Goal: Task Accomplishment & Management: Manage account settings

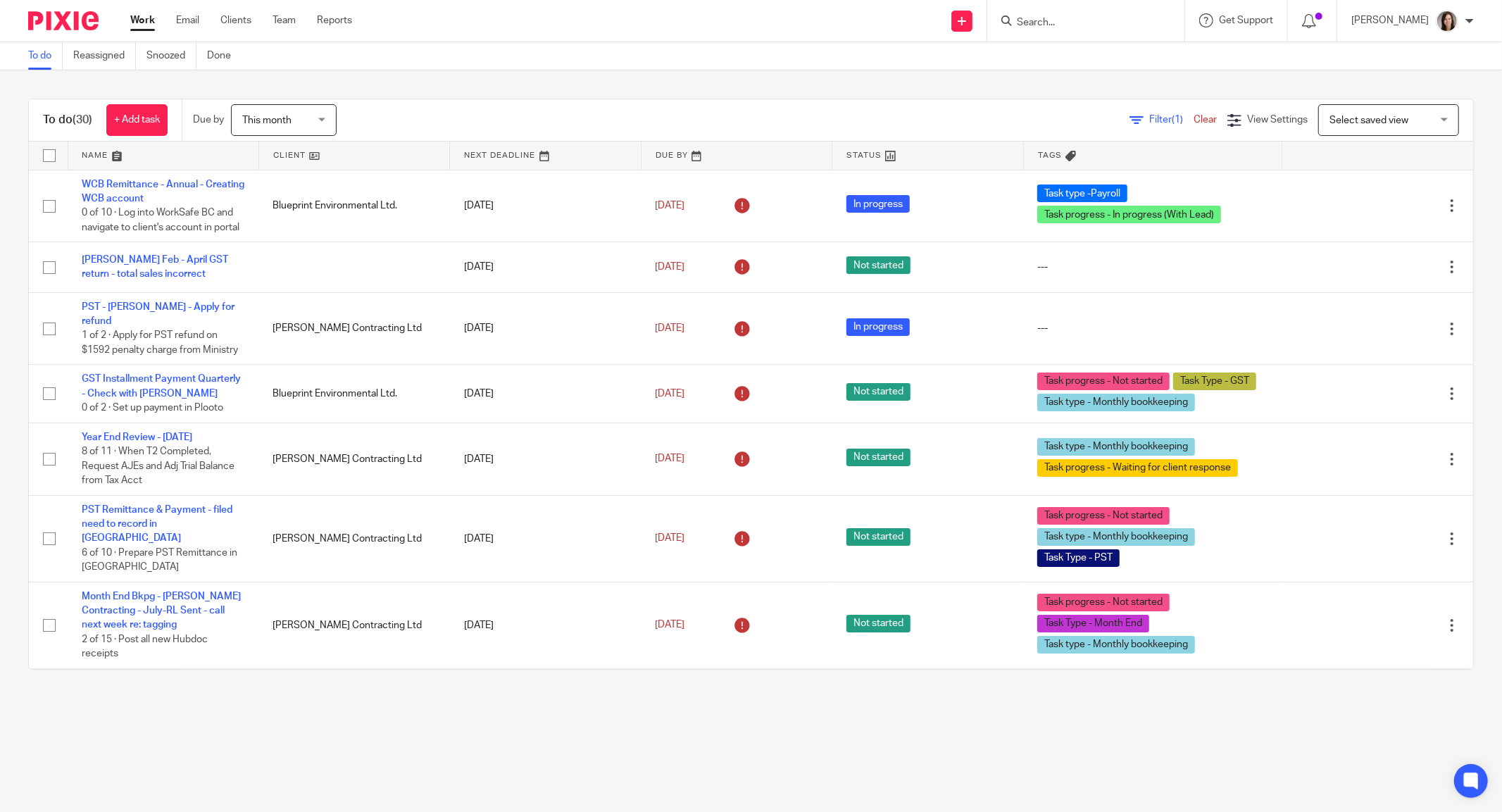
click at [1050, 28] on input "Search" at bounding box center [1079, 23] width 127 height 12
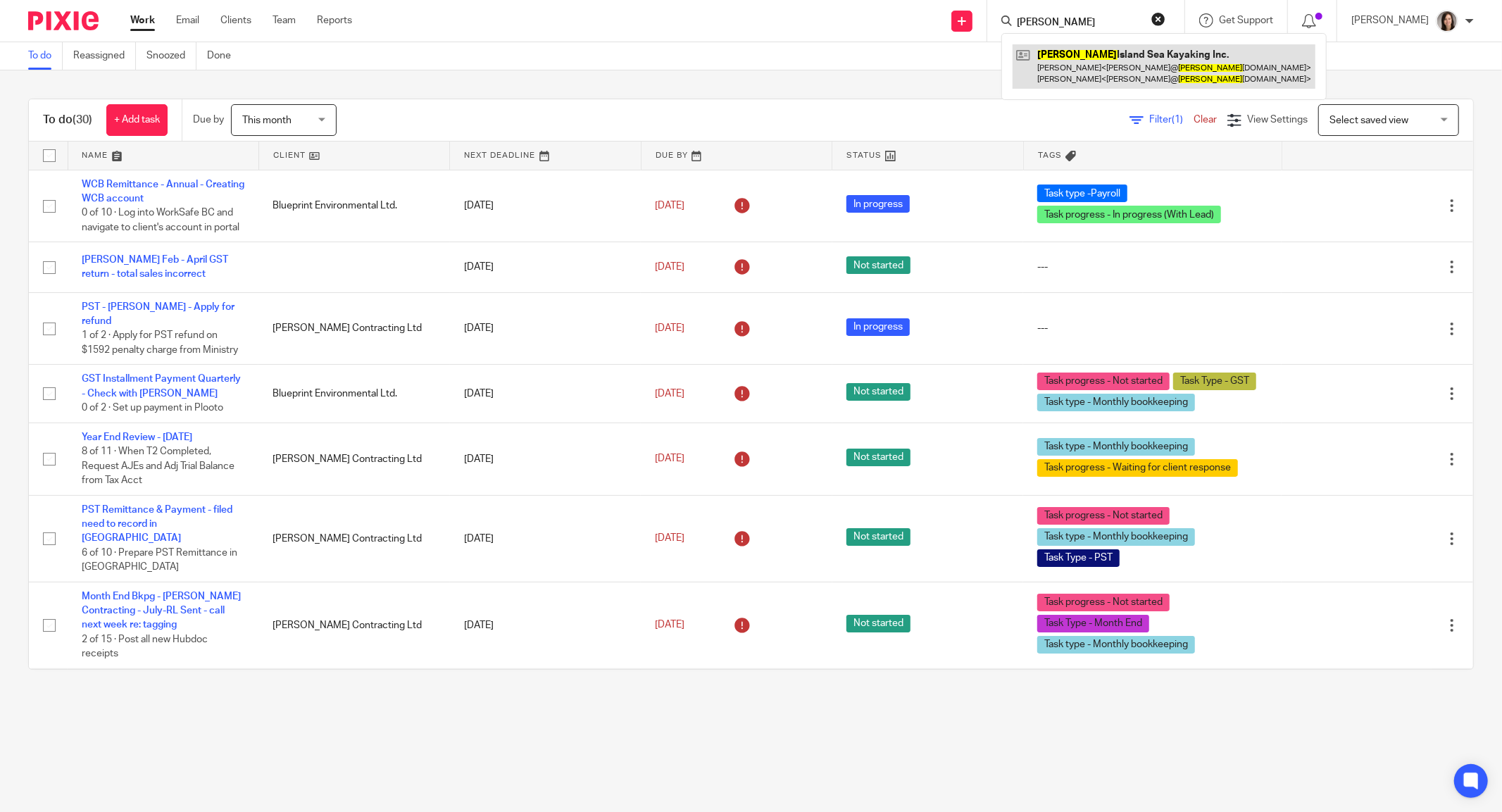
type input "bowen"
click at [1133, 67] on link at bounding box center [1165, 66] width 303 height 44
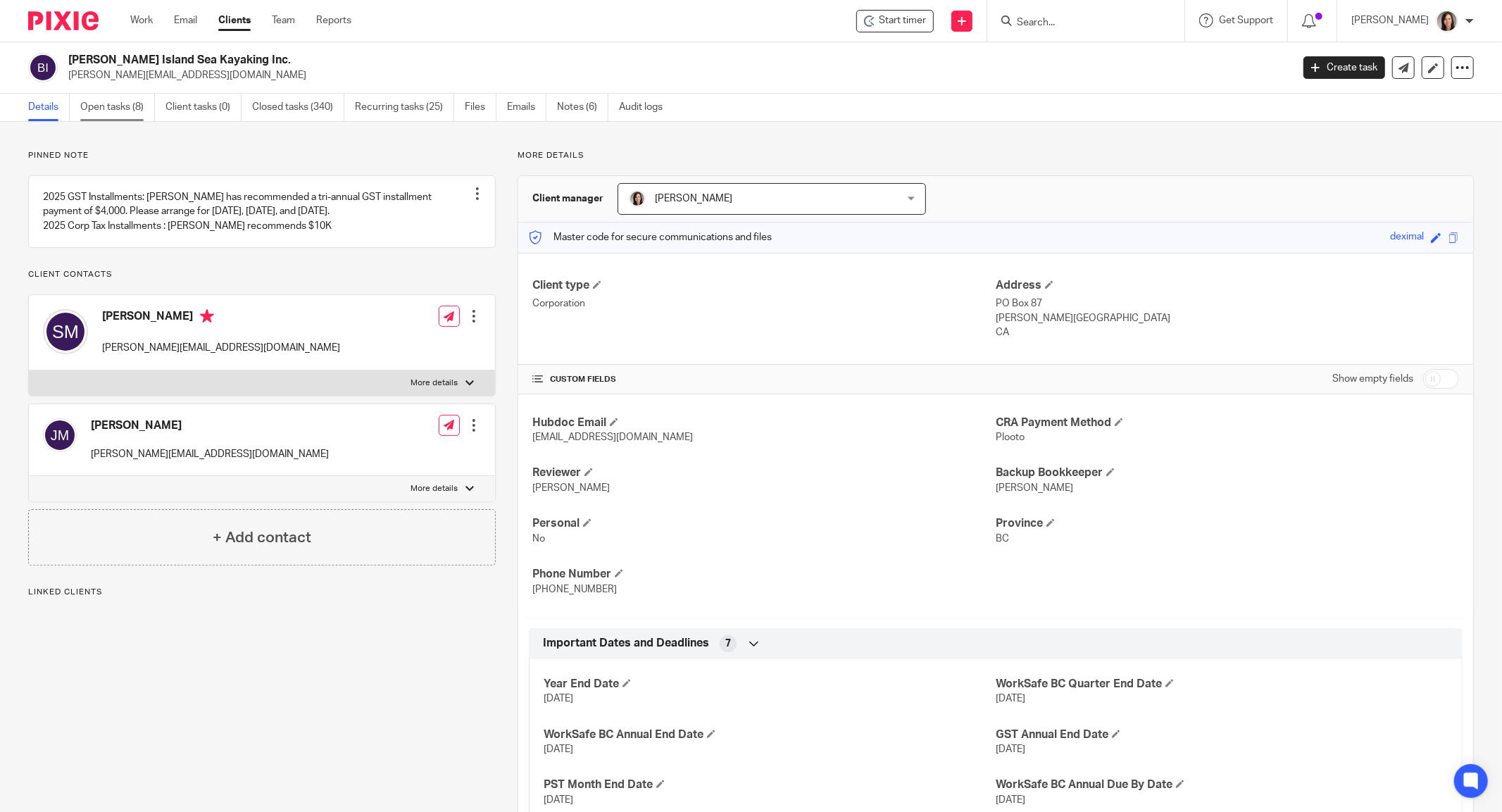
click at [100, 101] on link "Open tasks (8)" at bounding box center [118, 107] width 75 height 27
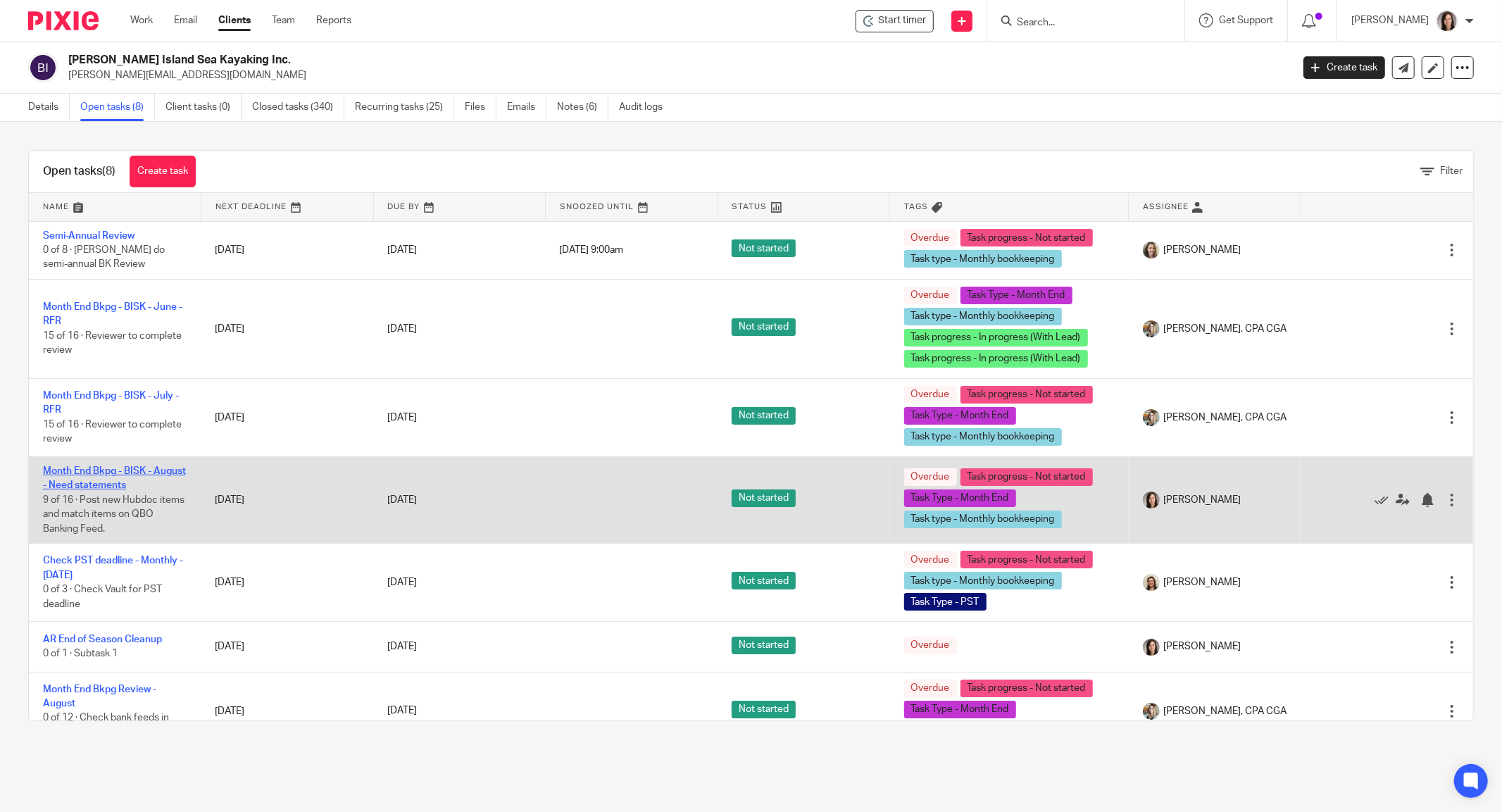
click at [89, 467] on link "Month End Bkpg - BISK - August - Need statements" at bounding box center [114, 478] width 143 height 24
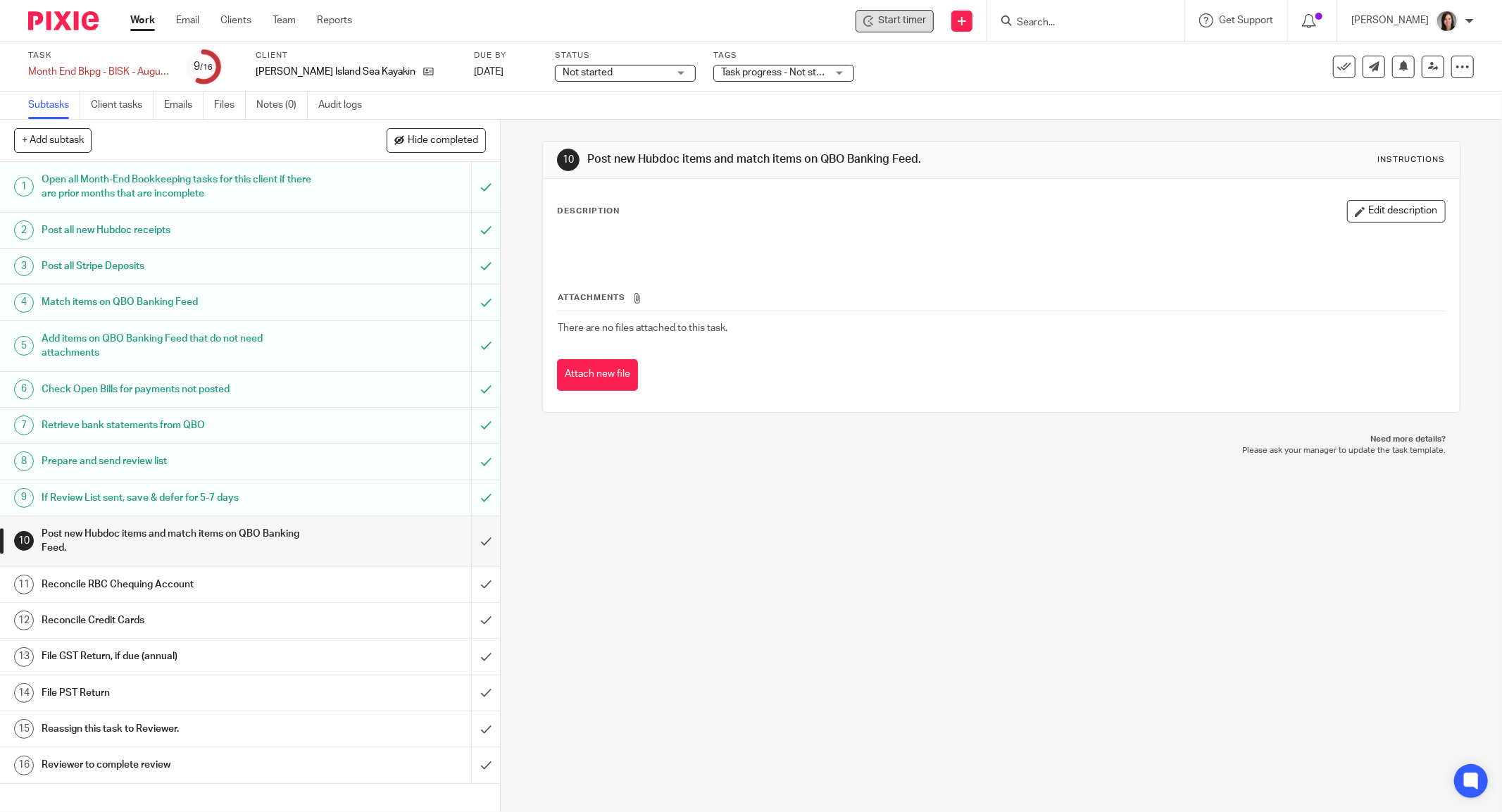
click at [899, 18] on span "Start timer" at bounding box center [902, 21] width 48 height 15
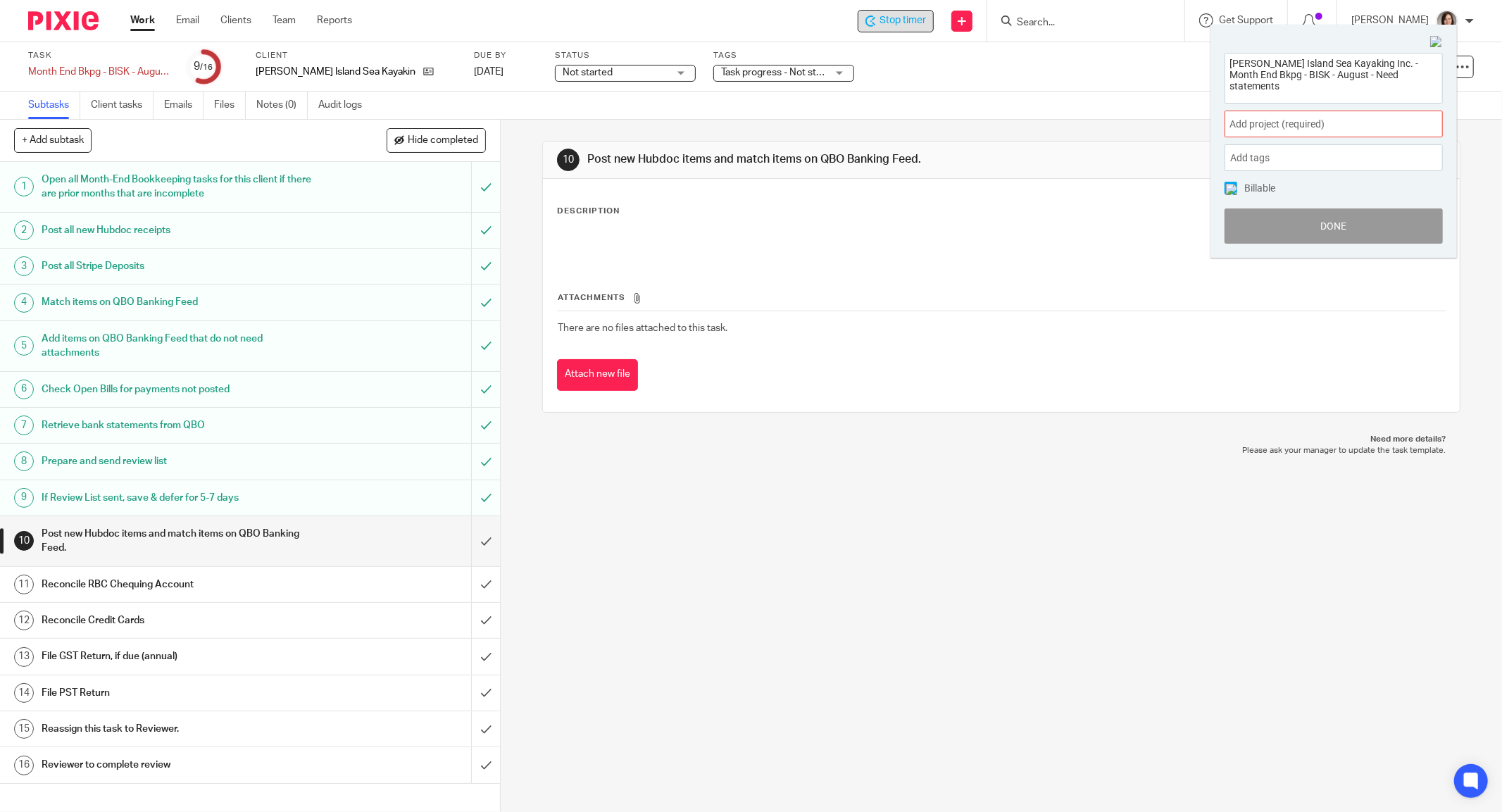
click at [1350, 122] on span "Add project (required) :" at bounding box center [1317, 124] width 177 height 15
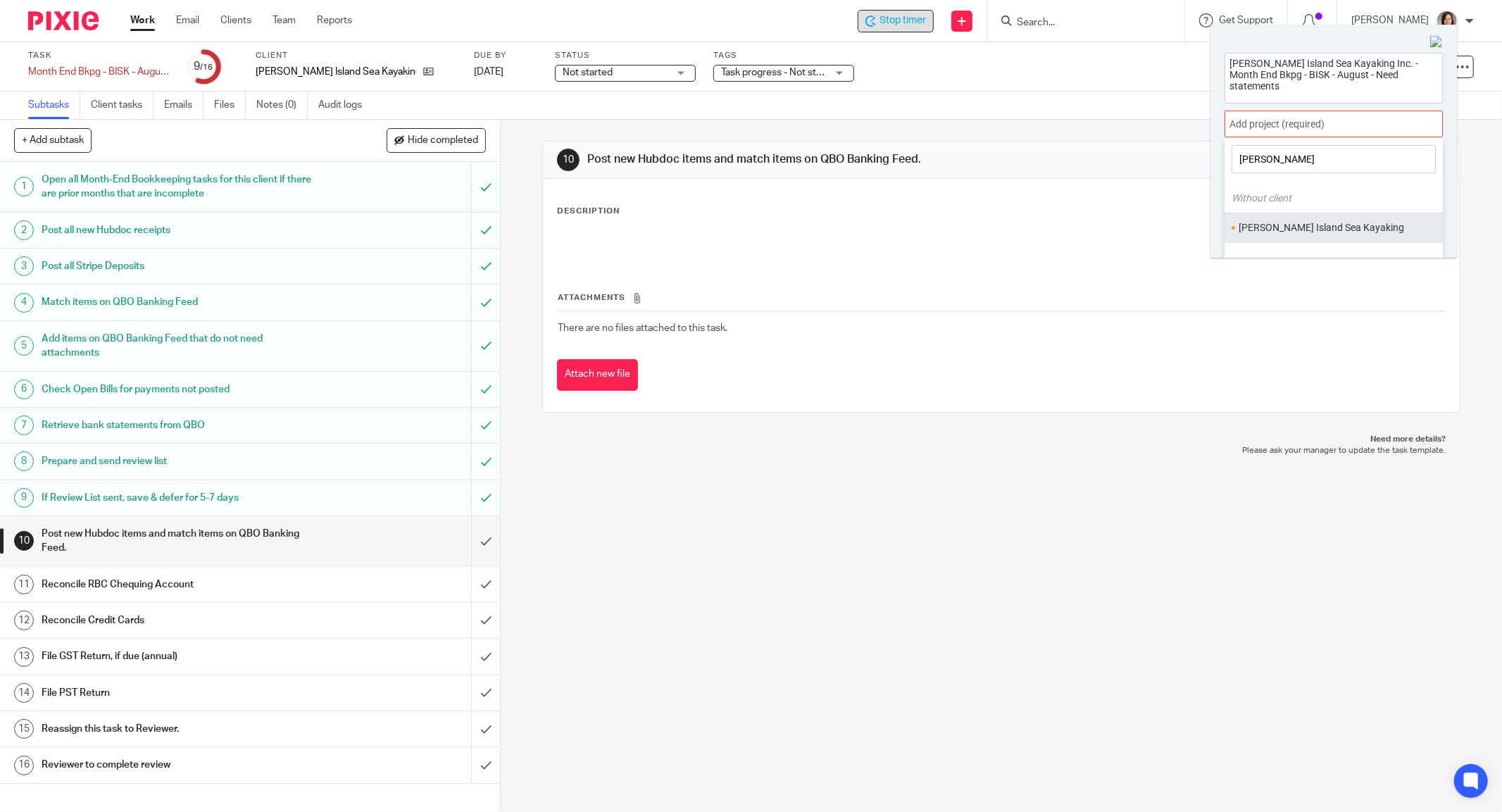
type input "bowen"
click at [1309, 226] on li "Bowen Island Sea Kayaking" at bounding box center [1330, 228] width 184 height 15
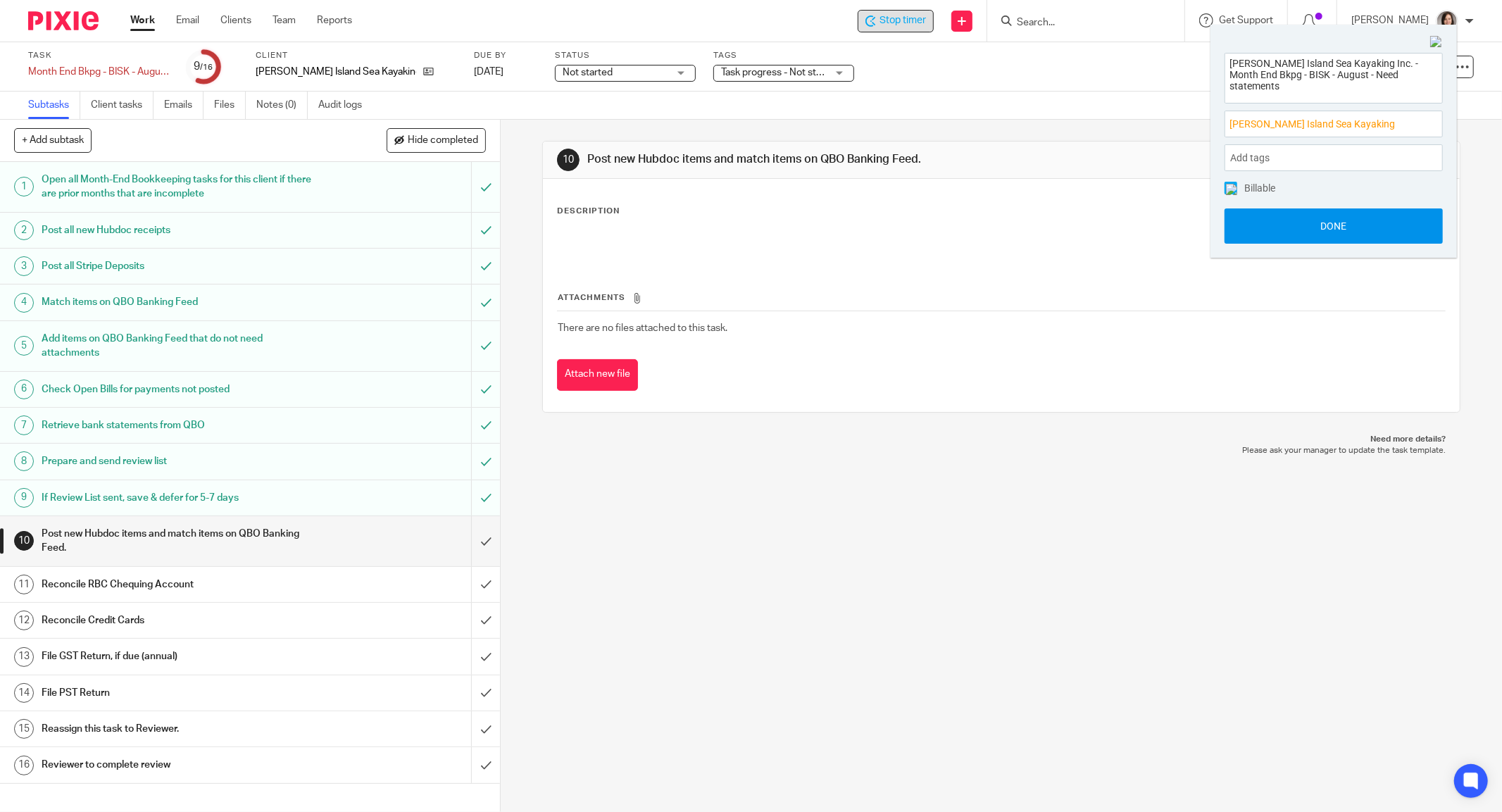
click at [1359, 223] on button "Done" at bounding box center [1333, 226] width 218 height 35
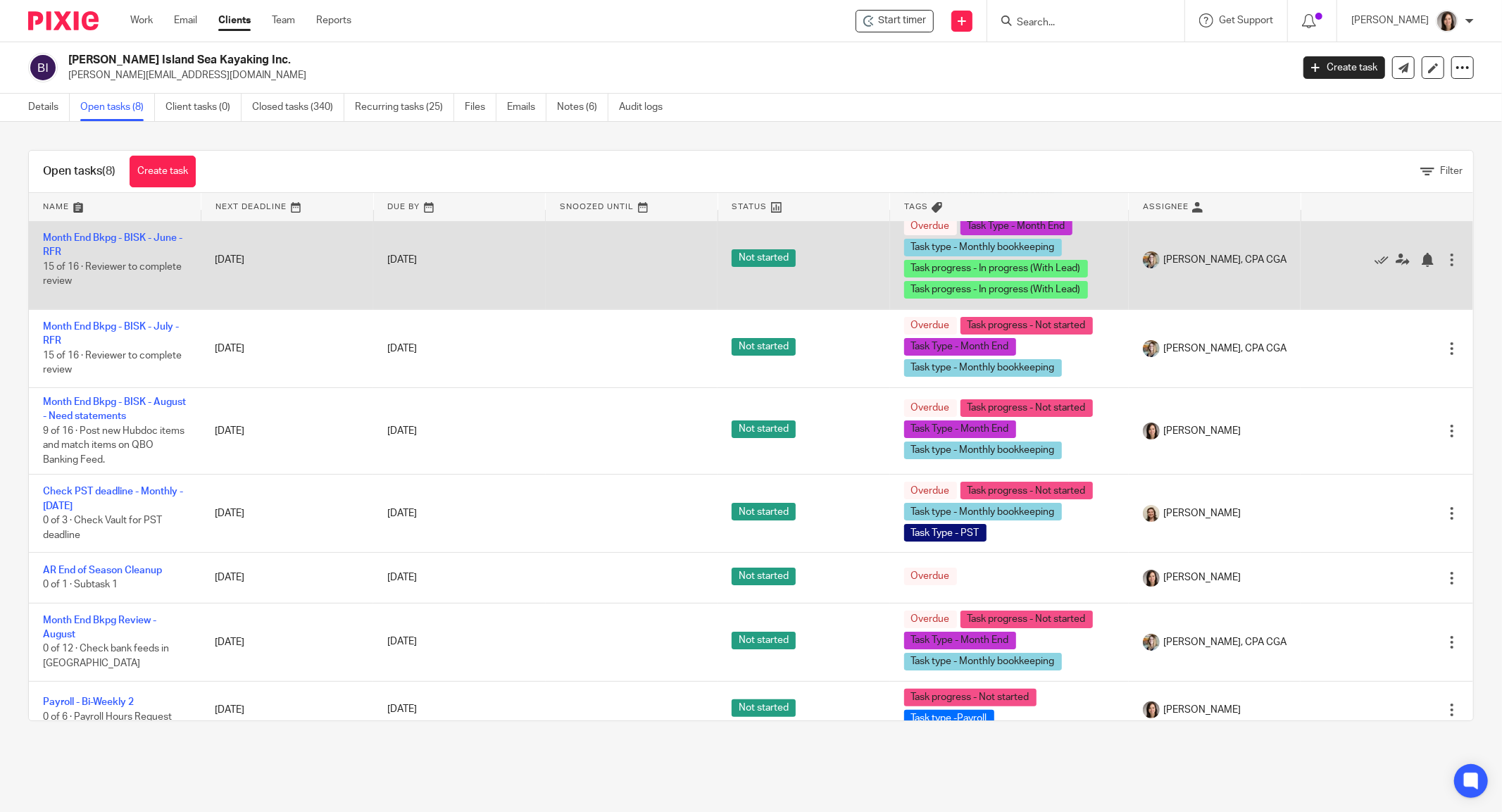
scroll to position [83, 0]
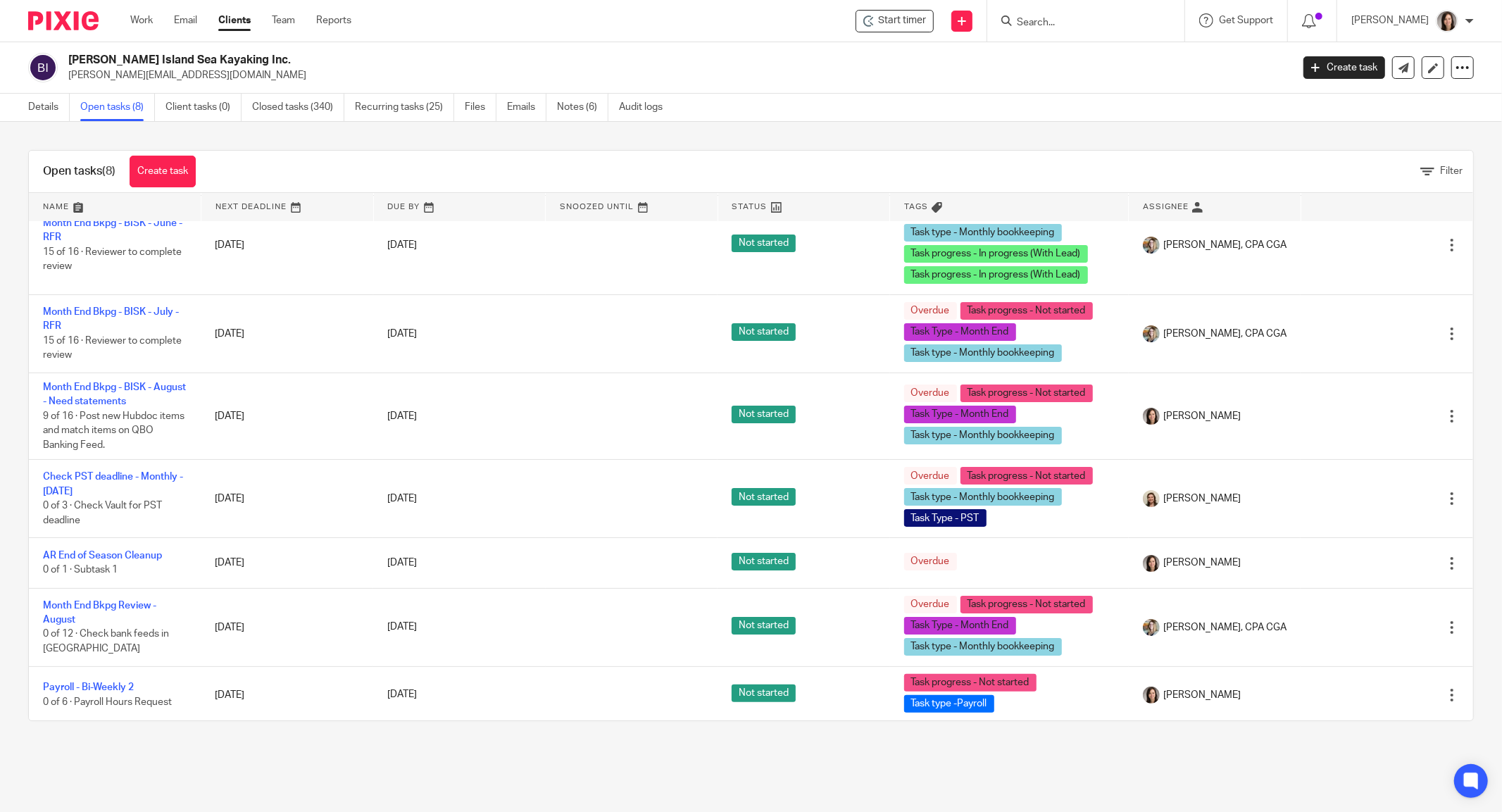
click at [1100, 18] on input "Search" at bounding box center [1079, 23] width 127 height 12
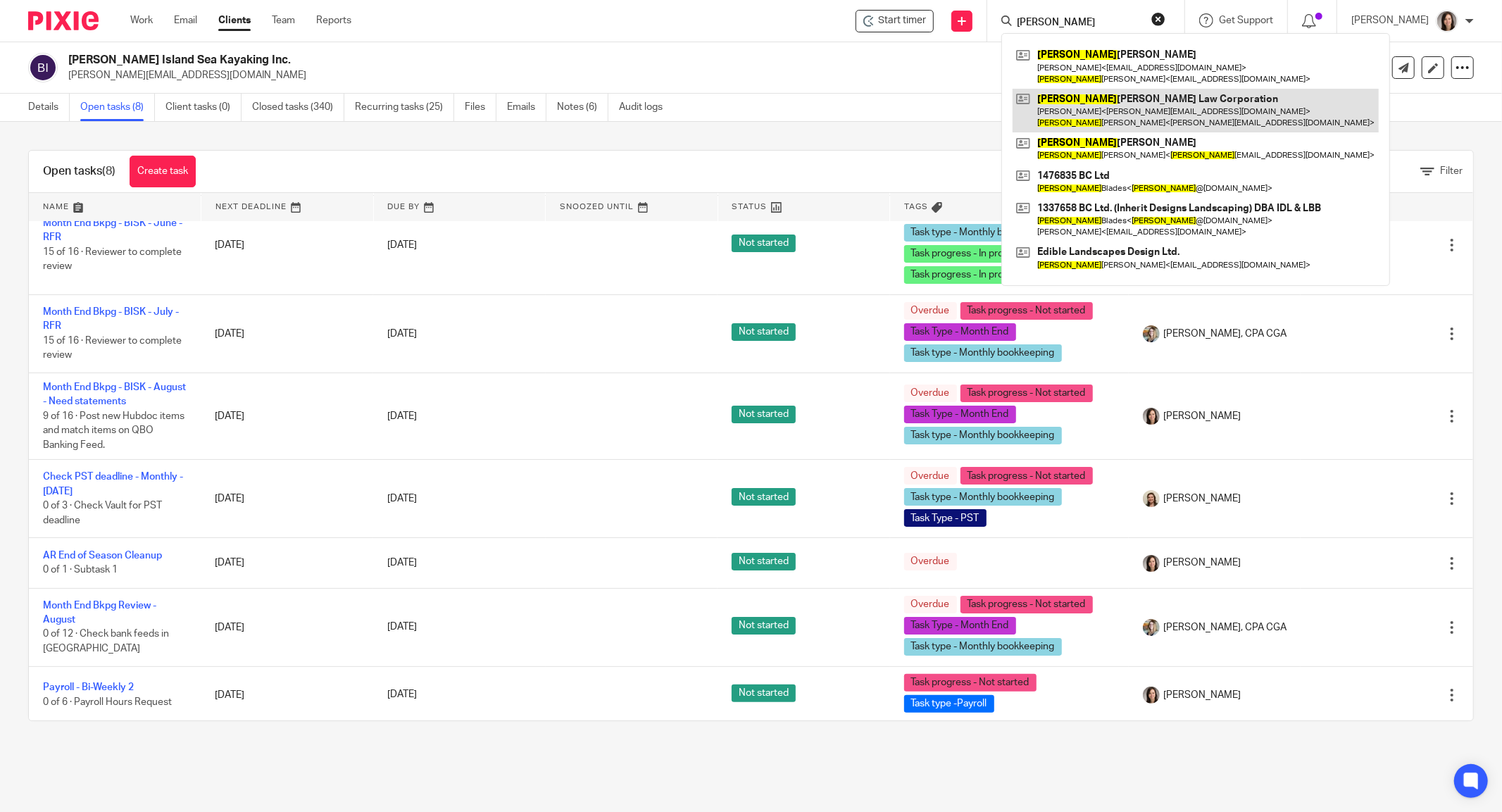
type input "joshua"
click at [1207, 110] on link at bounding box center [1196, 111] width 366 height 44
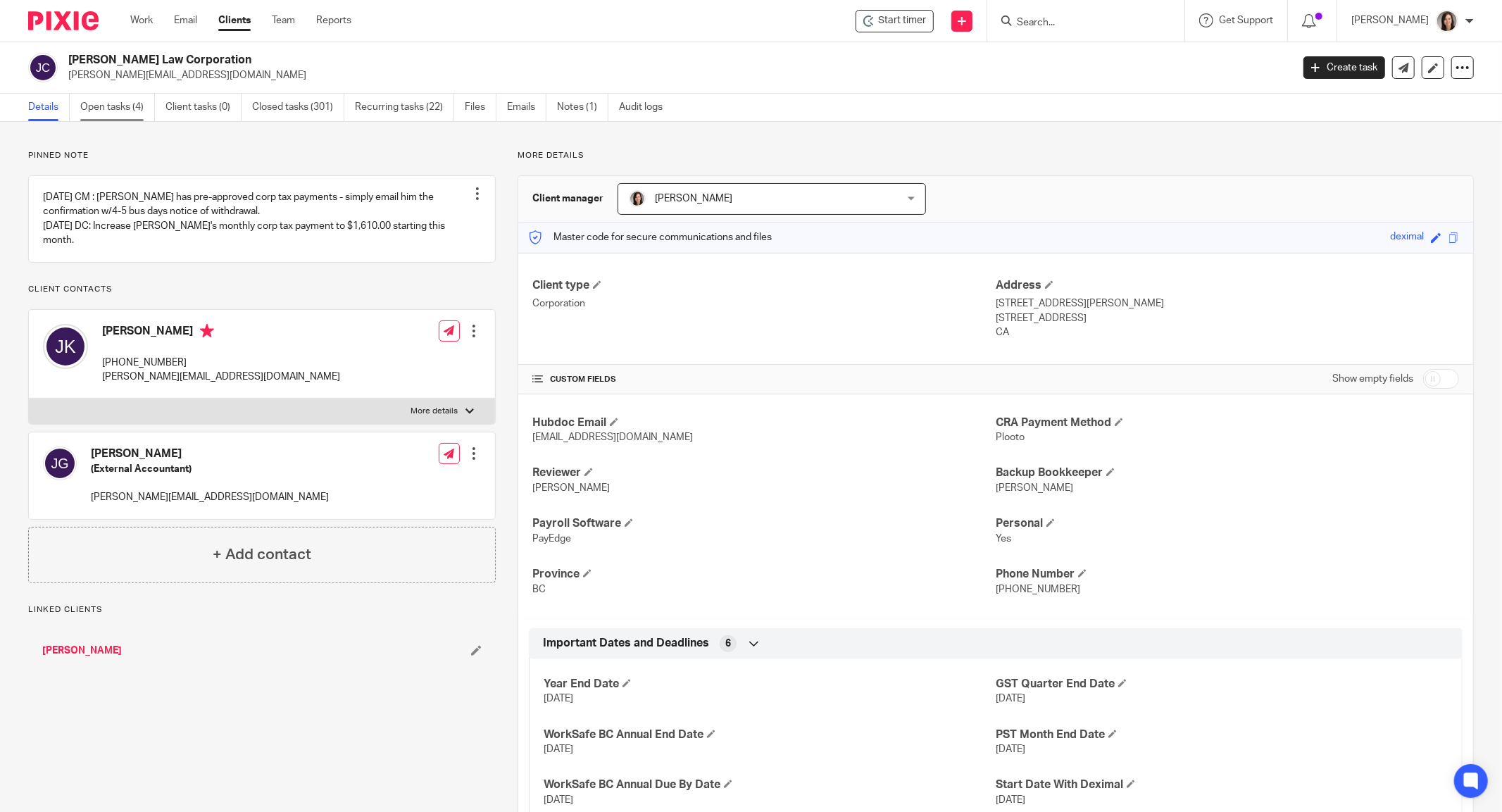
click at [107, 103] on link "Open tasks (4)" at bounding box center [118, 107] width 75 height 27
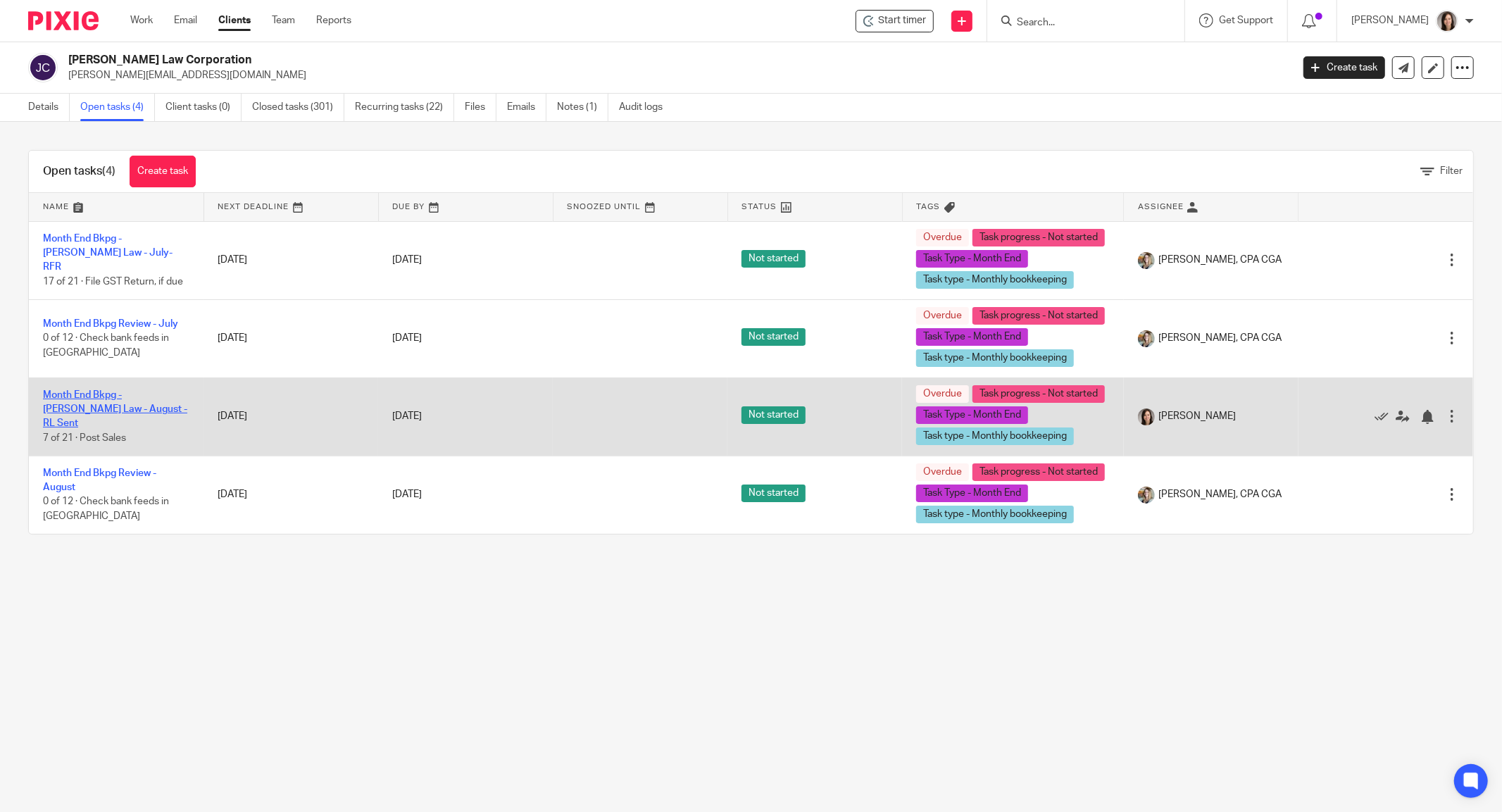
click at [131, 429] on link "Month End Bkpg - Josh Krueger Law - August - RL Sent" at bounding box center [115, 409] width 144 height 39
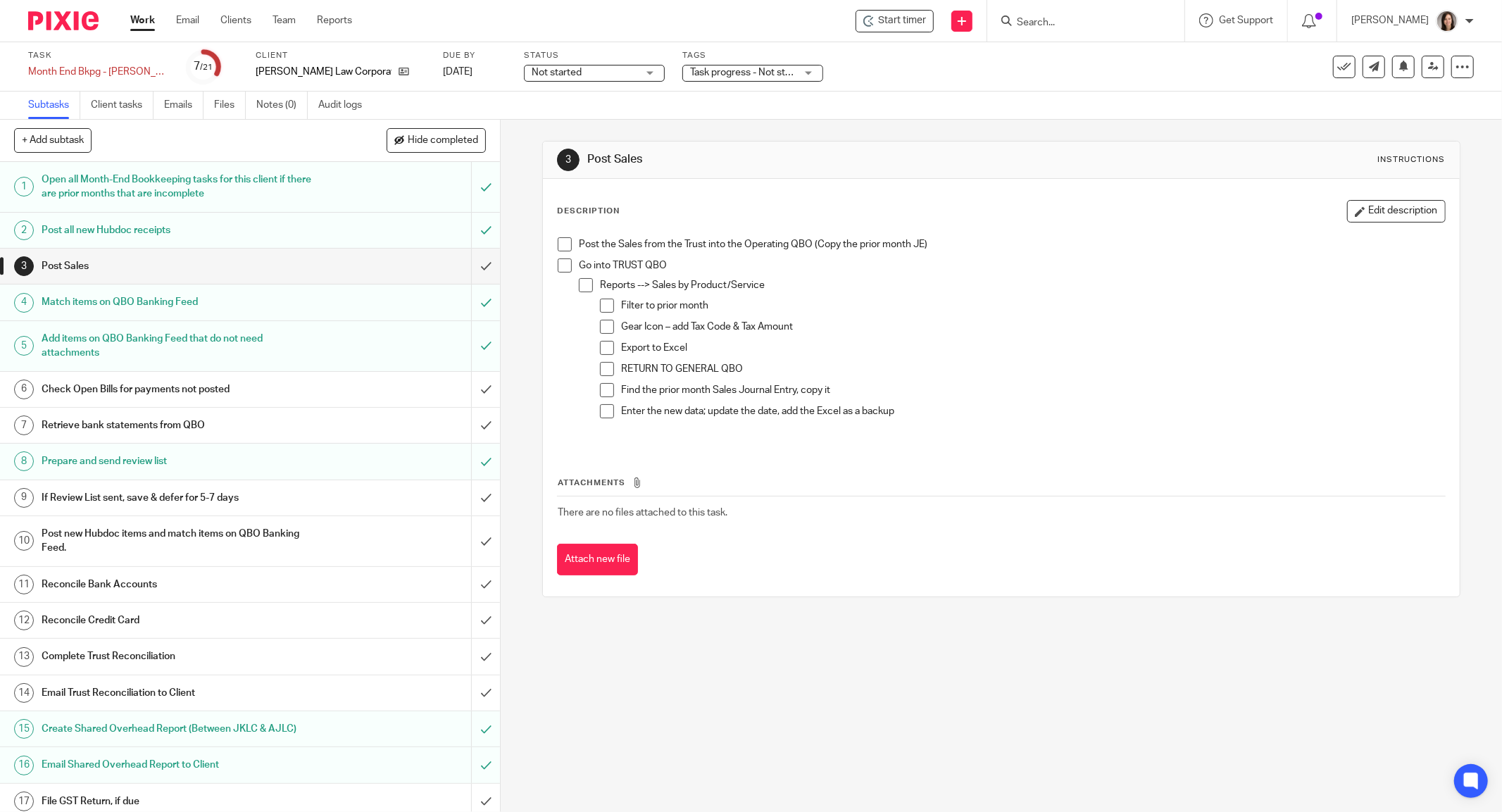
click at [1086, 23] on input "Search" at bounding box center [1079, 23] width 127 height 12
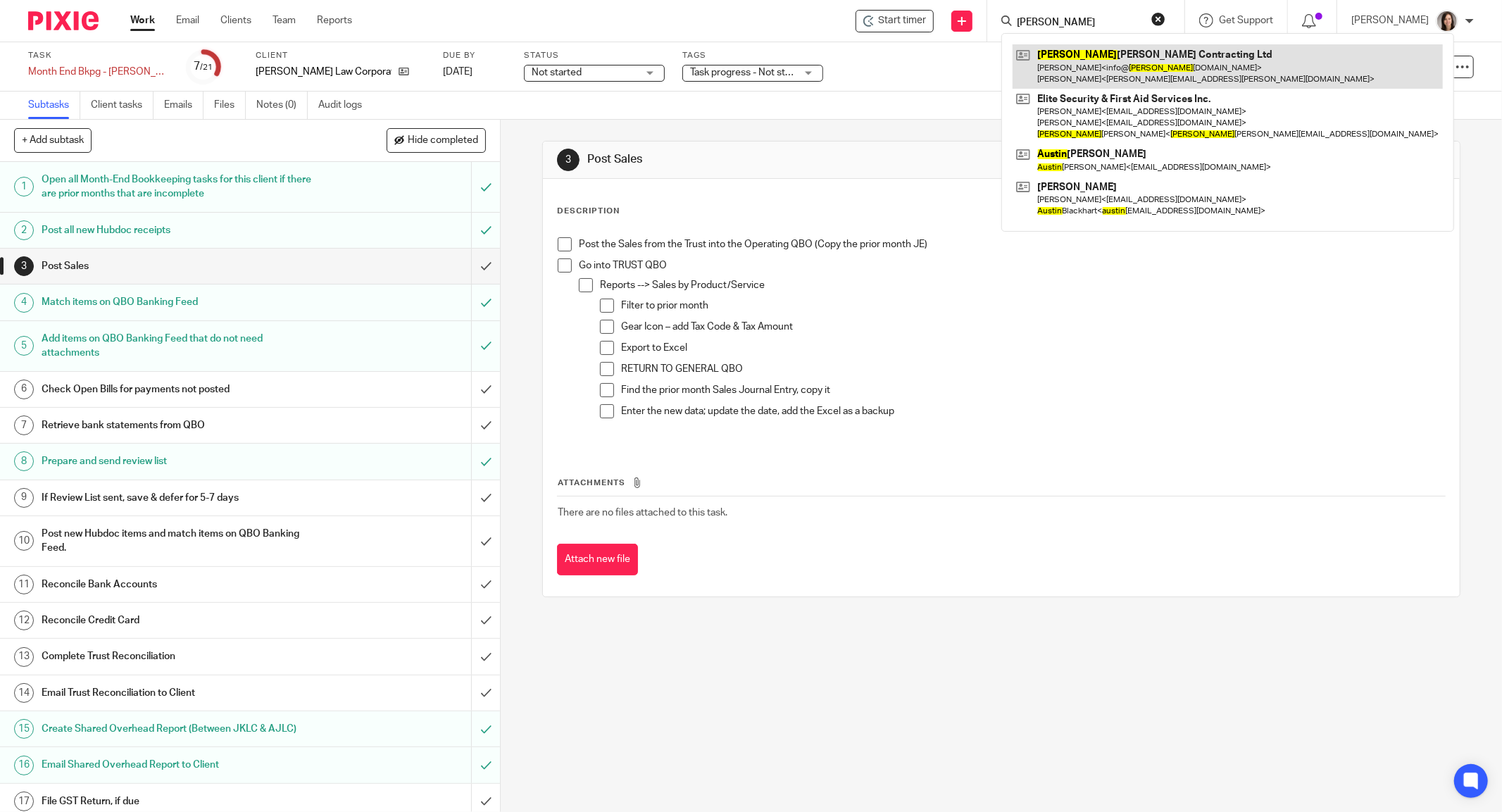
type input "justin"
click at [1120, 70] on link at bounding box center [1228, 66] width 430 height 44
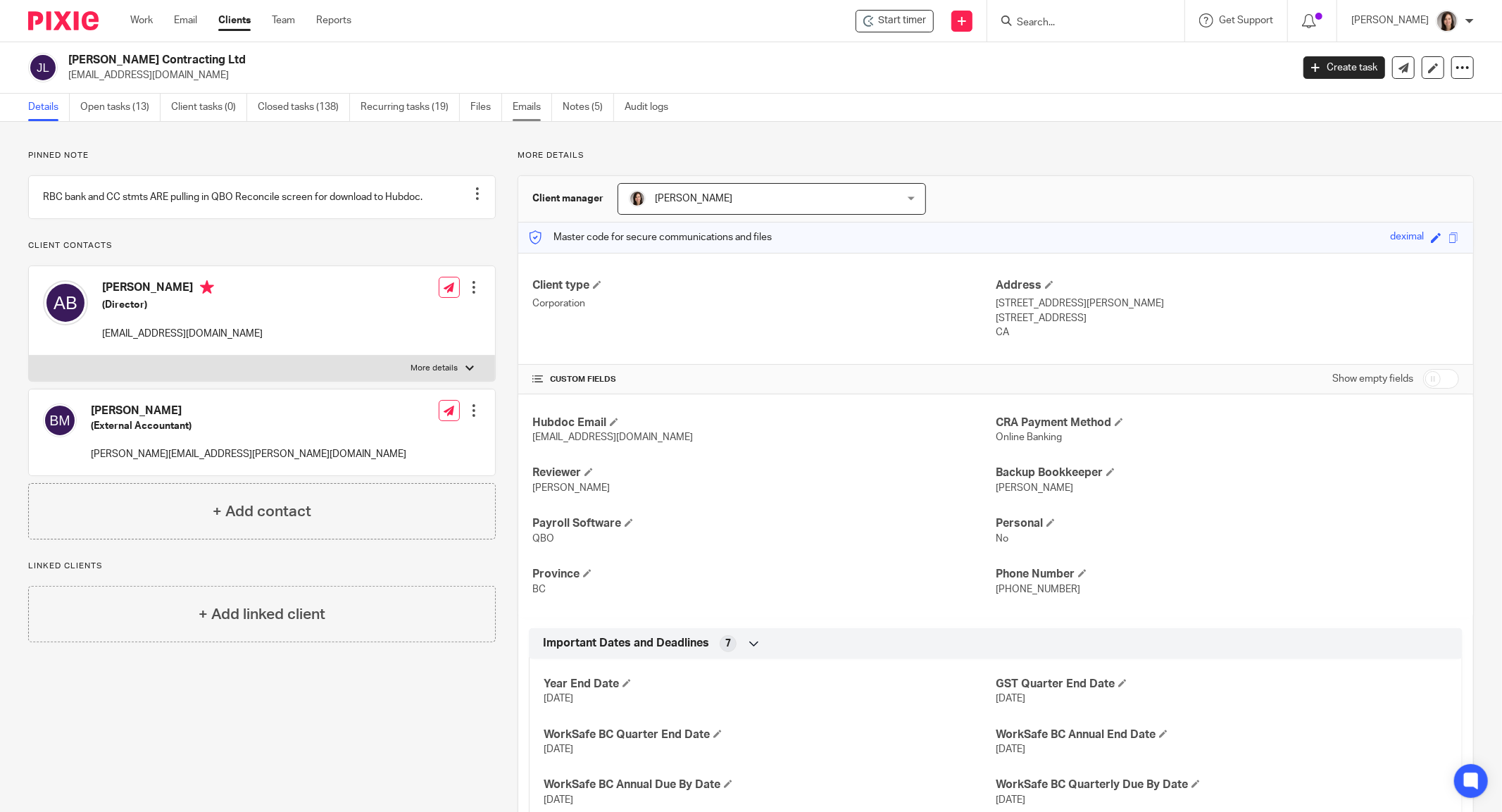
click at [535, 105] on link "Emails" at bounding box center [533, 107] width 40 height 27
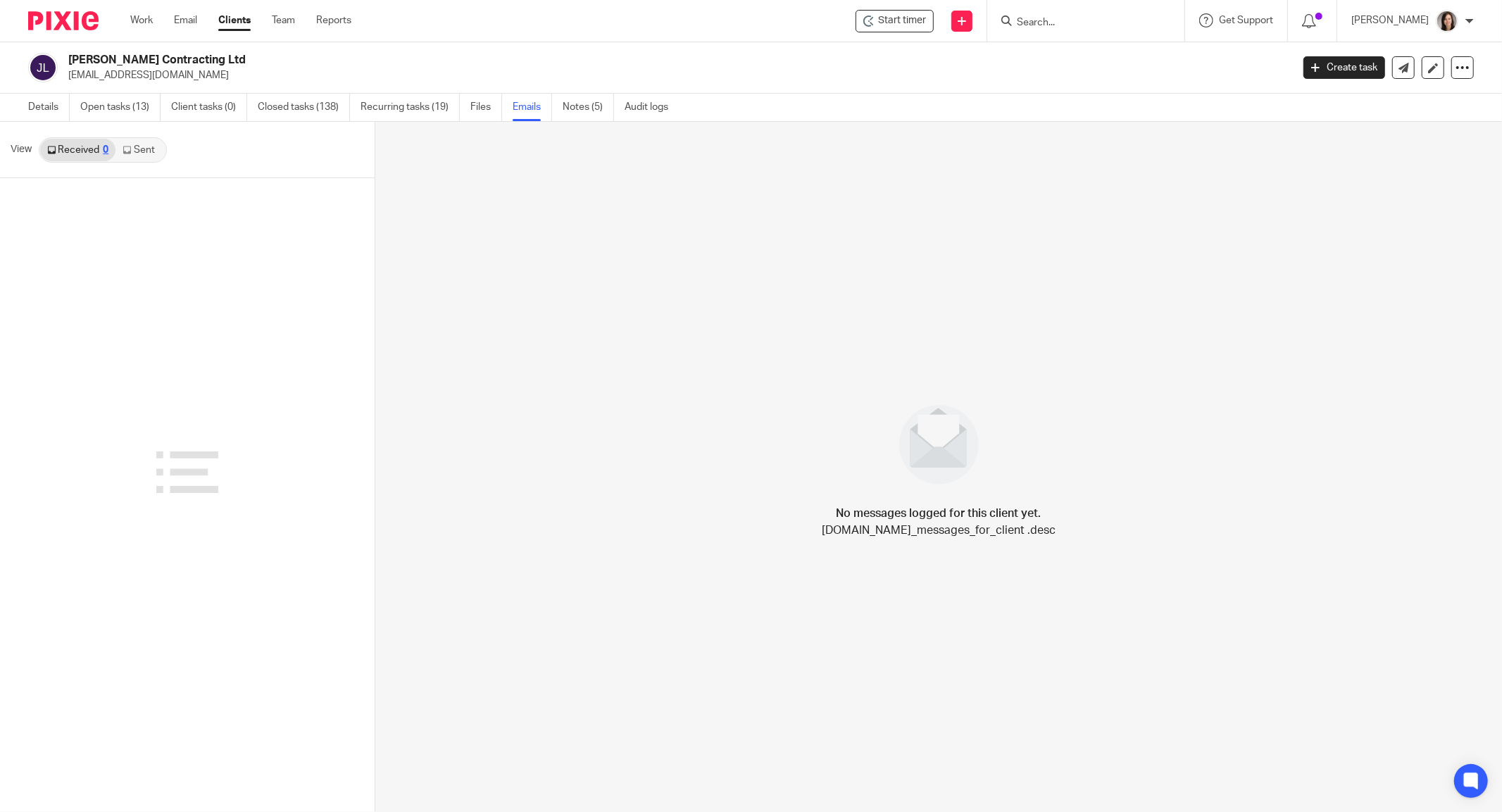
click at [144, 149] on link "Sent" at bounding box center [140, 150] width 49 height 23
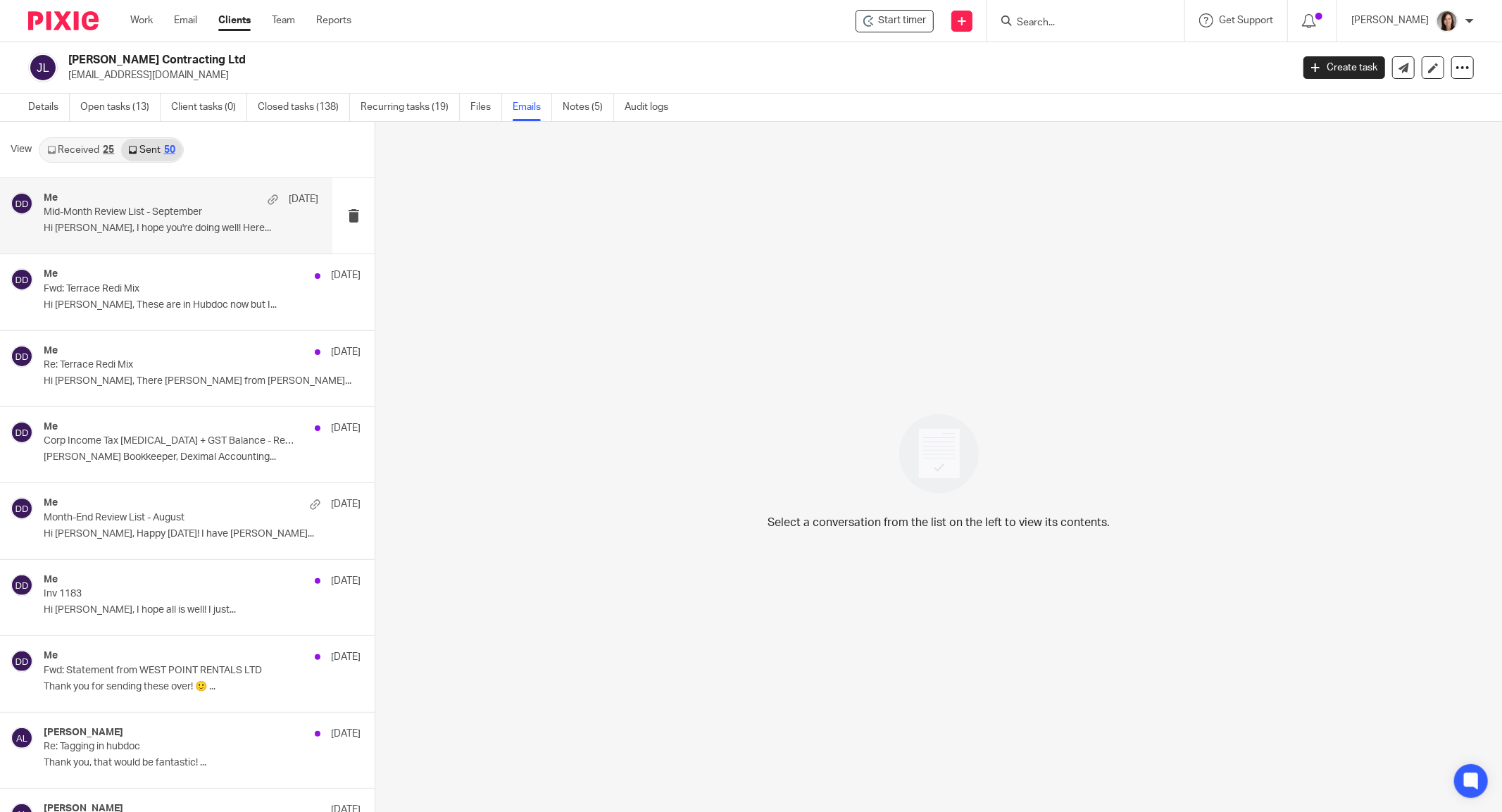
click at [73, 215] on p "Mid-Month Review List - September" at bounding box center [154, 212] width 220 height 12
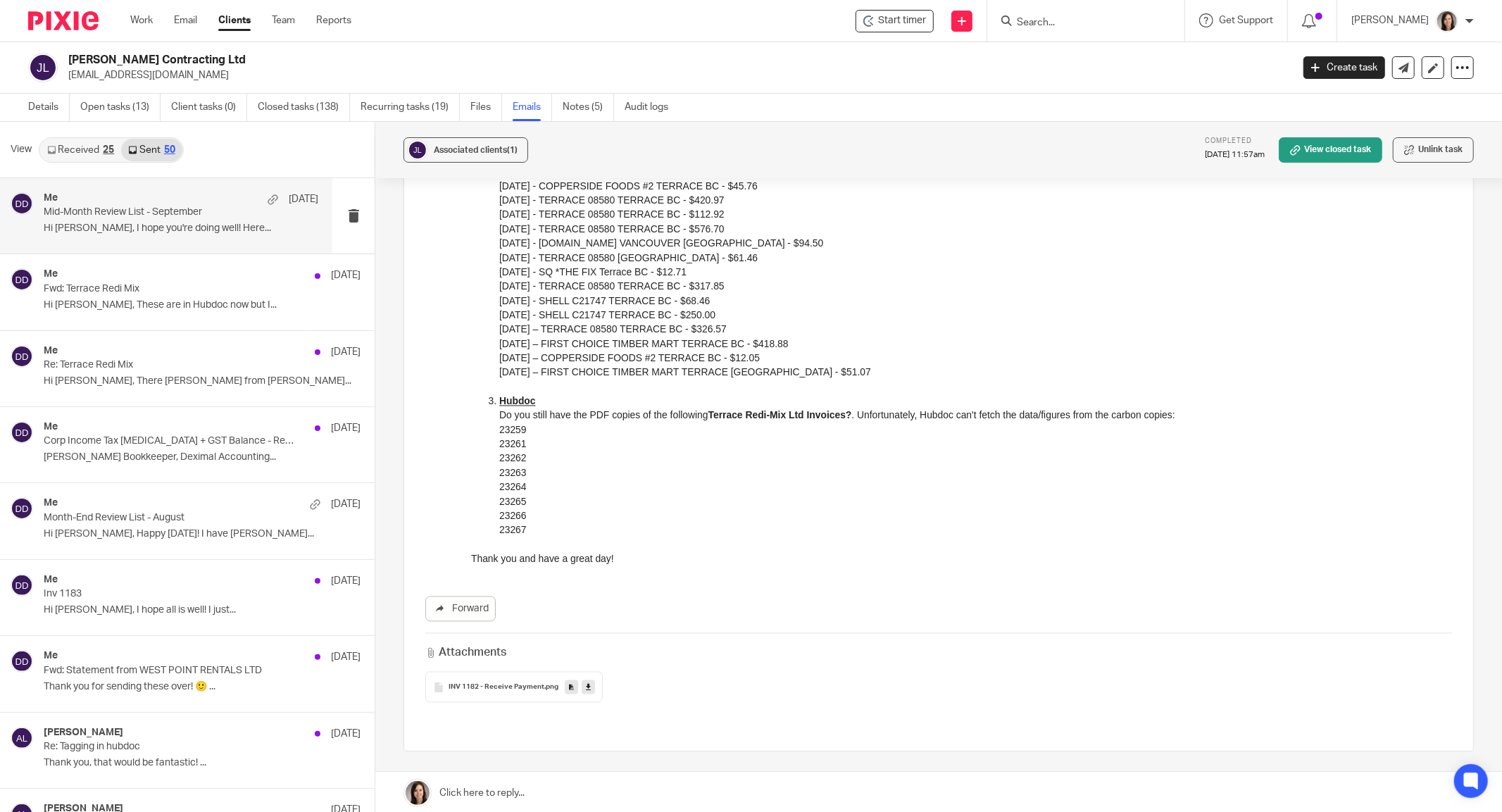
scroll to position [2221, 0]
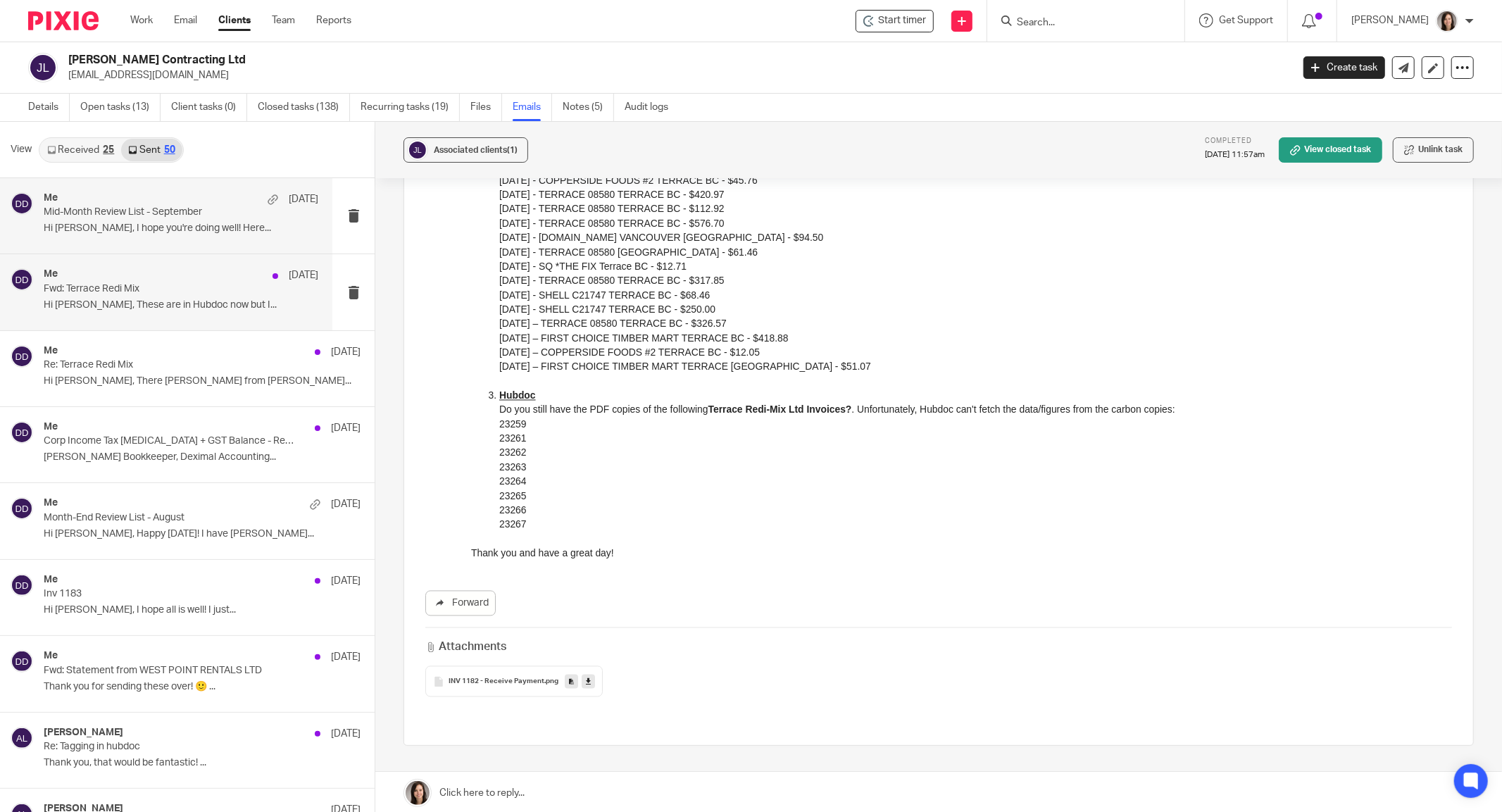
click at [102, 296] on div "Me Sep 15 Fwd: Terrace Redi Mix Hi Rean, These are in Hubdoc now but I..." at bounding box center [181, 292] width 275 height 47
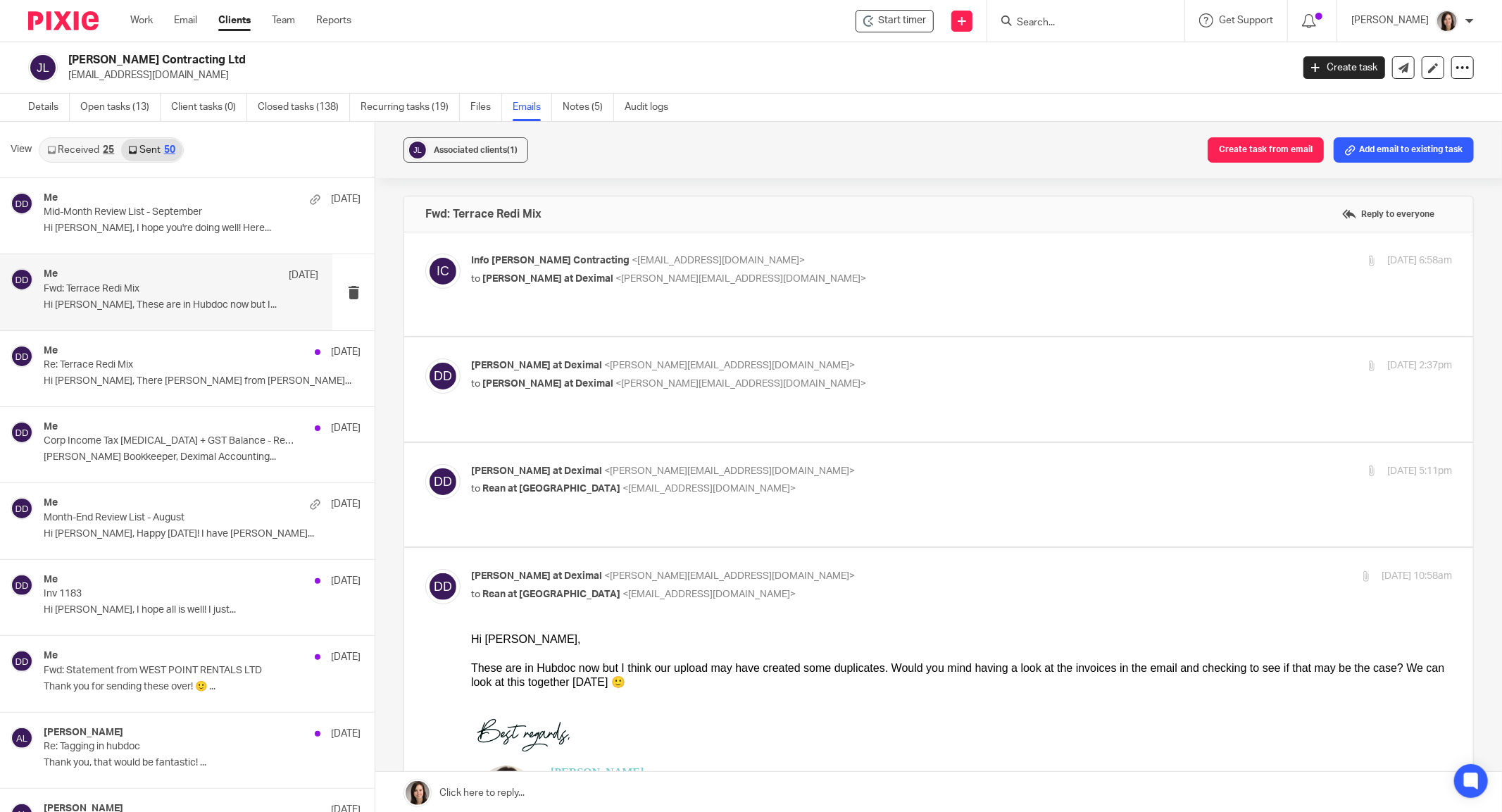
scroll to position [0, 0]
click at [134, 450] on div "Me Sep 15 Corp Income Tax Bal + GST Balance - Receipts Danielle Collyer Bookkee…" at bounding box center [181, 444] width 275 height 47
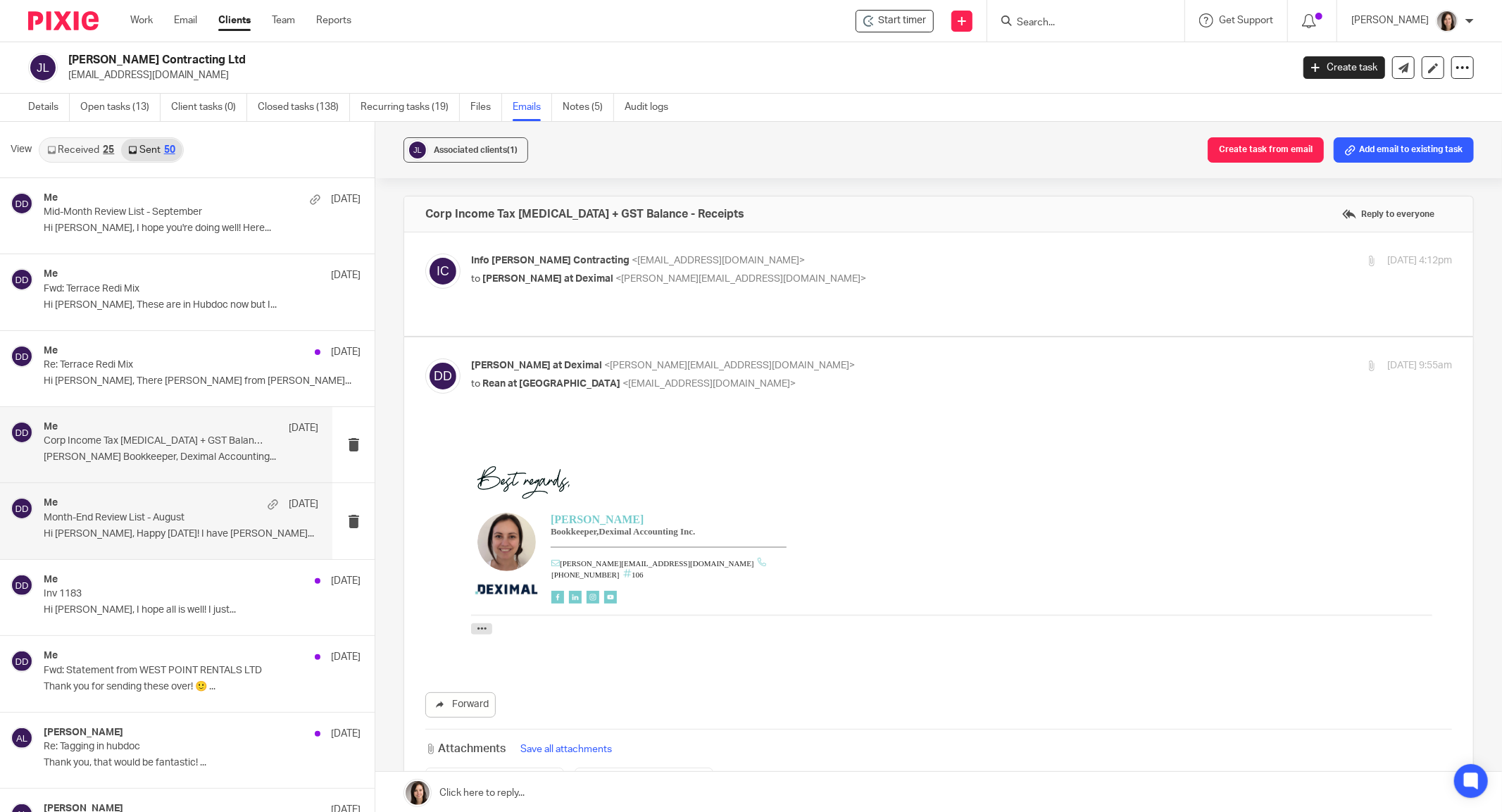
click at [133, 512] on p "Month-End Review List - August" at bounding box center [154, 517] width 220 height 12
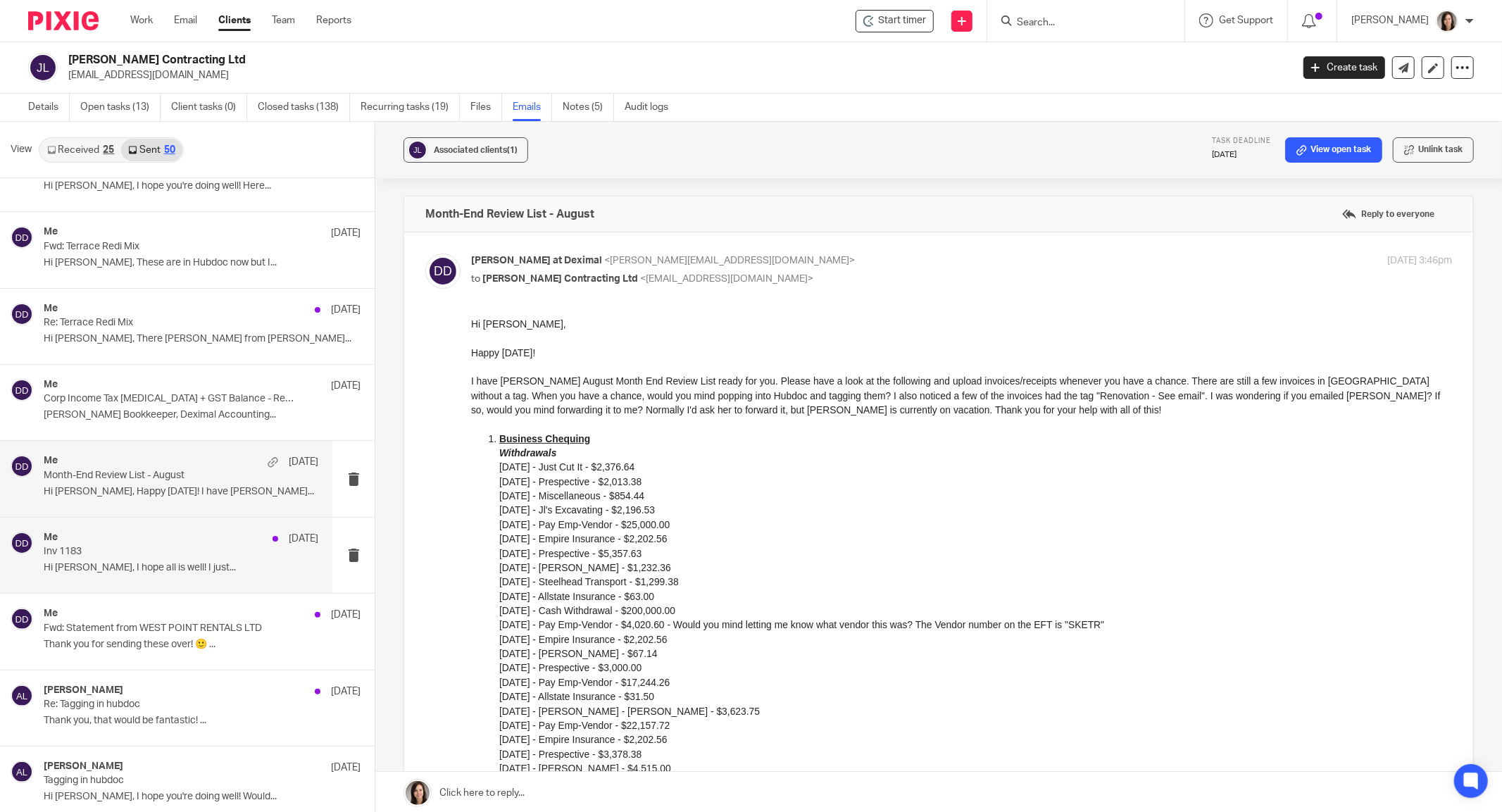
scroll to position [62, 0]
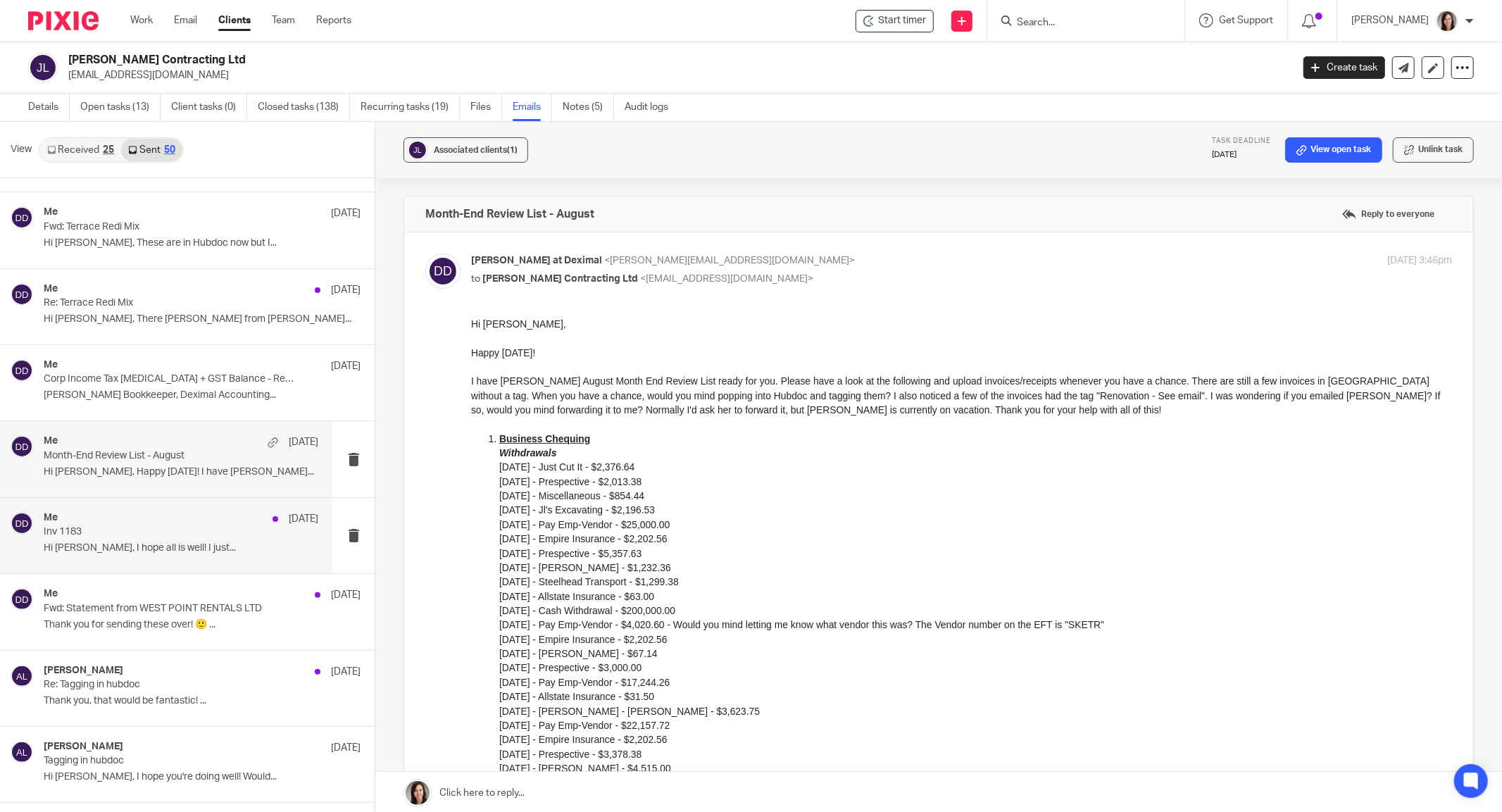
click at [92, 528] on p "Inv 1183" at bounding box center [154, 532] width 220 height 12
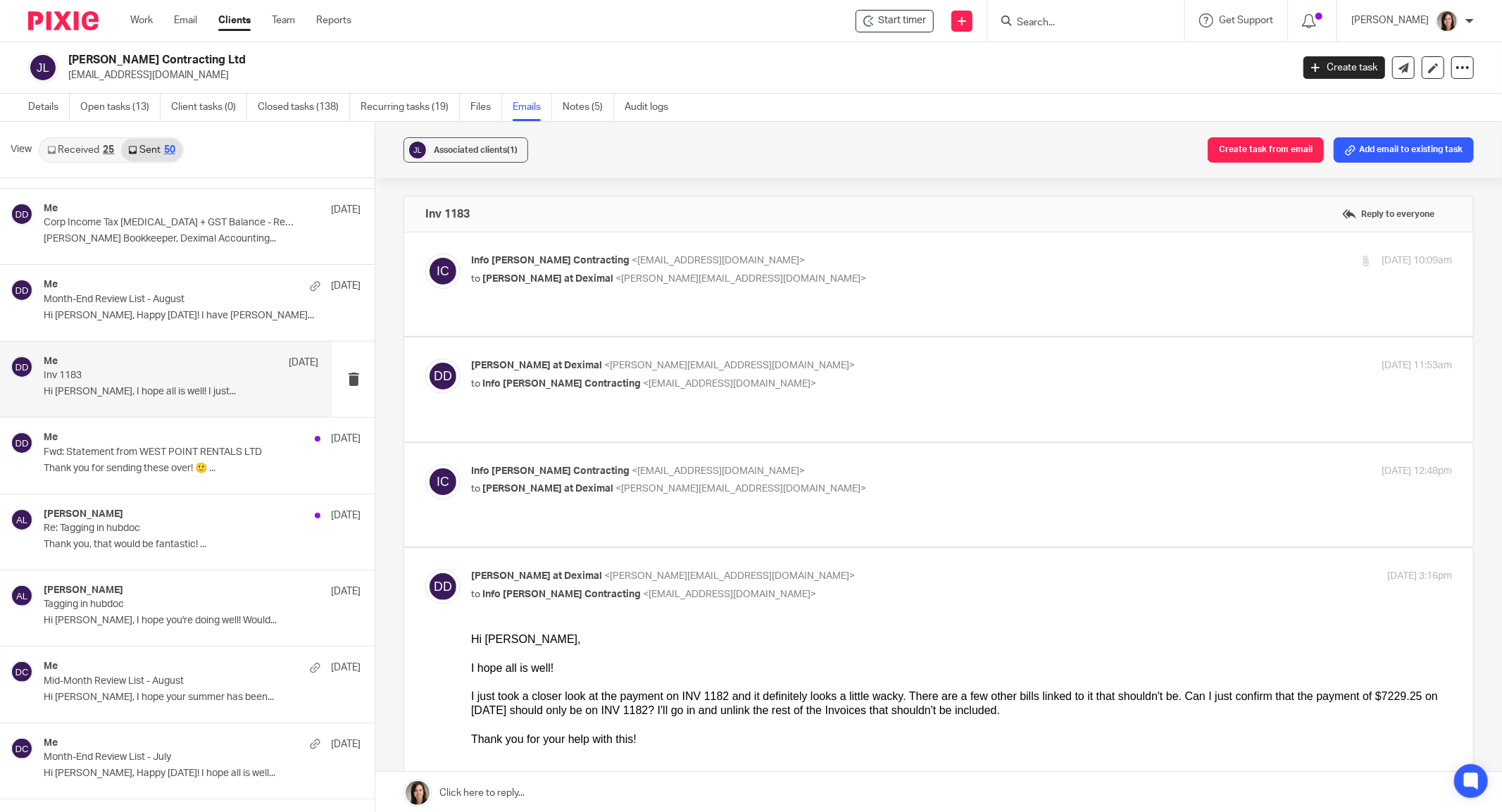
scroll to position [219, 0]
click at [92, 528] on p "Re: Tagging in hubdoc" at bounding box center [171, 528] width 254 height 12
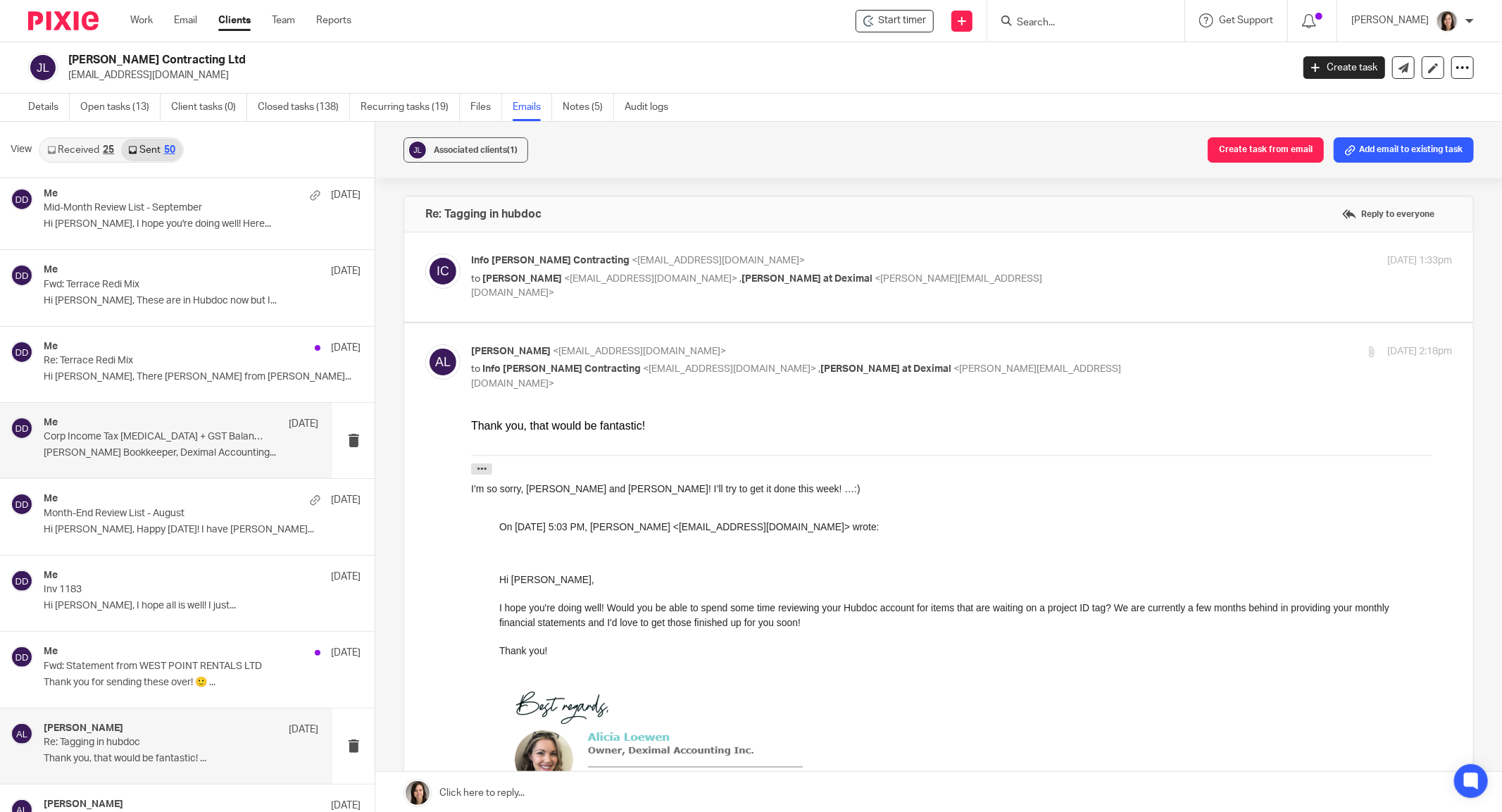
scroll to position [0, 0]
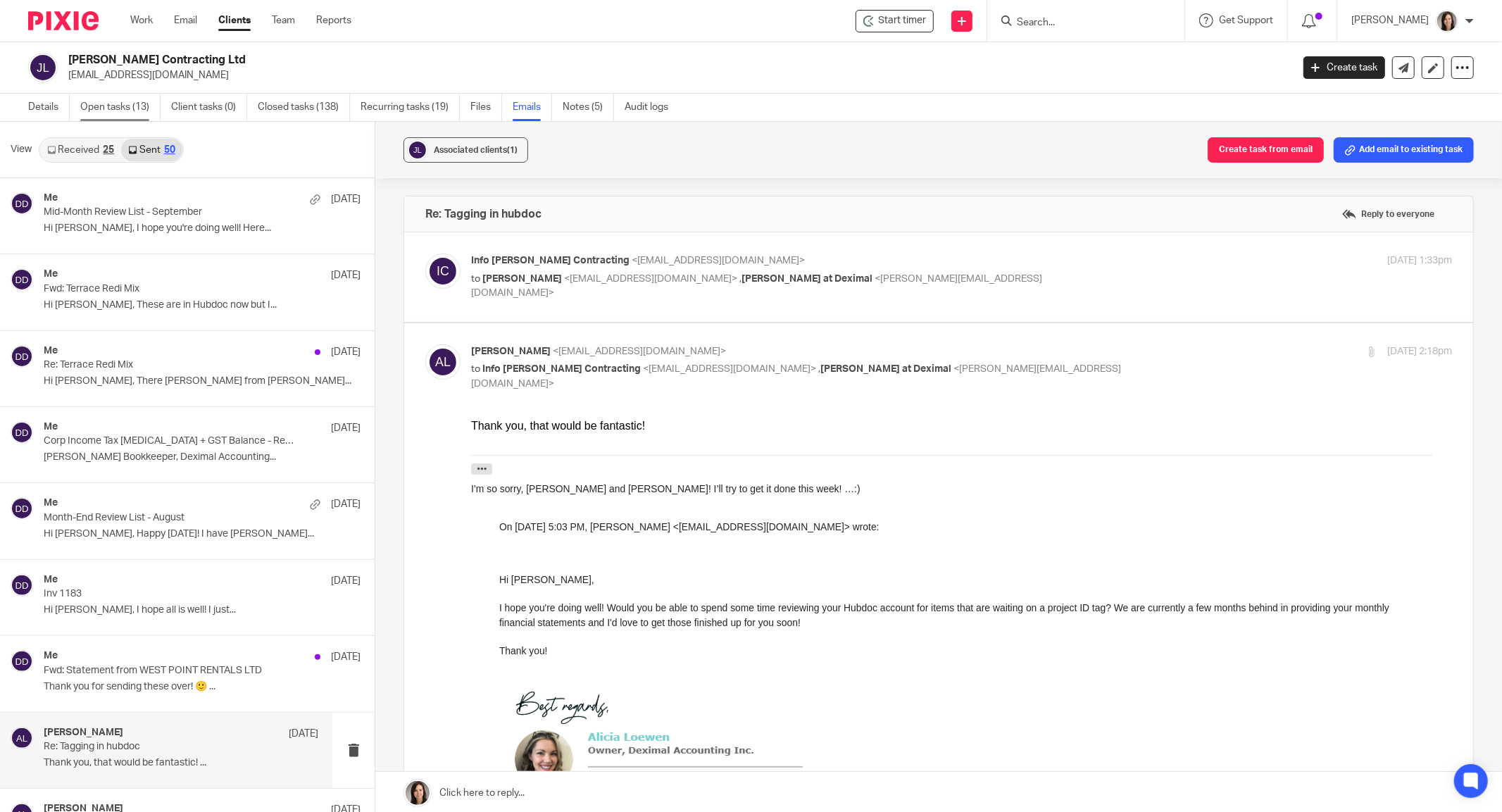
click at [124, 108] on link "Open tasks (13)" at bounding box center [120, 107] width 81 height 27
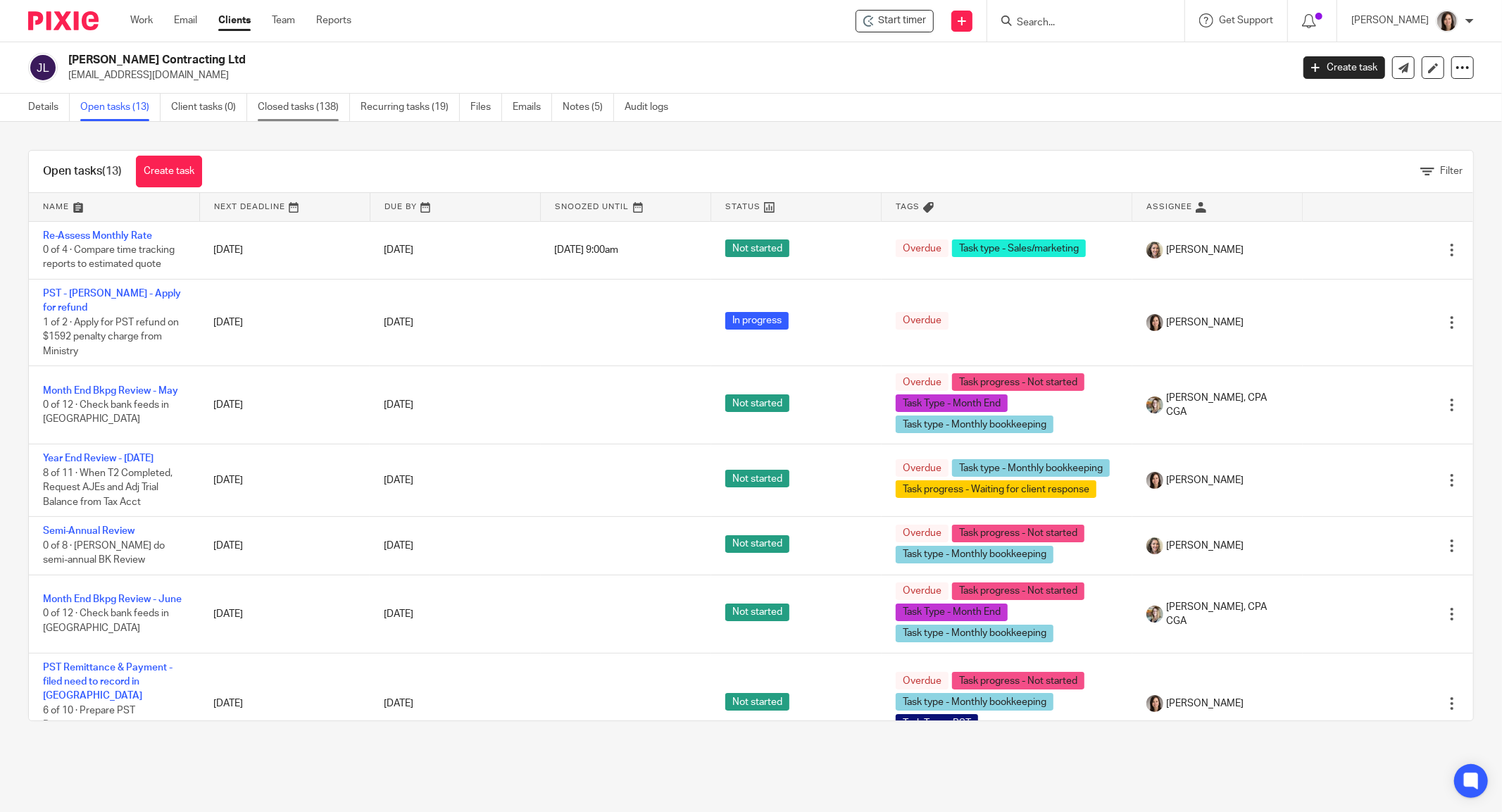
click at [283, 104] on link "Closed tasks (138)" at bounding box center [303, 107] width 92 height 27
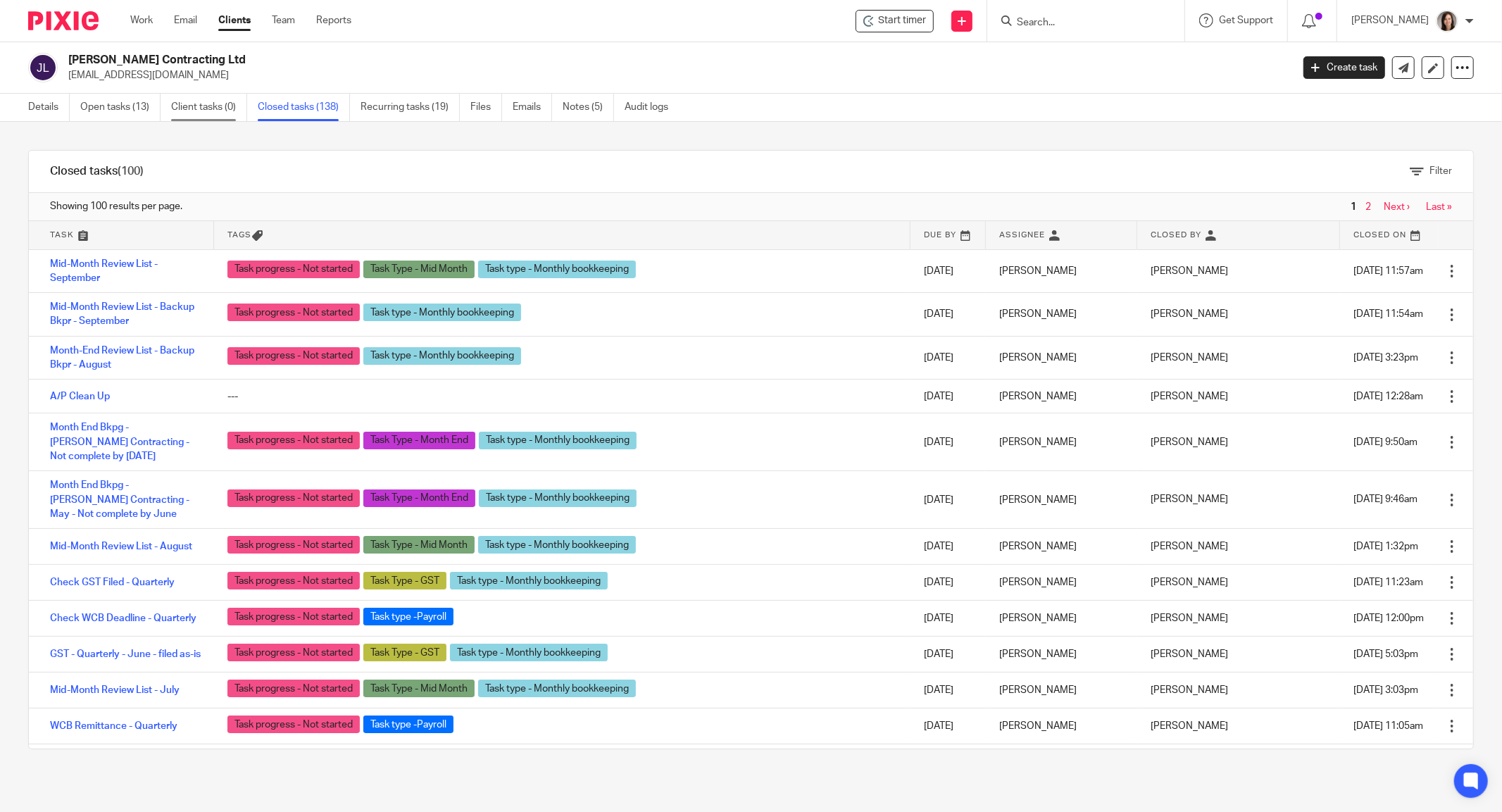
click at [188, 108] on link "Client tasks (0)" at bounding box center [209, 107] width 76 height 27
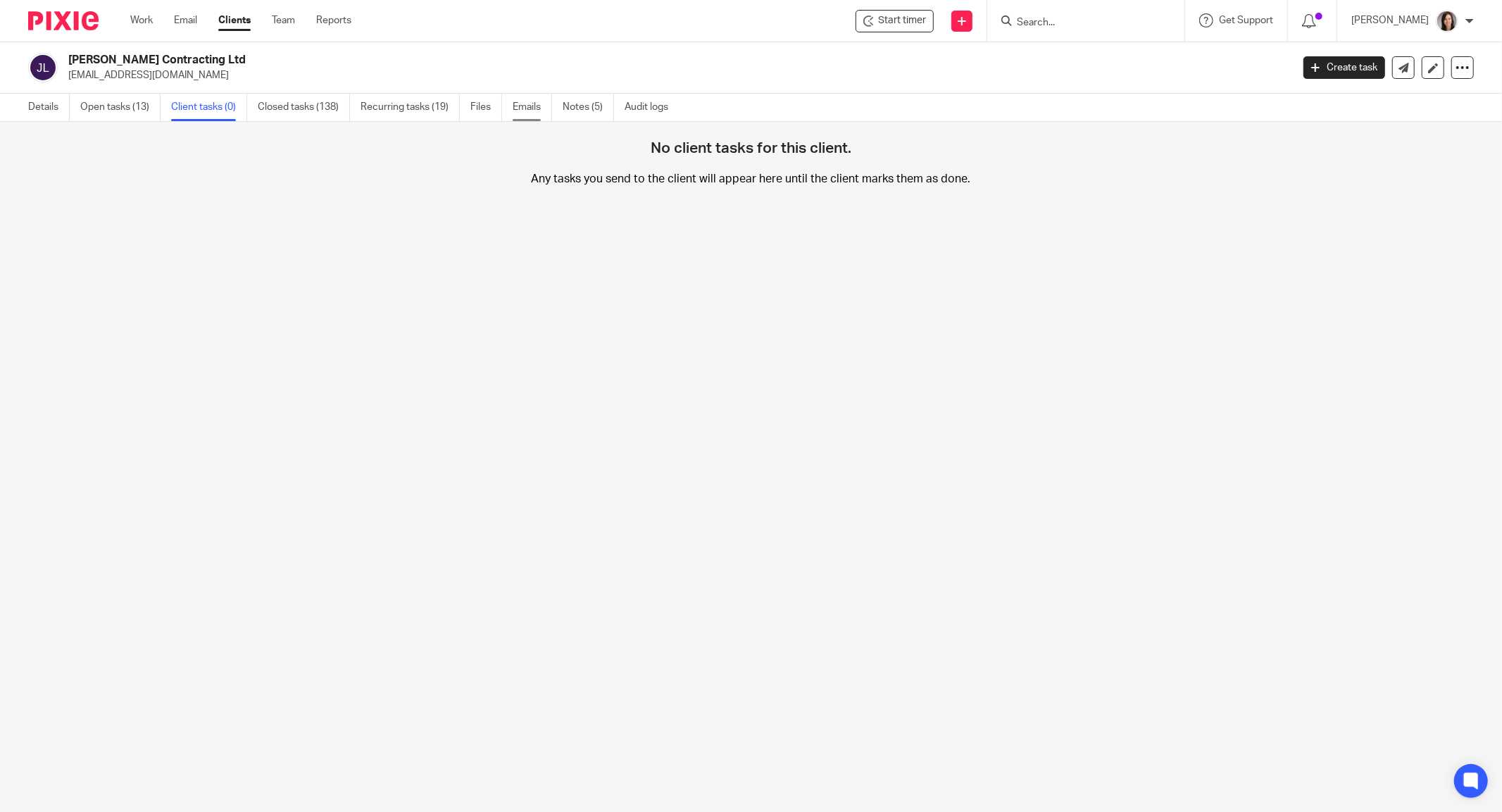
click at [539, 108] on link "Emails" at bounding box center [533, 107] width 40 height 27
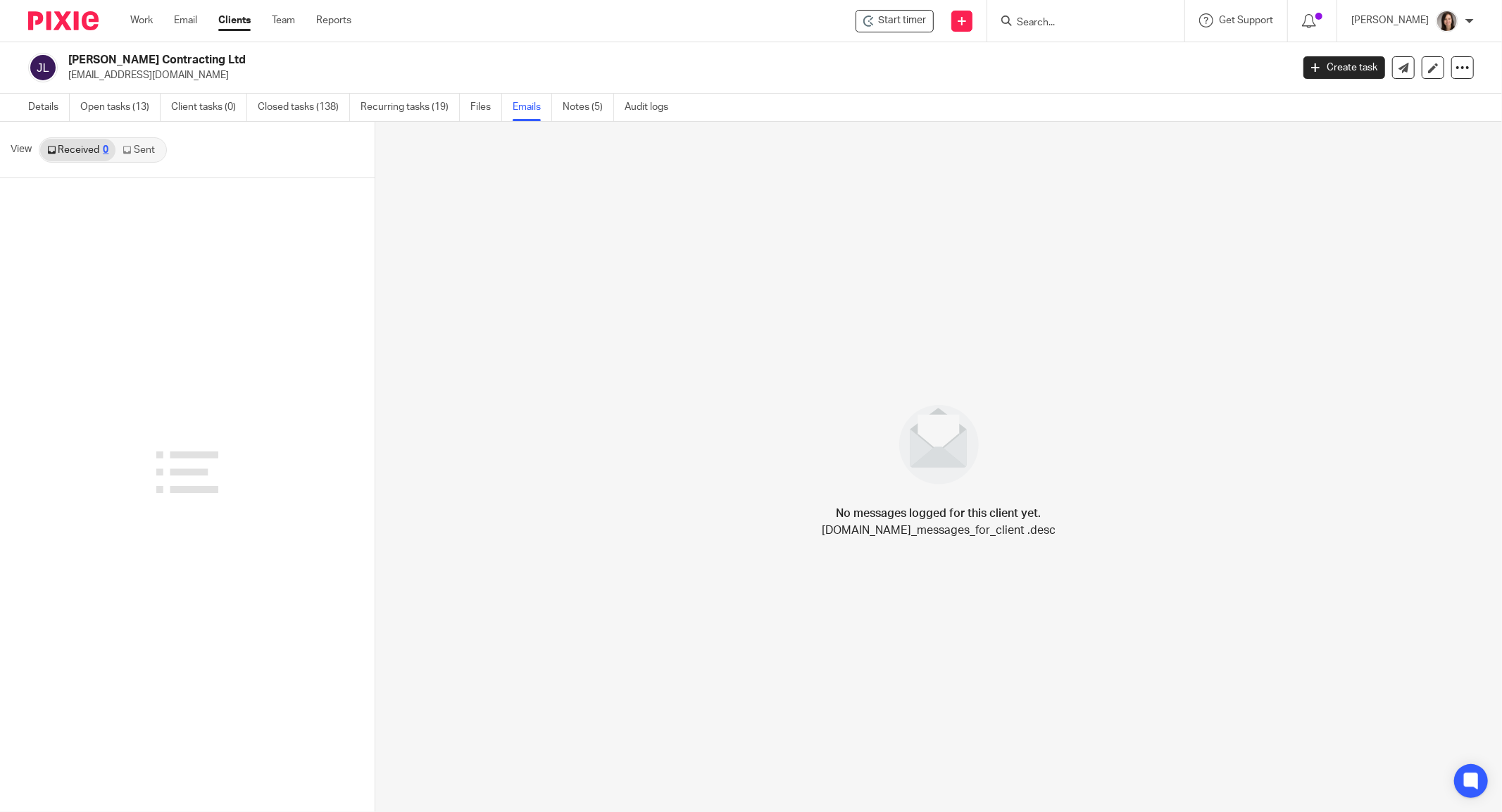
click at [144, 145] on link "Sent" at bounding box center [140, 150] width 49 height 23
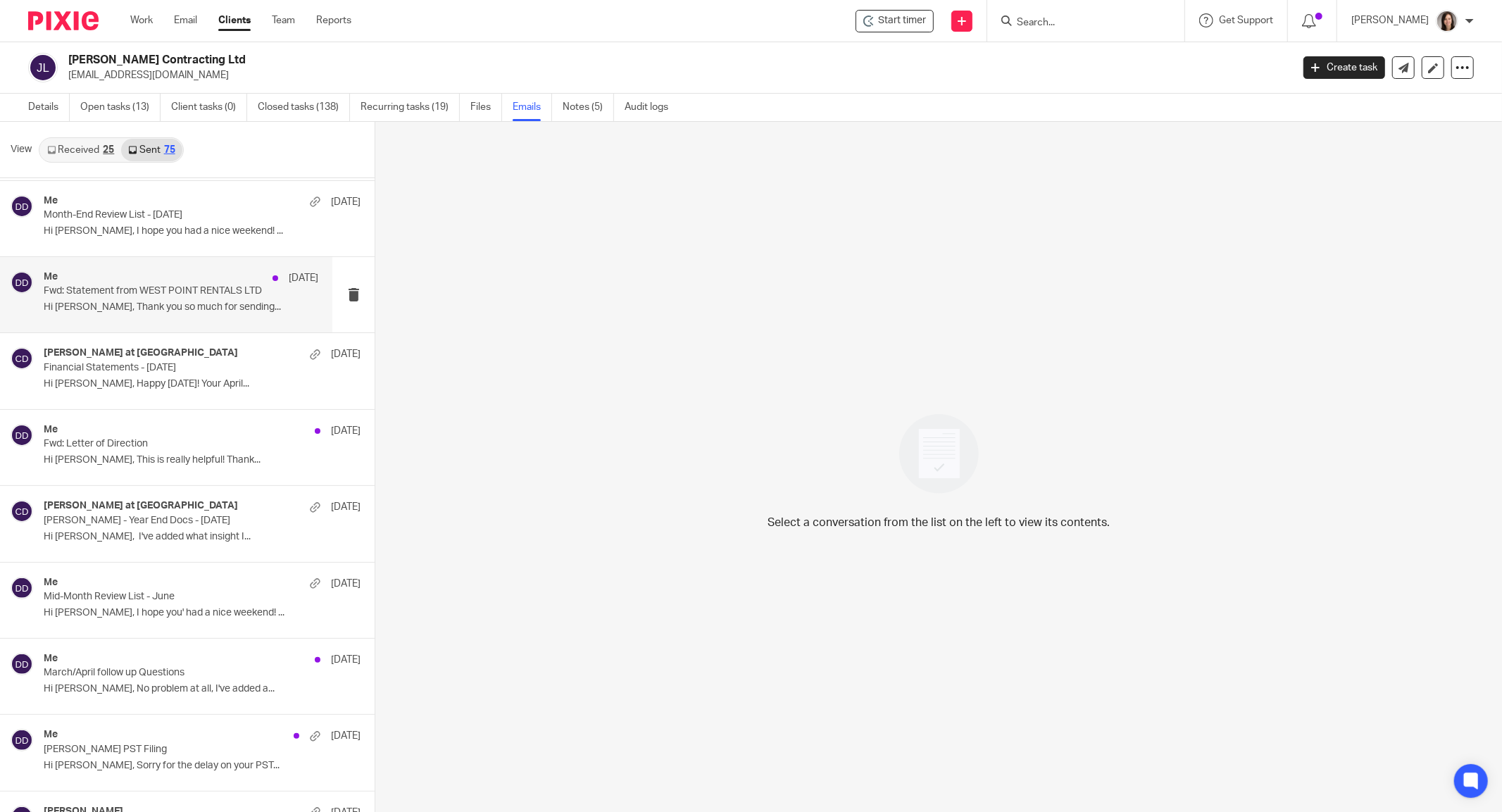
scroll to position [1220, 0]
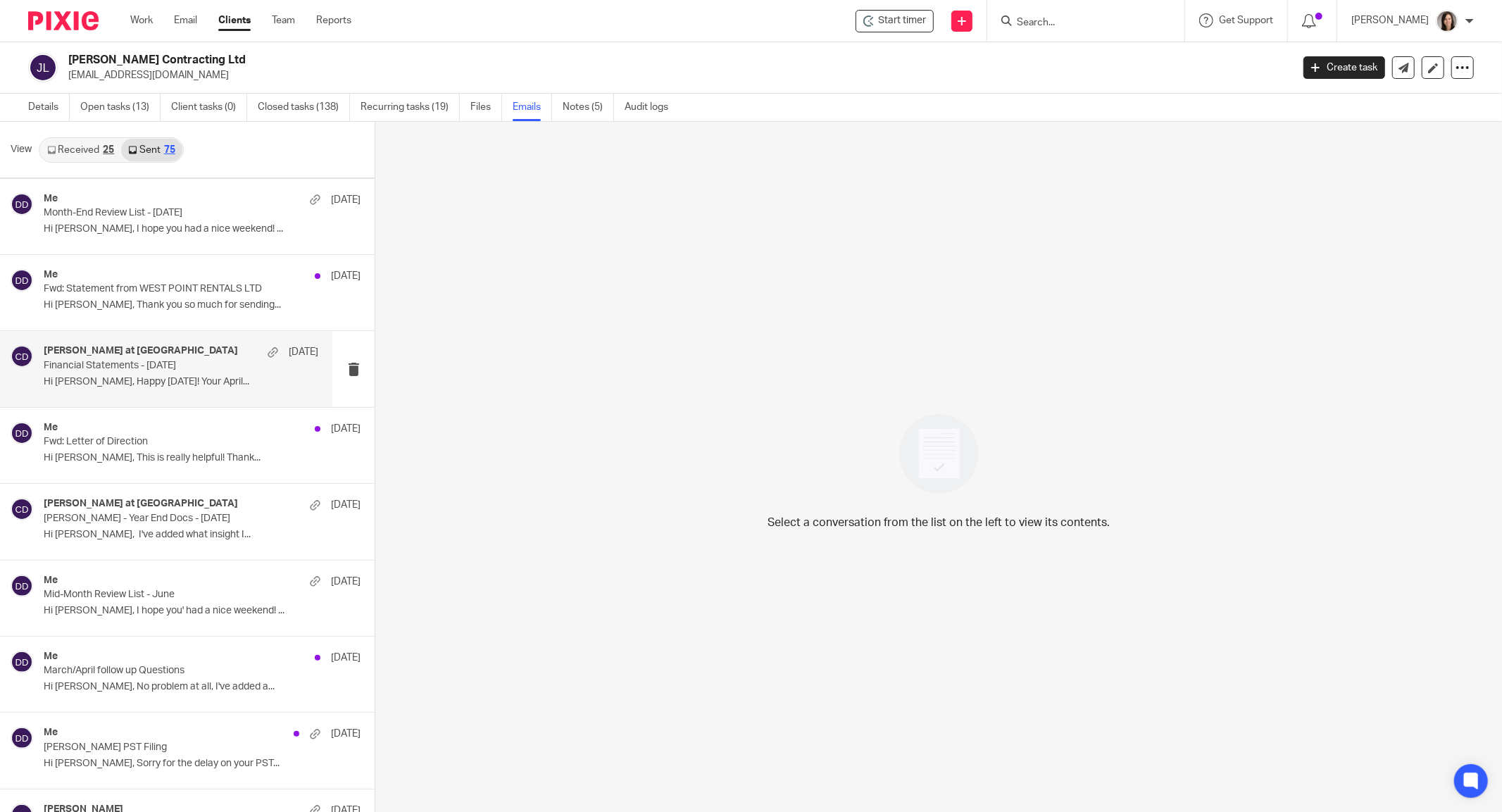
click at [92, 360] on p "Financial Statements - April 2025" at bounding box center [154, 366] width 220 height 12
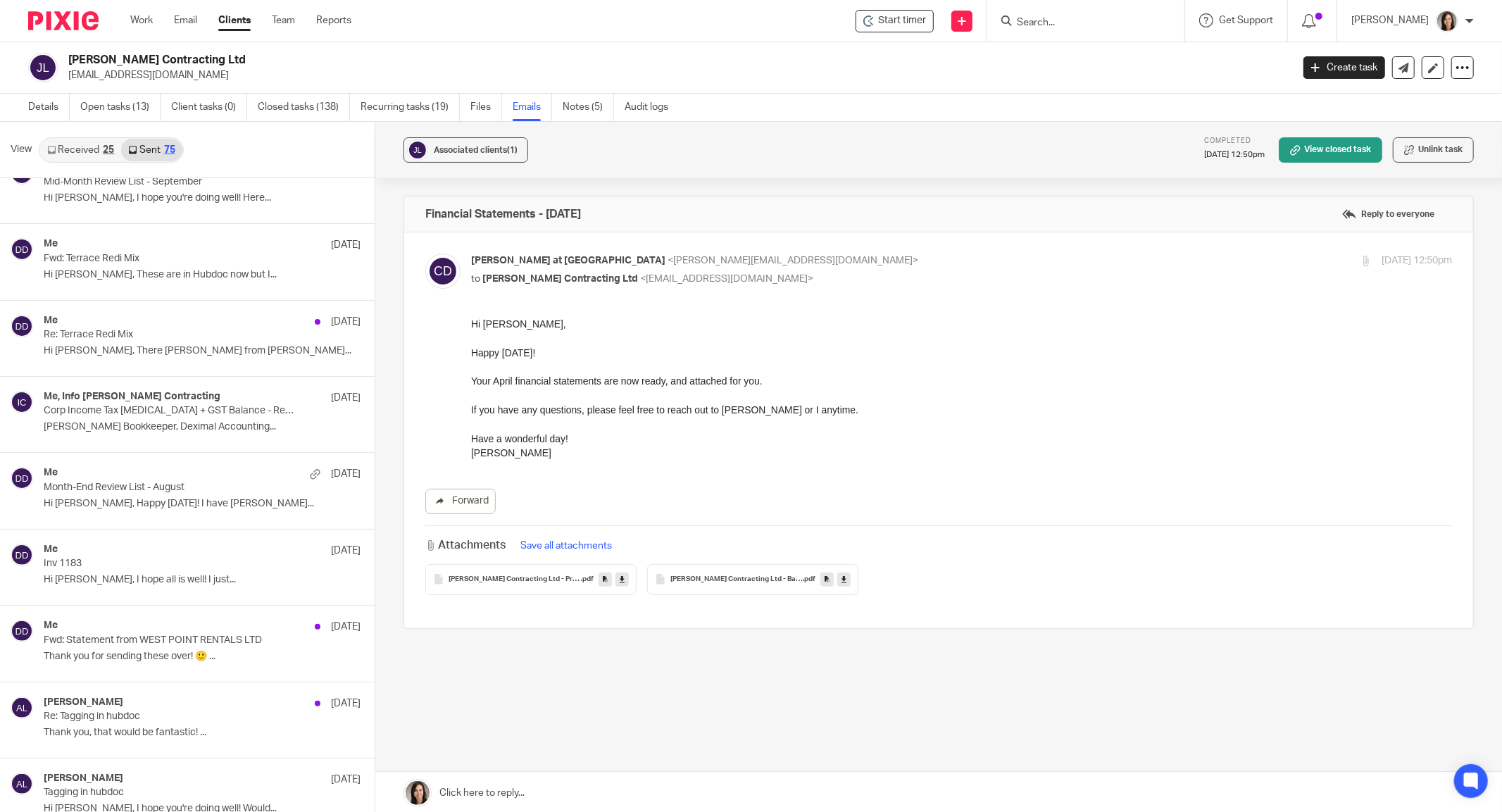
scroll to position [0, 0]
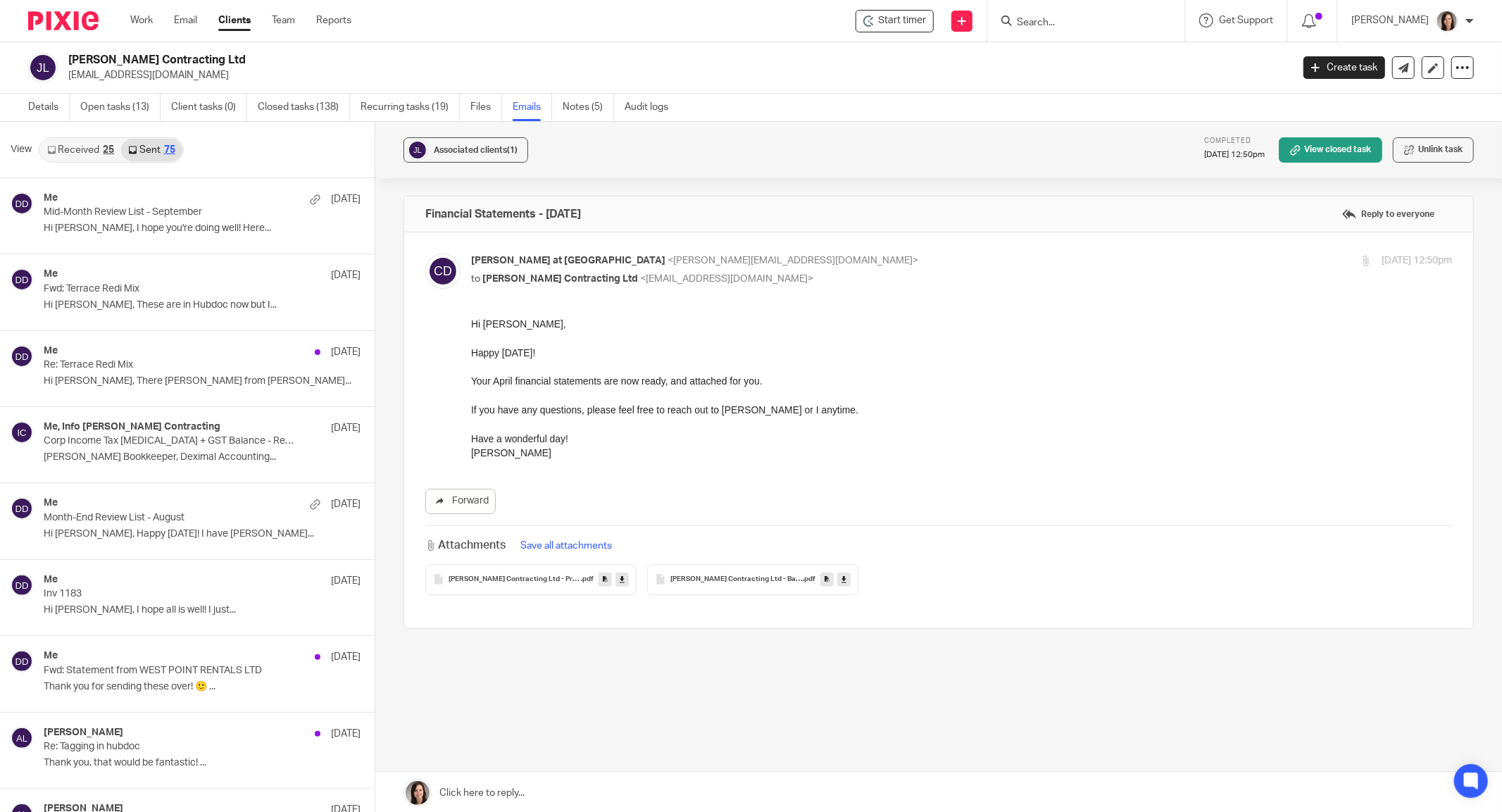
click at [1092, 26] on input "Search" at bounding box center [1079, 23] width 127 height 12
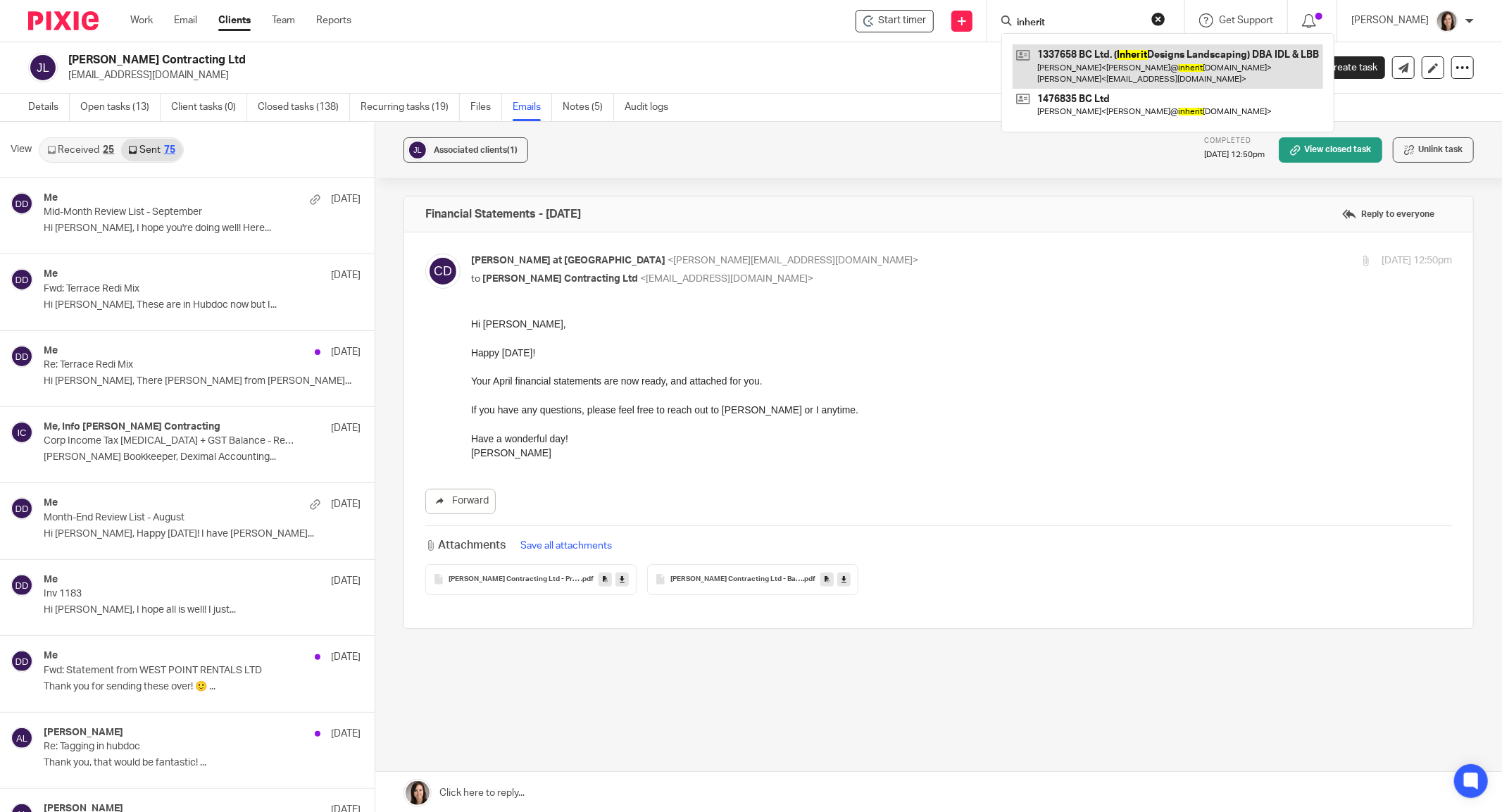
type input "inherit"
click at [1178, 60] on link at bounding box center [1168, 66] width 311 height 44
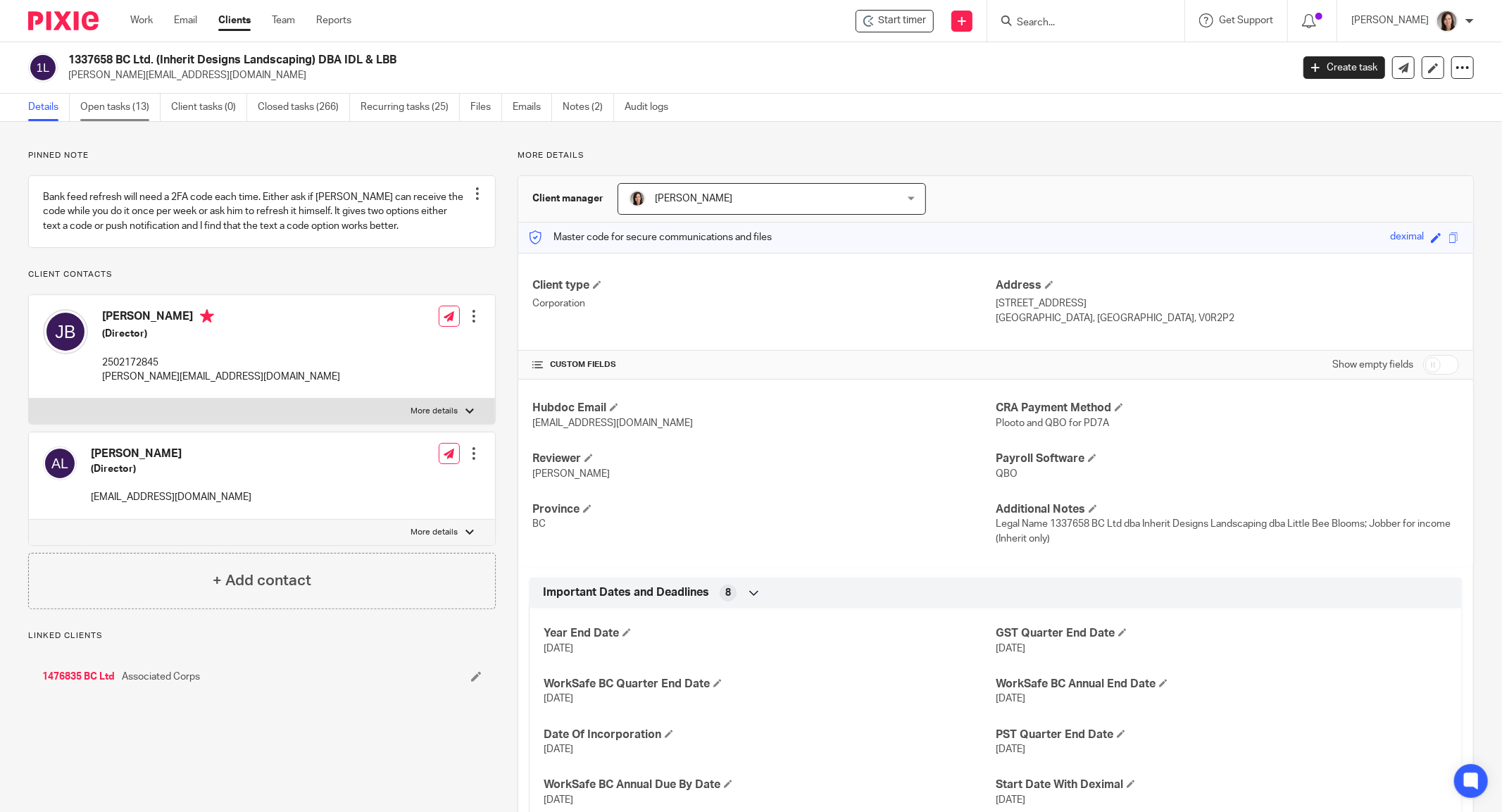
click at [99, 108] on link "Open tasks (13)" at bounding box center [120, 107] width 81 height 27
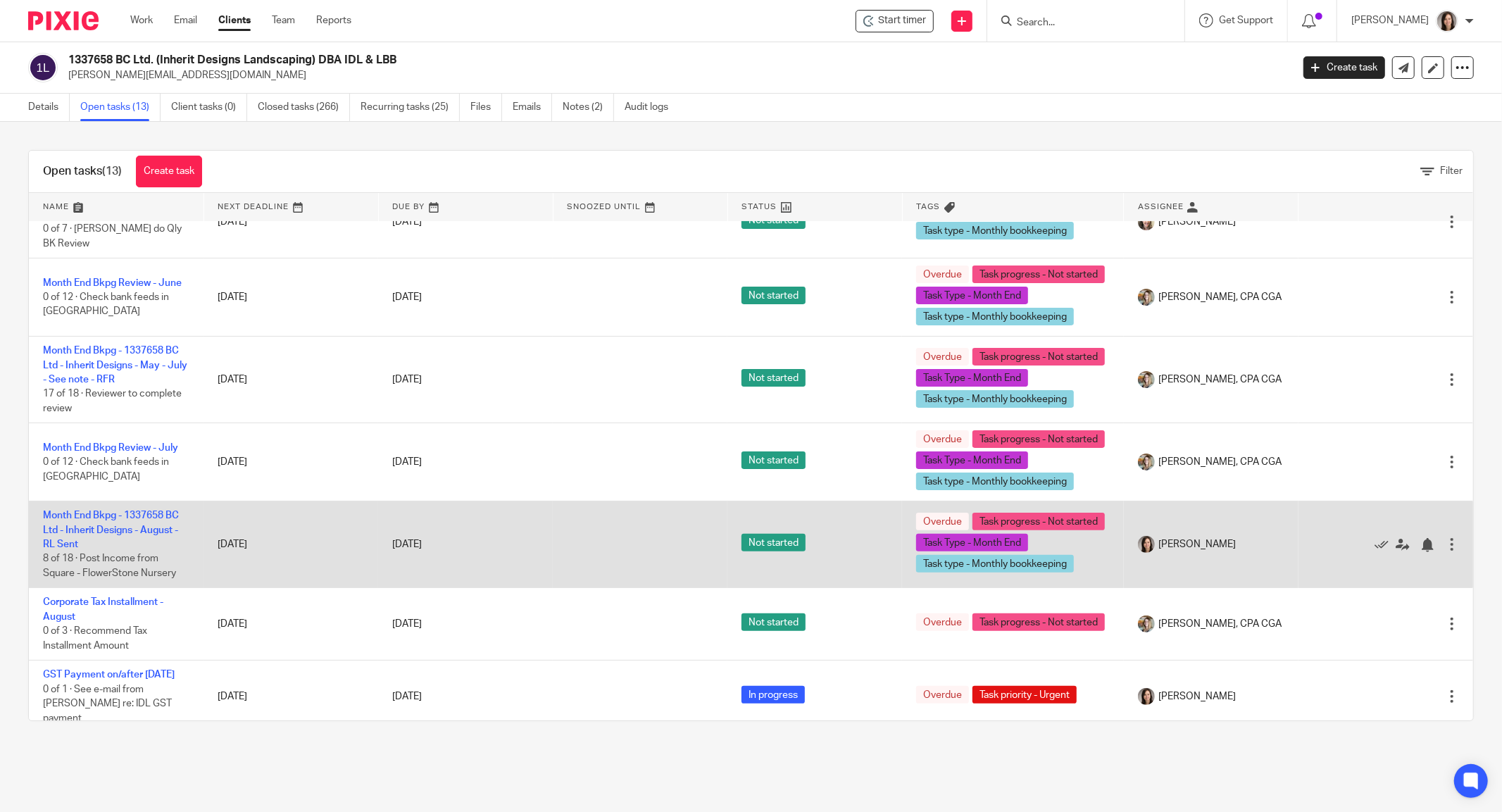
scroll to position [232, 0]
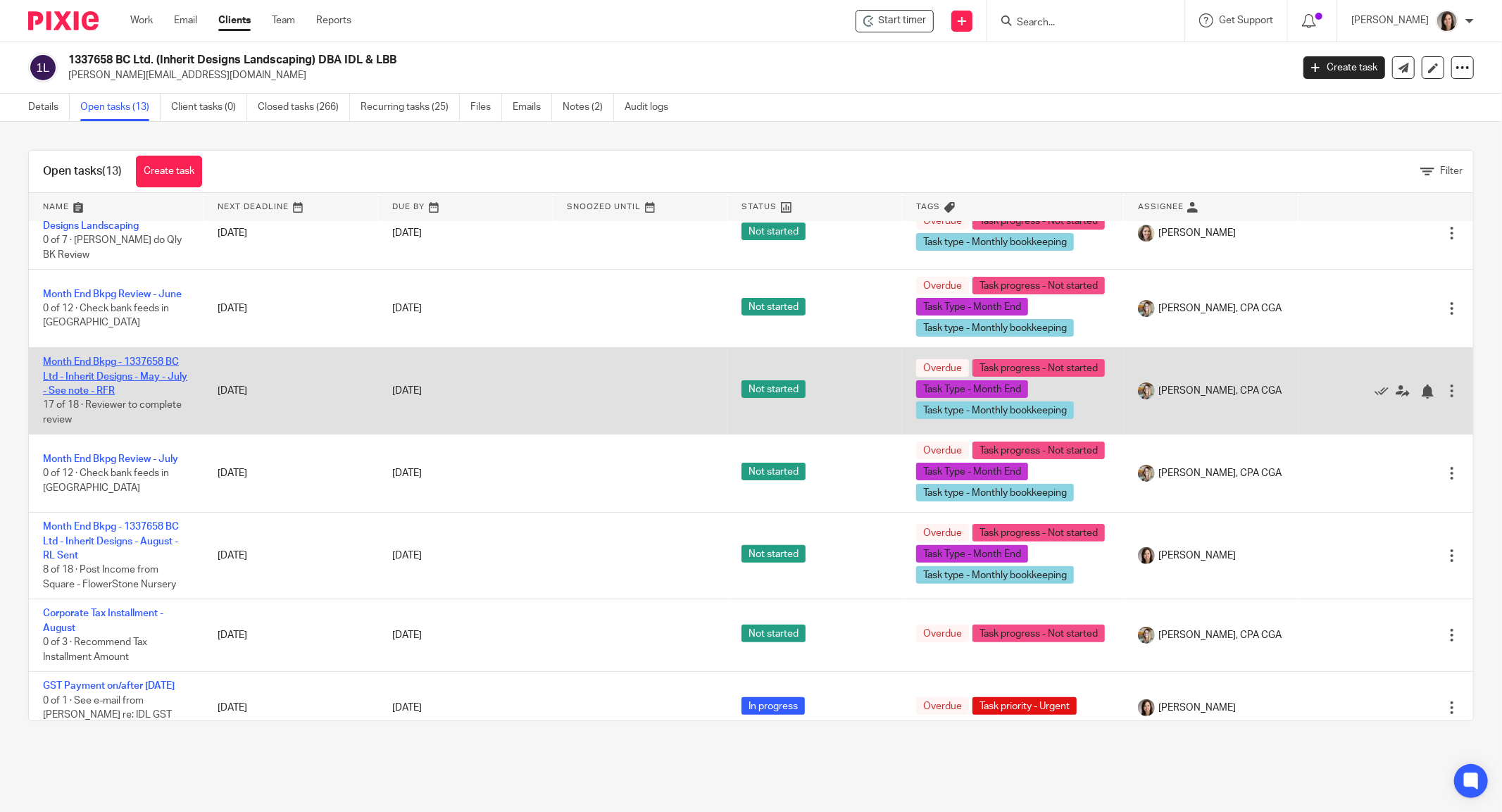
click at [117, 396] on link "Month End Bkpg - 1337658 BC Ltd - Inherit Designs - May - July - See note - RFR" at bounding box center [115, 376] width 144 height 39
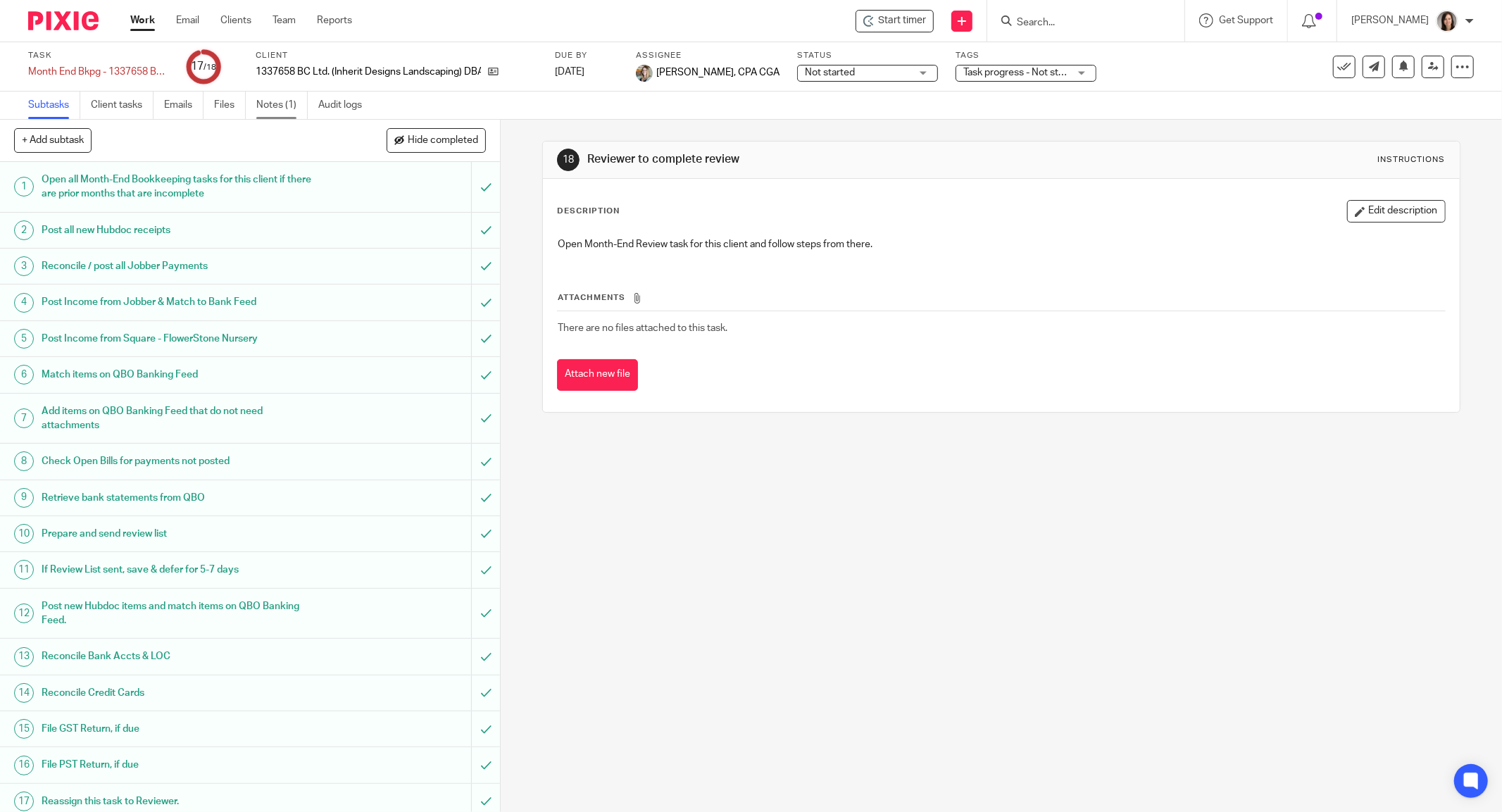
click at [267, 110] on link "Notes (1)" at bounding box center [281, 105] width 51 height 27
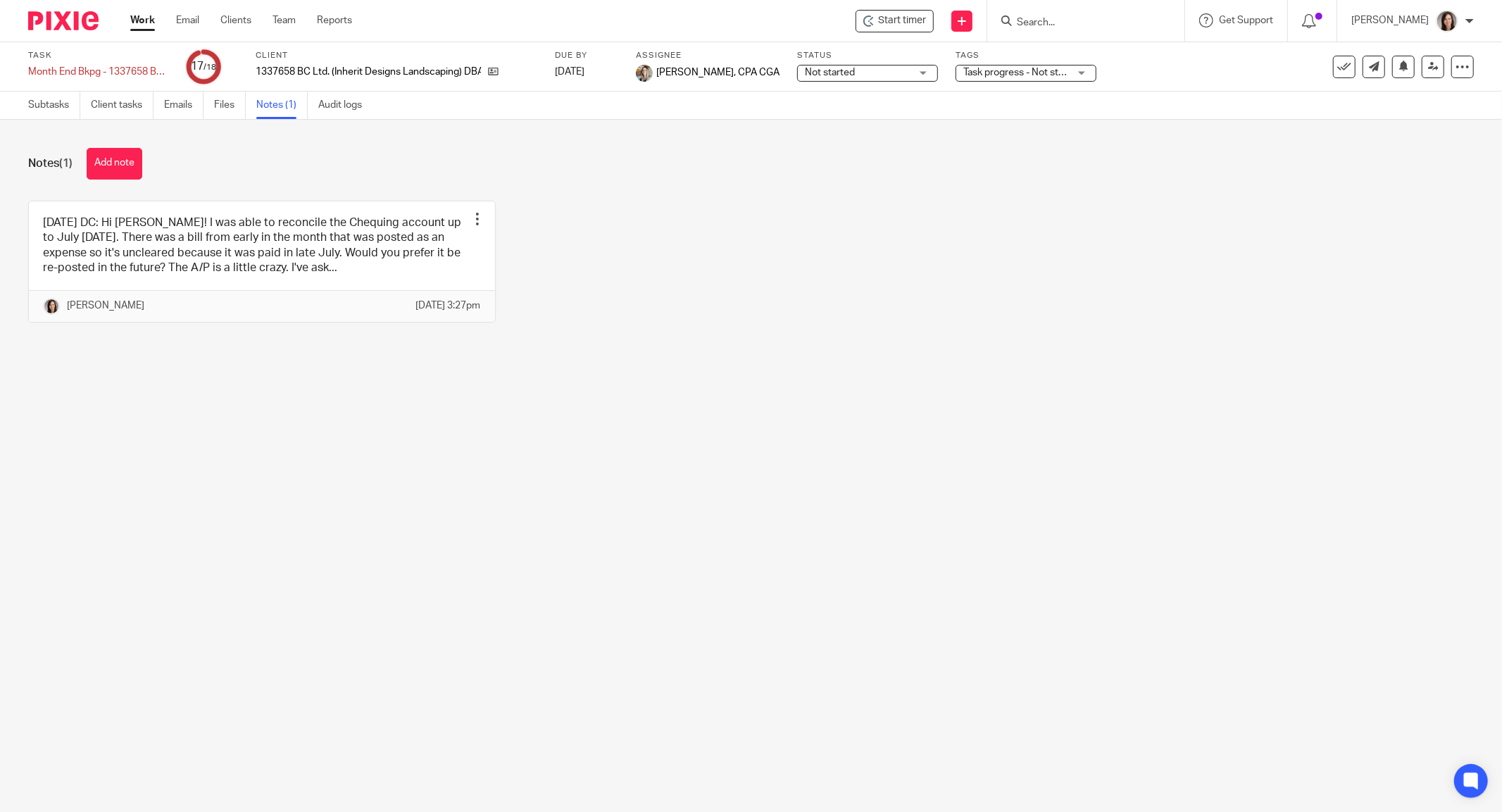
click at [1054, 21] on input "Search" at bounding box center [1079, 23] width 127 height 12
type input "kandola"
click at [1119, 62] on link at bounding box center [1156, 61] width 287 height 32
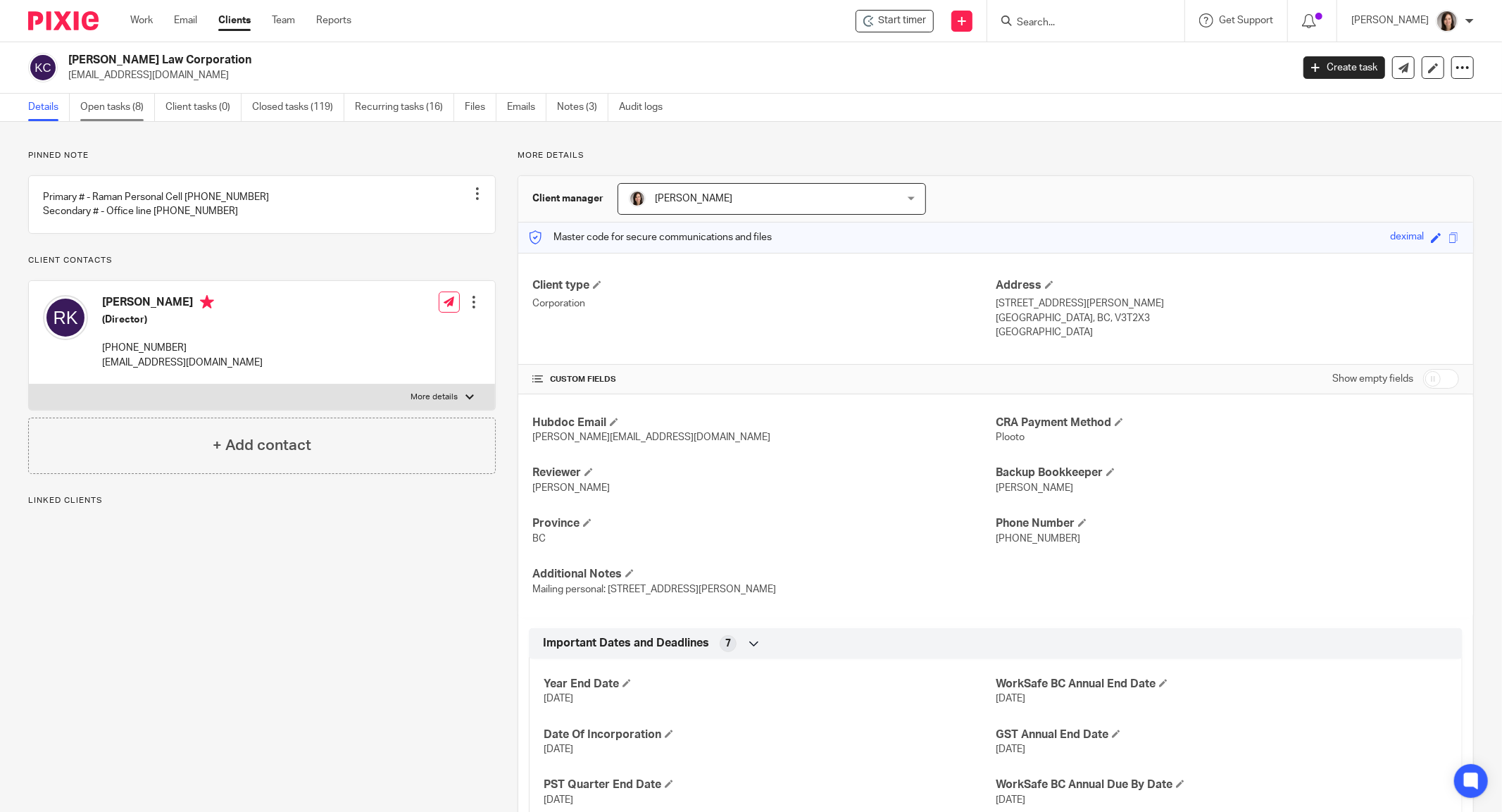
click at [122, 113] on link "Open tasks (8)" at bounding box center [118, 107] width 75 height 27
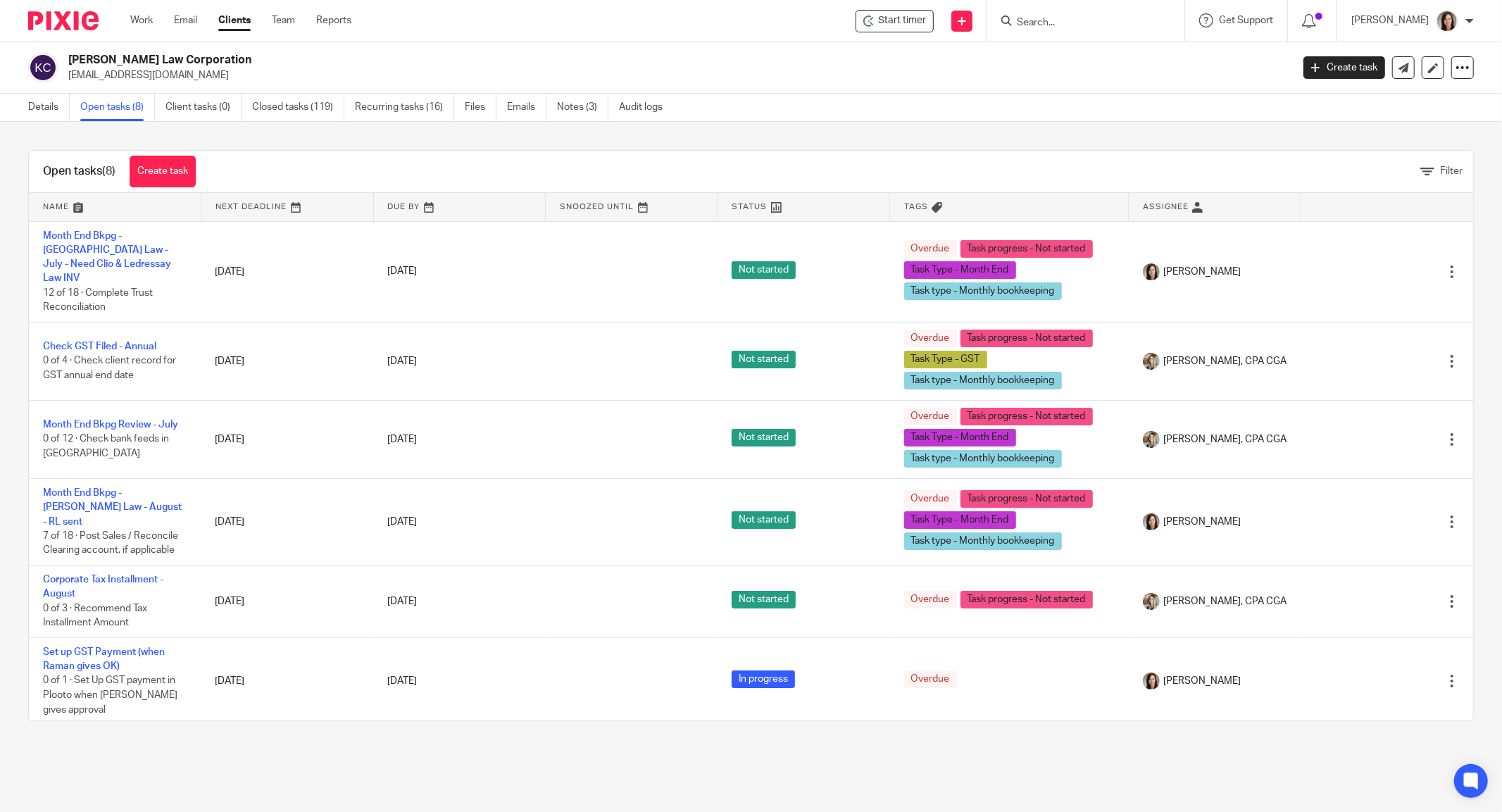
click at [608, 25] on div "Start timer Send new email Create task Add client Request signature Get Support…" at bounding box center [937, 21] width 1130 height 42
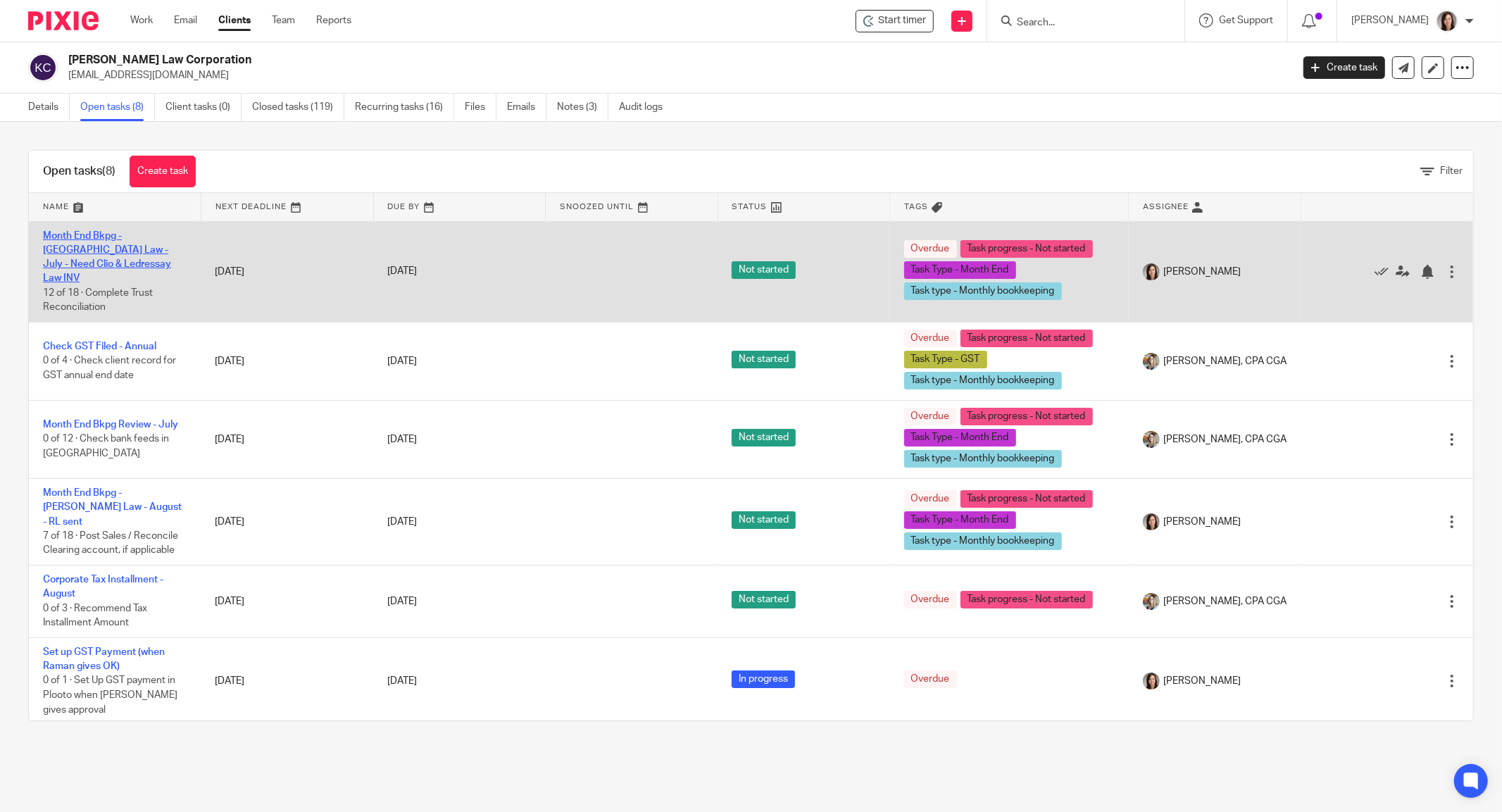
click at [114, 263] on link "Month End Bkpg - [GEOGRAPHIC_DATA] Law - July - Need Clio & Ledressay Law INV" at bounding box center [106, 258] width 128 height 53
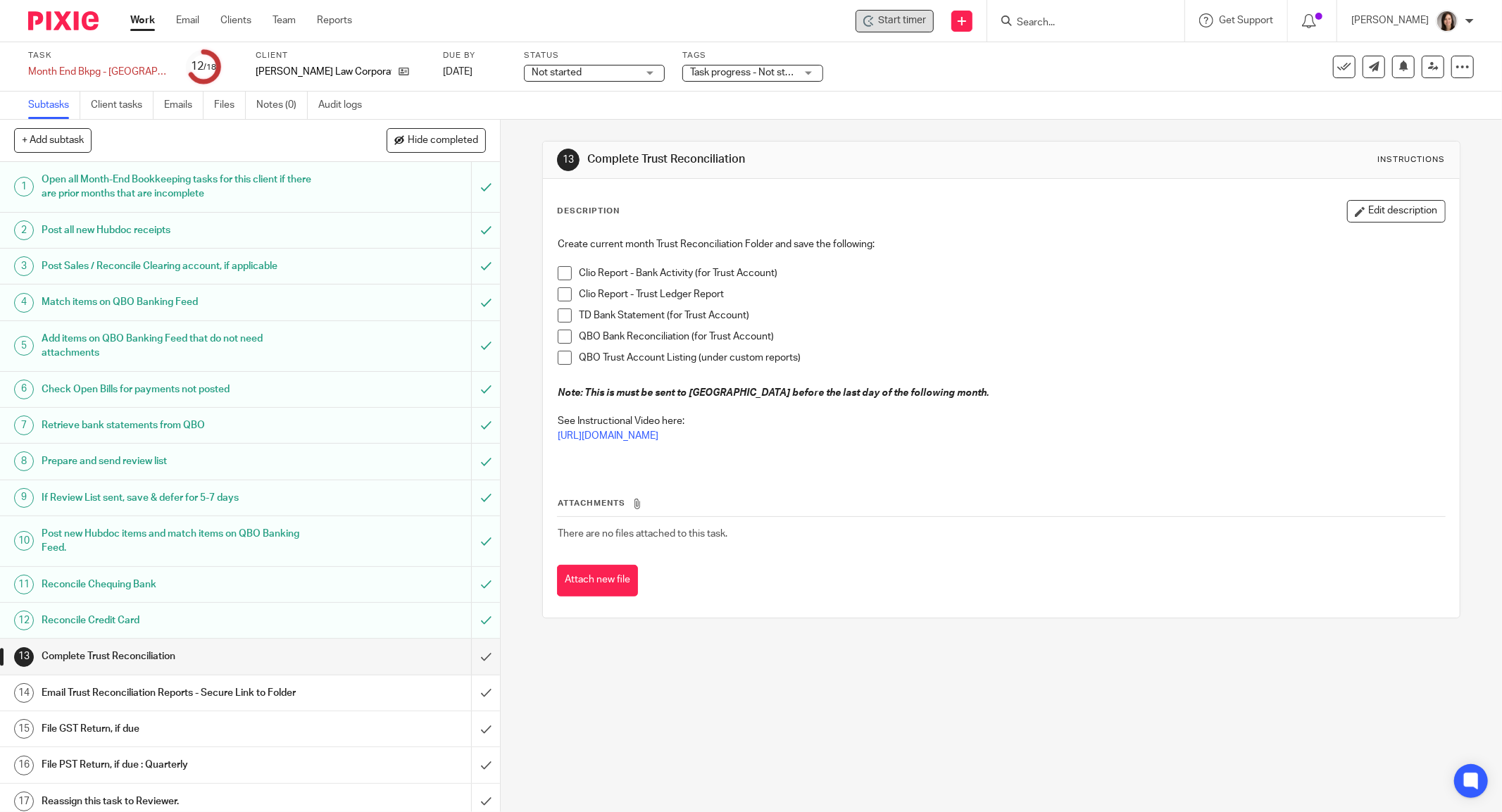
click at [924, 22] on span "Start timer" at bounding box center [902, 21] width 48 height 15
click at [893, 21] on span "Start timer" at bounding box center [902, 21] width 48 height 15
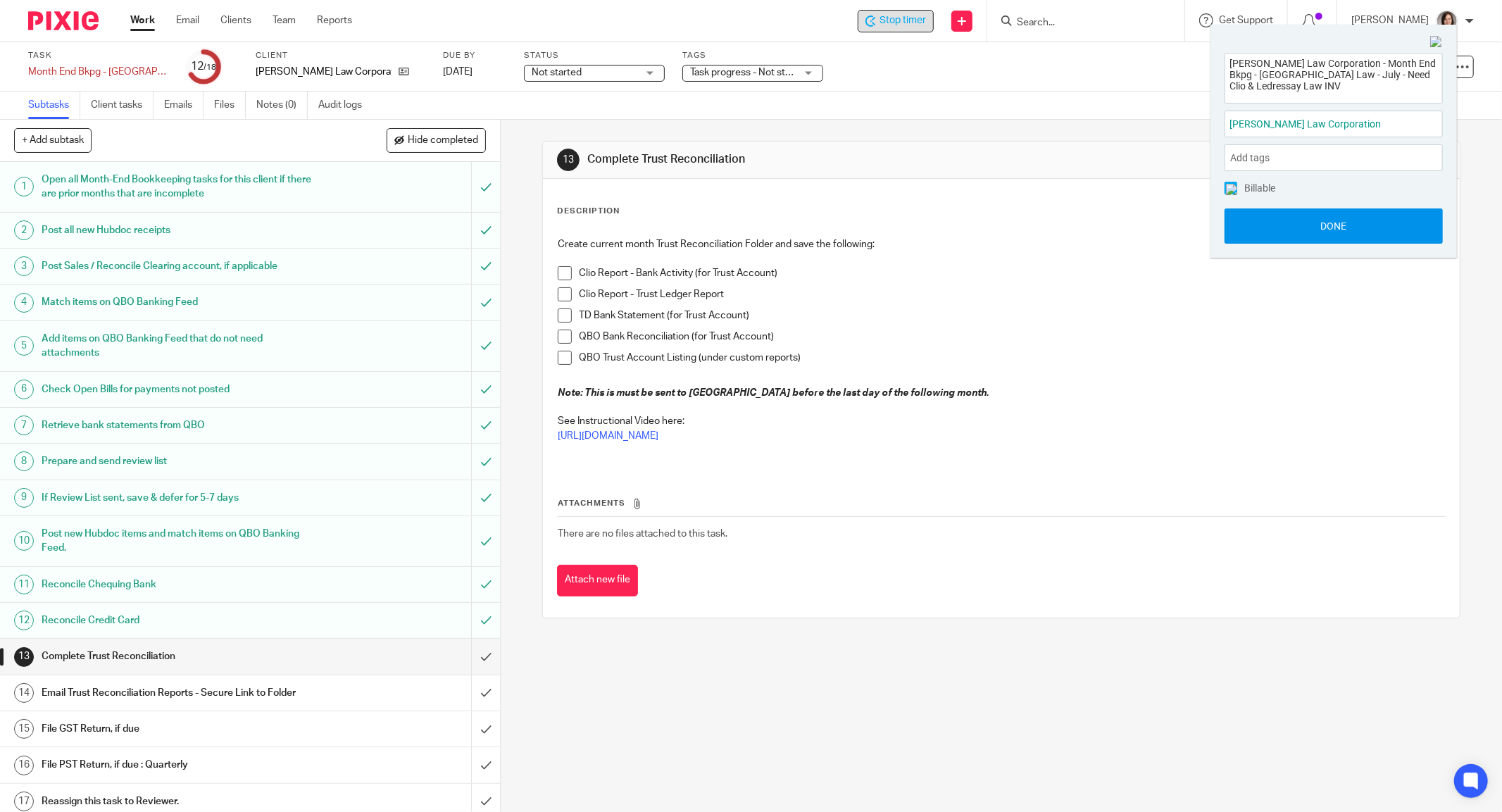
click at [1353, 223] on button "Done" at bounding box center [1333, 226] width 218 height 35
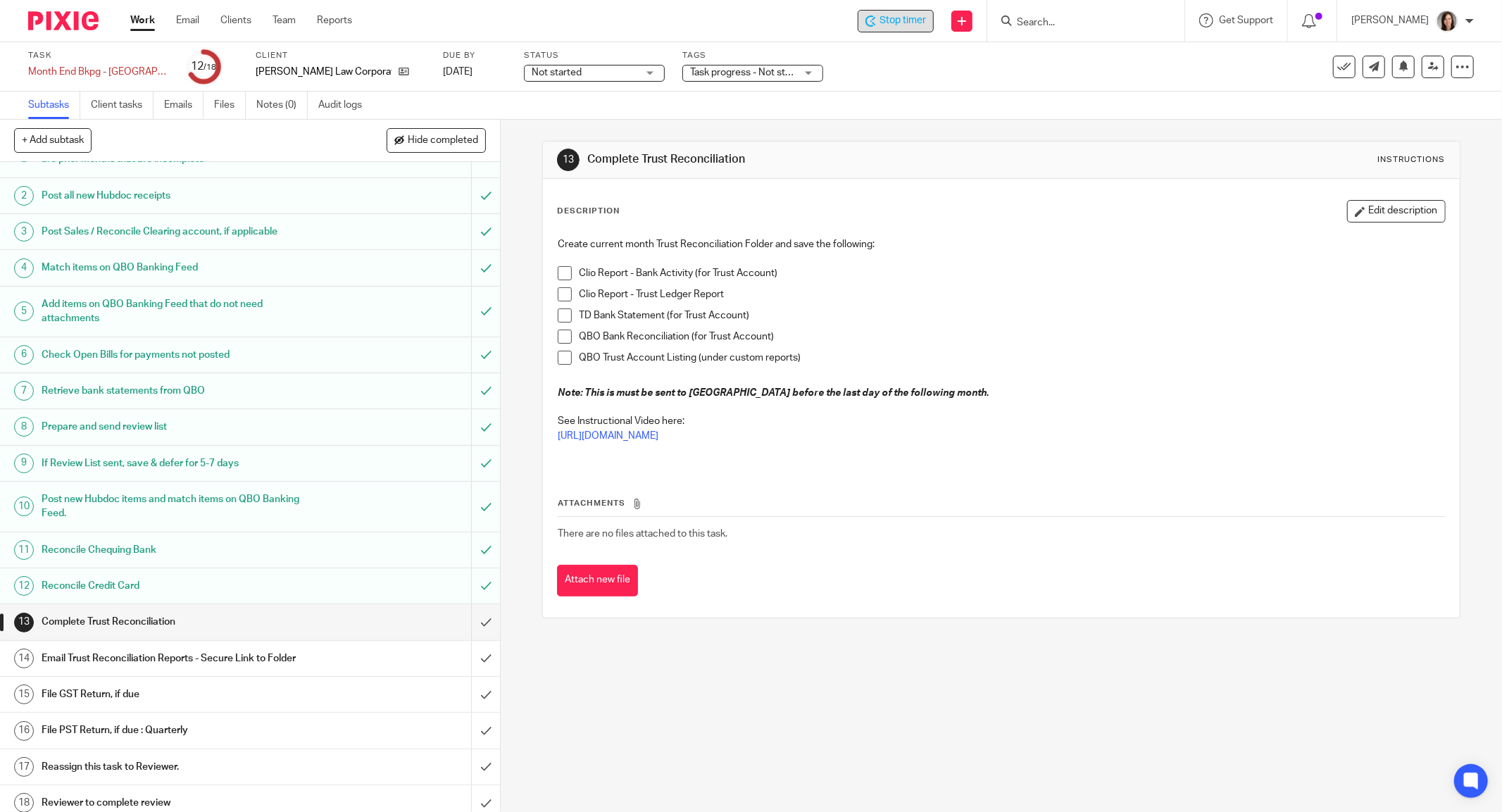
scroll to position [40, 0]
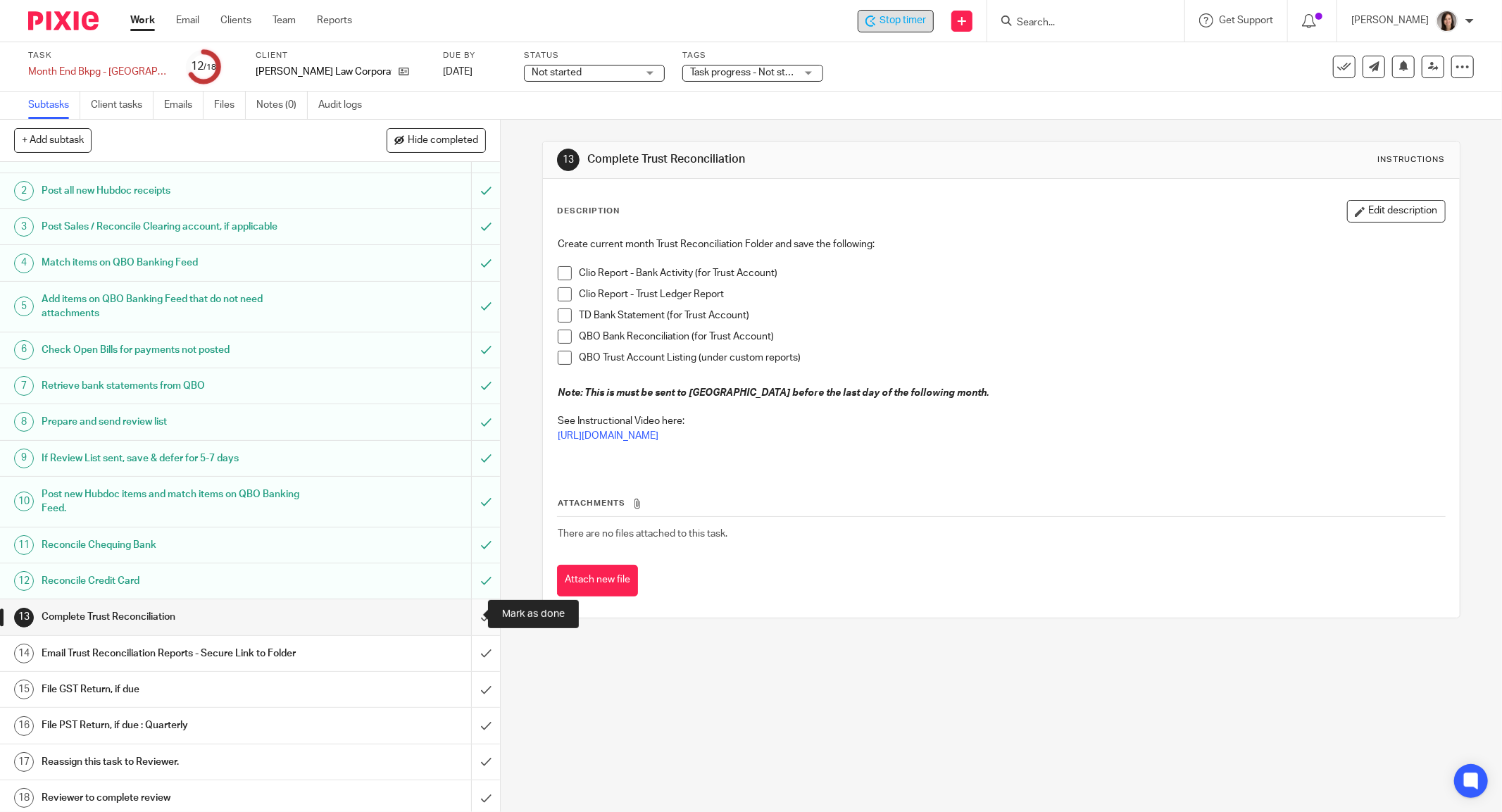
click at [467, 620] on input "submit" at bounding box center [250, 616] width 500 height 35
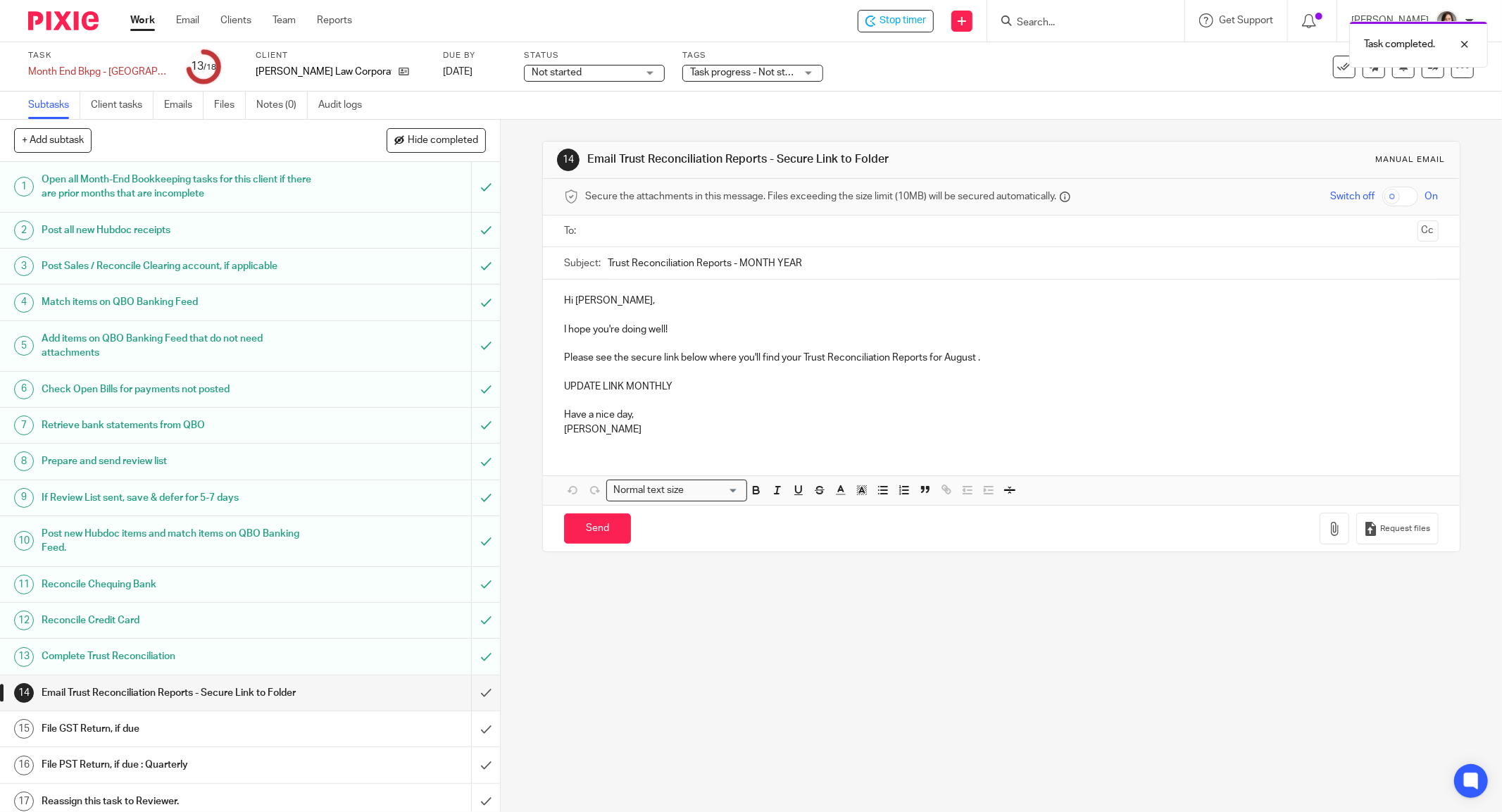
click at [704, 322] on p "I hope you're doing well!" at bounding box center [1001, 329] width 875 height 14
click at [981, 359] on p "Please see the secure link below where you'll find your Trust Reconciliation Re…" at bounding box center [1001, 357] width 875 height 14
drag, startPoint x: 974, startPoint y: 357, endPoint x: 938, endPoint y: 360, distance: 36.1
click at [938, 360] on p "Please see the secure link below where you'll find your Trust Reconciliation Re…" at bounding box center [1001, 357] width 875 height 14
click at [984, 357] on p "Please see the secure link below where you'll find your Trust Reconciliation Re…" at bounding box center [1001, 357] width 875 height 14
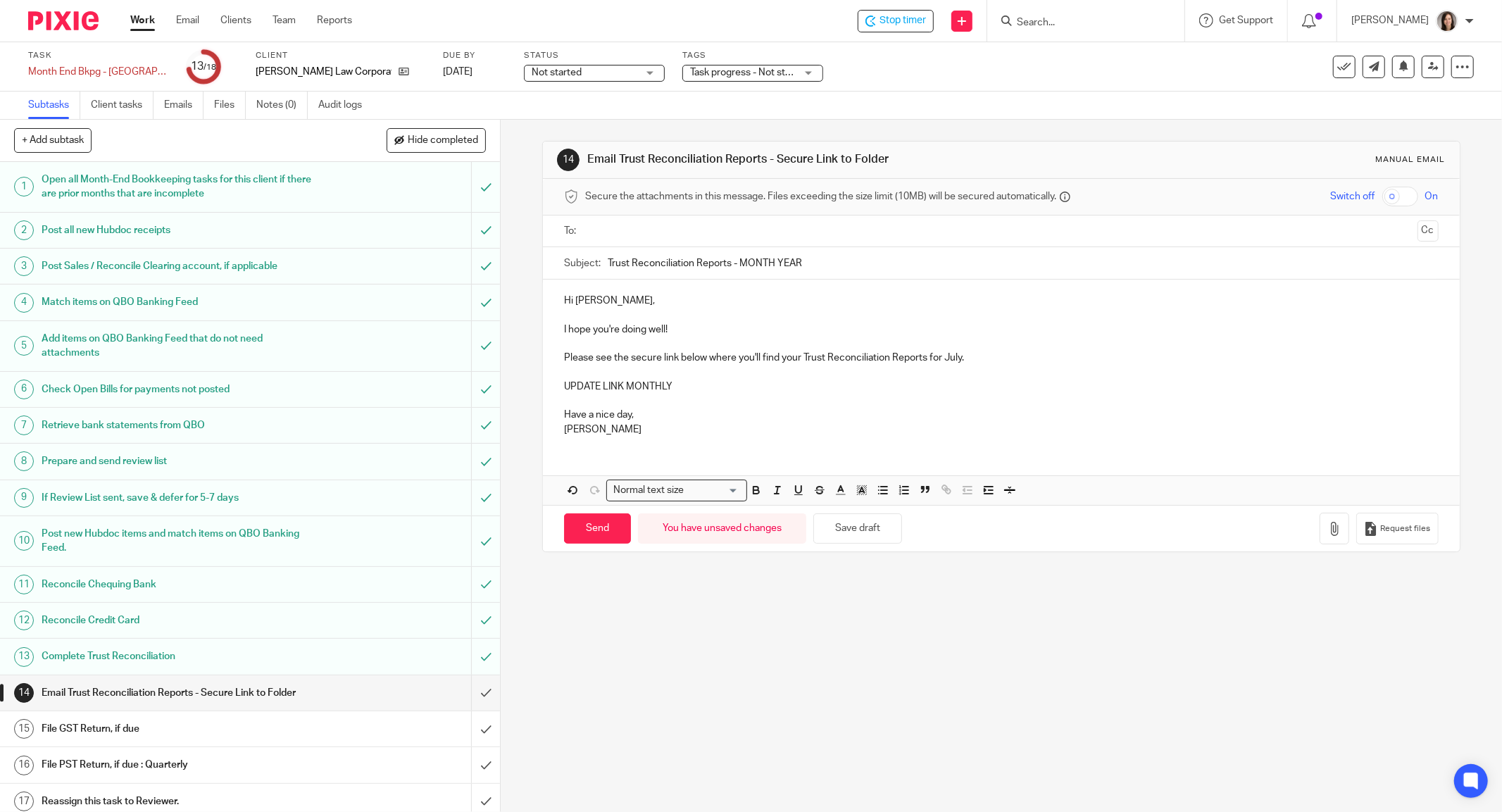
click at [988, 354] on p "Please see the secure link below where you'll find your Trust Reconciliation Re…" at bounding box center [1001, 357] width 875 height 14
click at [1011, 348] on p at bounding box center [1001, 343] width 875 height 14
click at [988, 366] on p at bounding box center [1001, 372] width 875 height 14
drag, startPoint x: 966, startPoint y: 357, endPoint x: 959, endPoint y: 353, distance: 8.1
click at [964, 357] on p "Please see the secure link below where you'll find your Trust Reconciliation Re…" at bounding box center [1001, 357] width 875 height 14
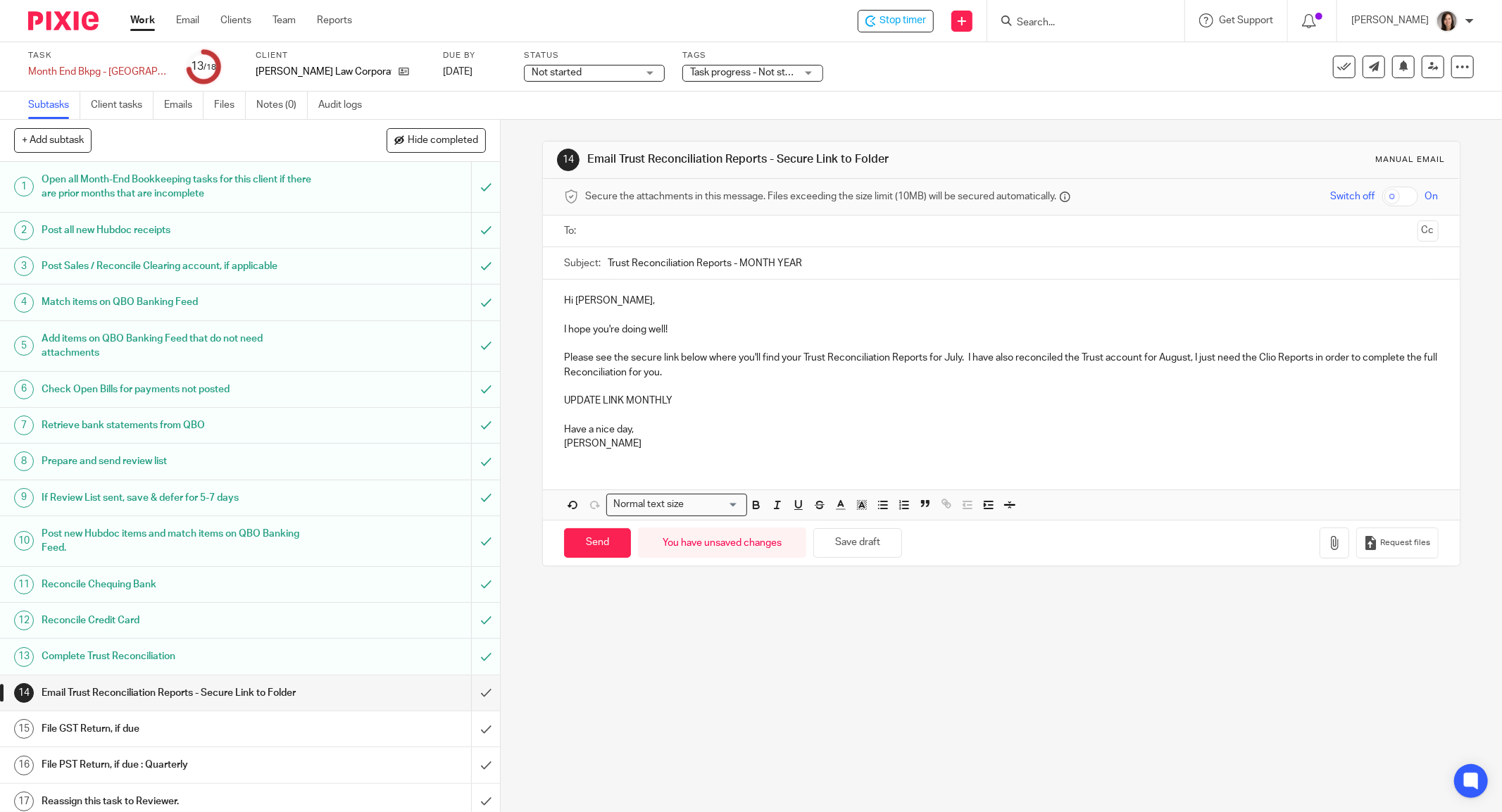
click at [684, 391] on p at bounding box center [1001, 387] width 875 height 14
drag, startPoint x: 673, startPoint y: 403, endPoint x: 542, endPoint y: 402, distance: 131.0
click at [543, 402] on div "Hi Raman, I hope you're doing well! Please see the secure link below where you'…" at bounding box center [1001, 370] width 916 height 182
click at [649, 423] on p "Have a nice day," at bounding box center [1001, 429] width 875 height 14
click at [812, 272] on input "Trust Reconciliation Reports - MONTH YEAR" at bounding box center [1022, 262] width 831 height 31
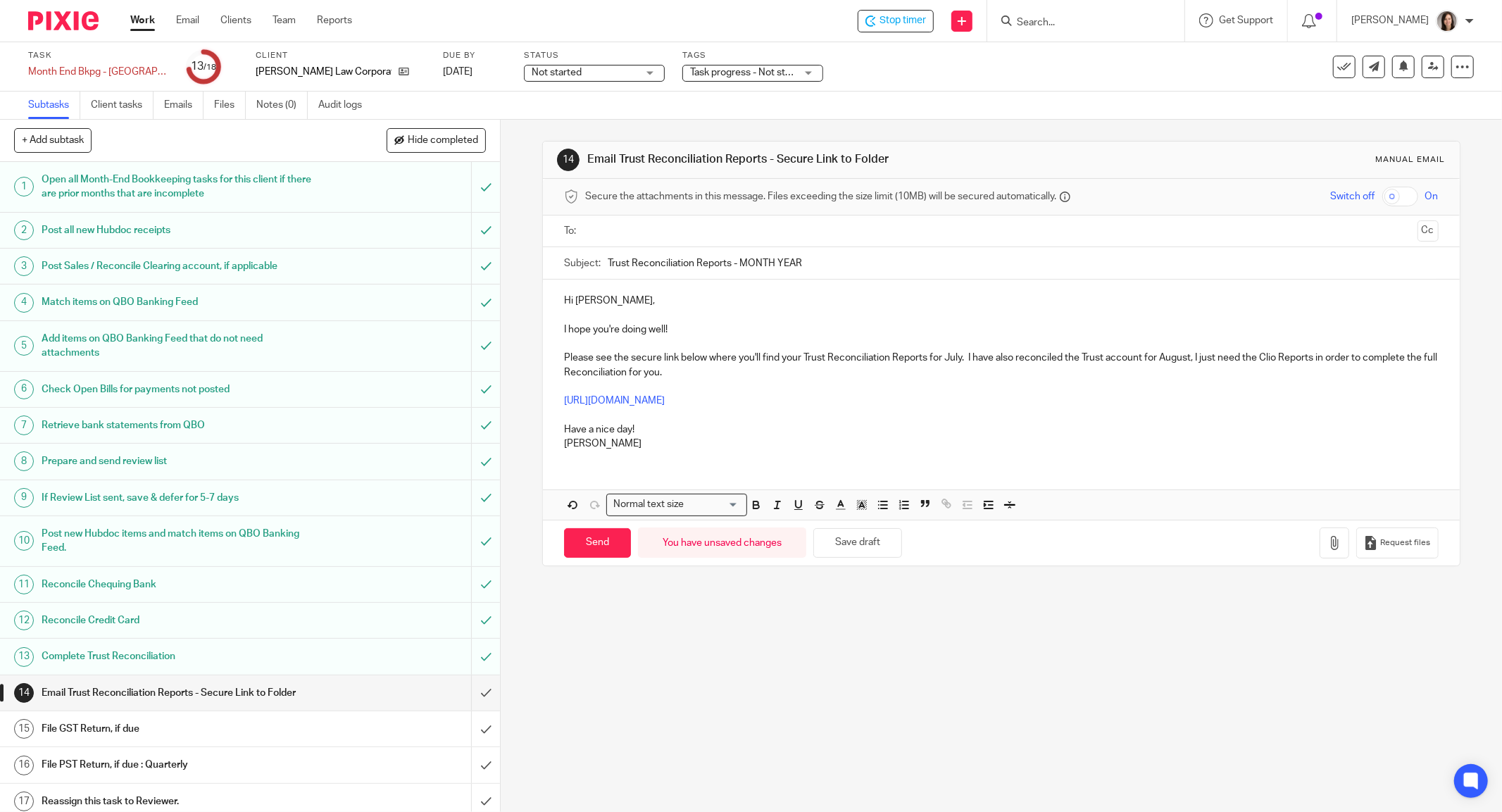
drag, startPoint x: 805, startPoint y: 267, endPoint x: 730, endPoint y: 280, distance: 76.1
click at [730, 280] on form "Secure the attachments in this message. Files exceeding the size limit (10MB) w…" at bounding box center [1001, 372] width 916 height 387
type input "Trust Reconciliation Reports - July 2025"
click at [663, 217] on div at bounding box center [1002, 230] width 831 height 31
click at [664, 233] on input "text" at bounding box center [1001, 231] width 821 height 16
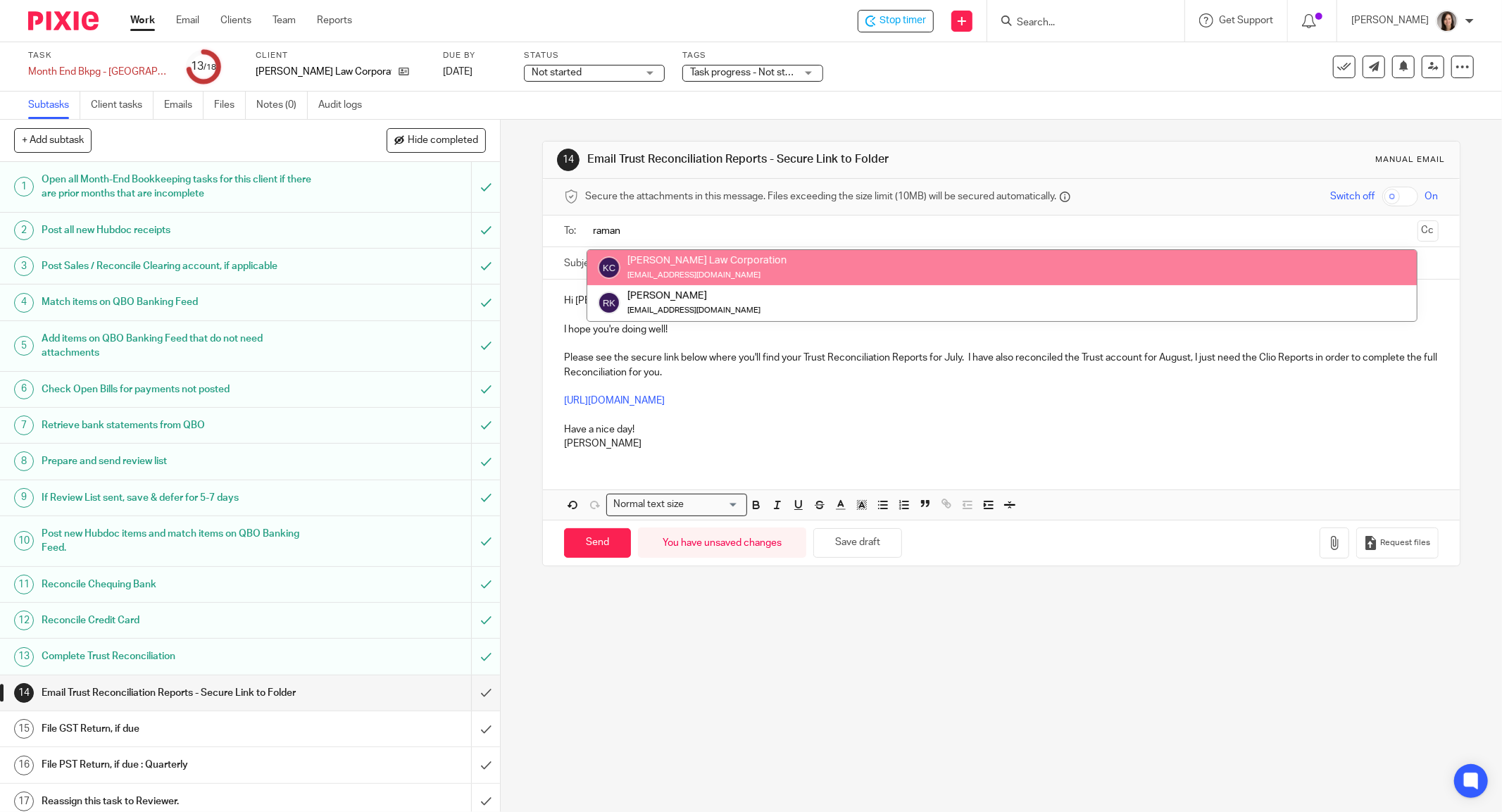
type input "raman"
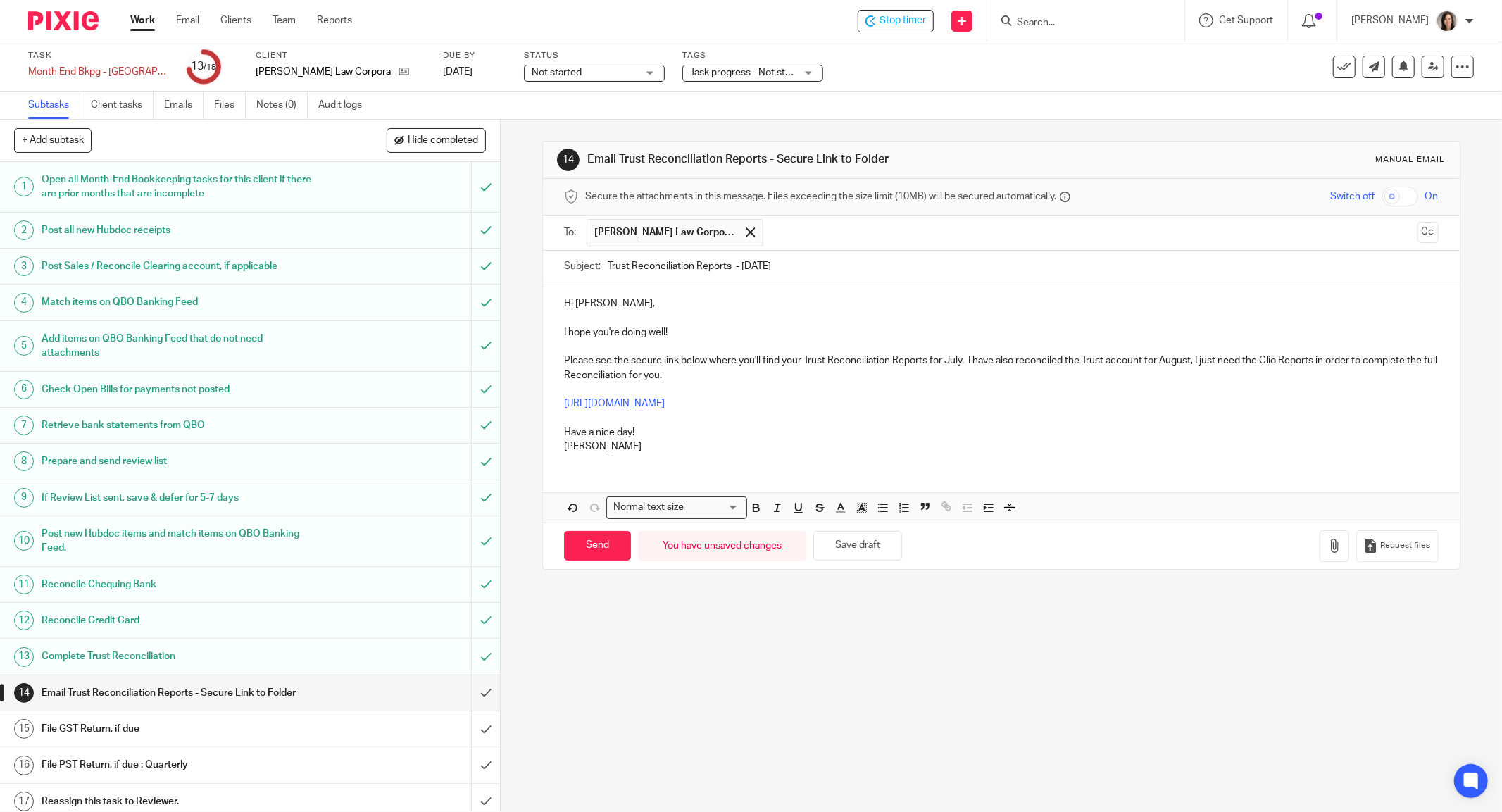
click at [752, 311] on p at bounding box center [1001, 317] width 875 height 14
click at [965, 361] on p "Please see the secure link below where you'll find your Trust Reconciliation Re…" at bounding box center [1001, 368] width 875 height 28
click at [610, 548] on input "Send" at bounding box center [597, 546] width 67 height 30
type input "Sent"
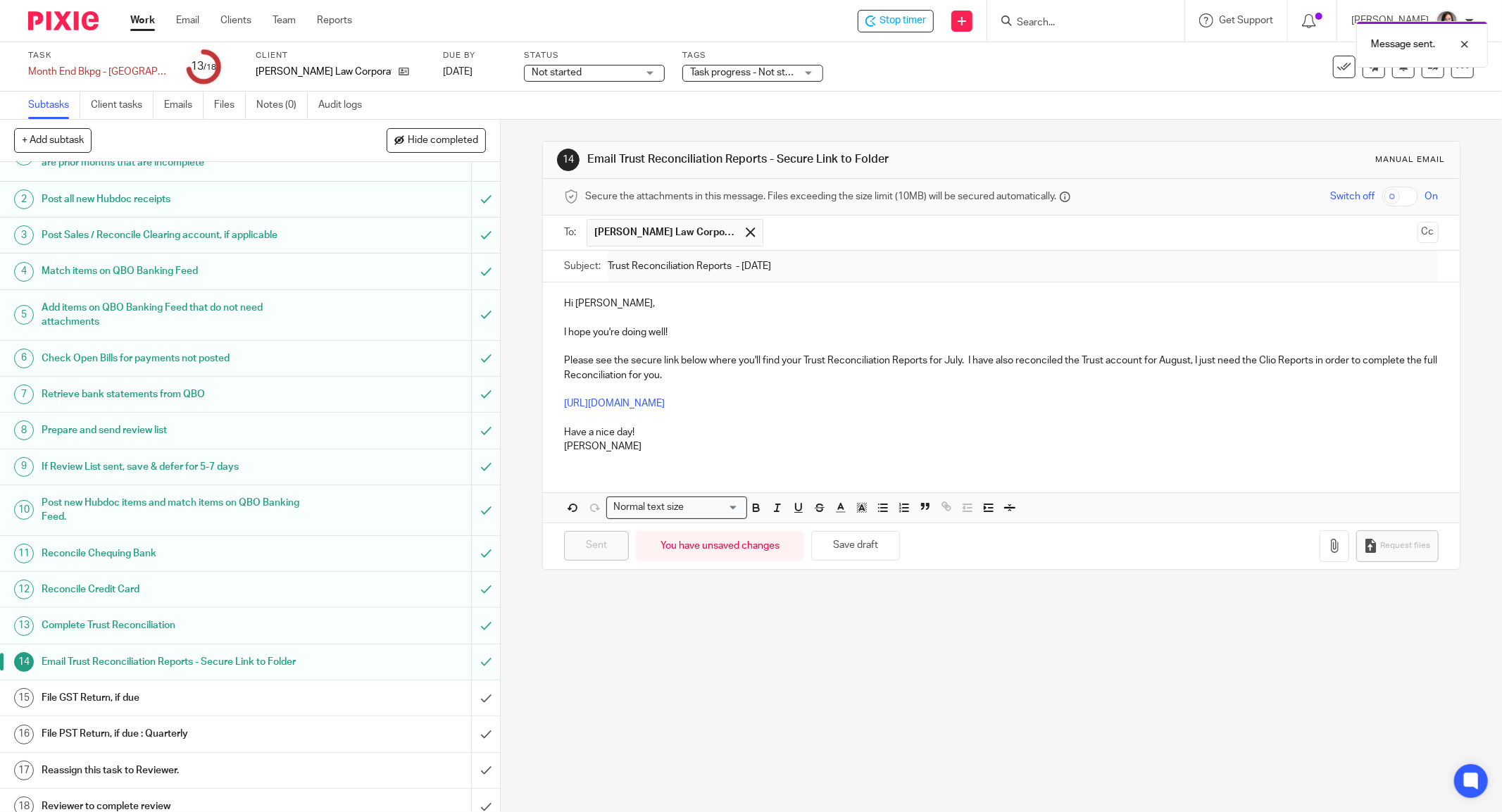
scroll to position [40, 0]
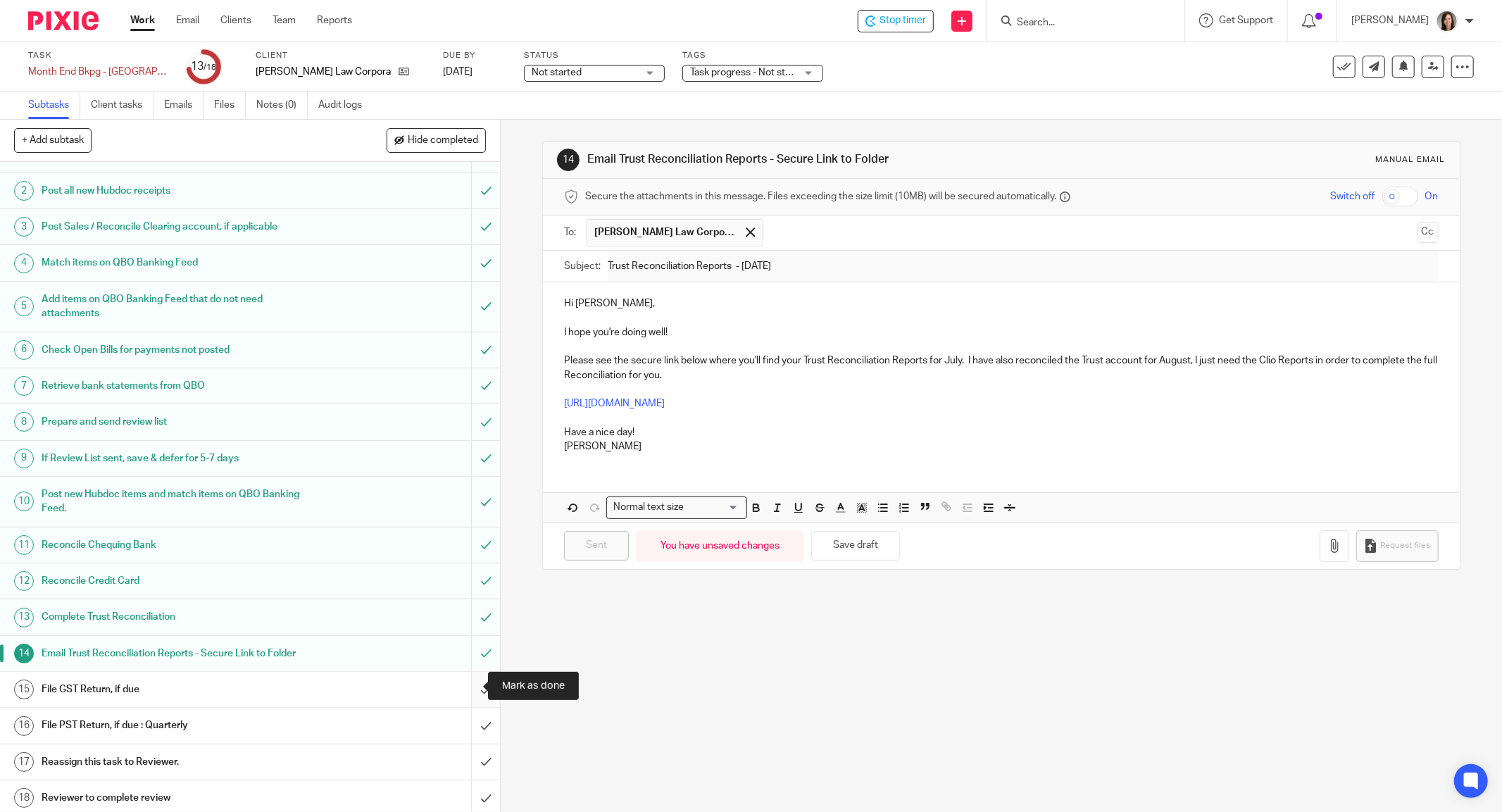
click at [472, 684] on input "submit" at bounding box center [250, 689] width 500 height 35
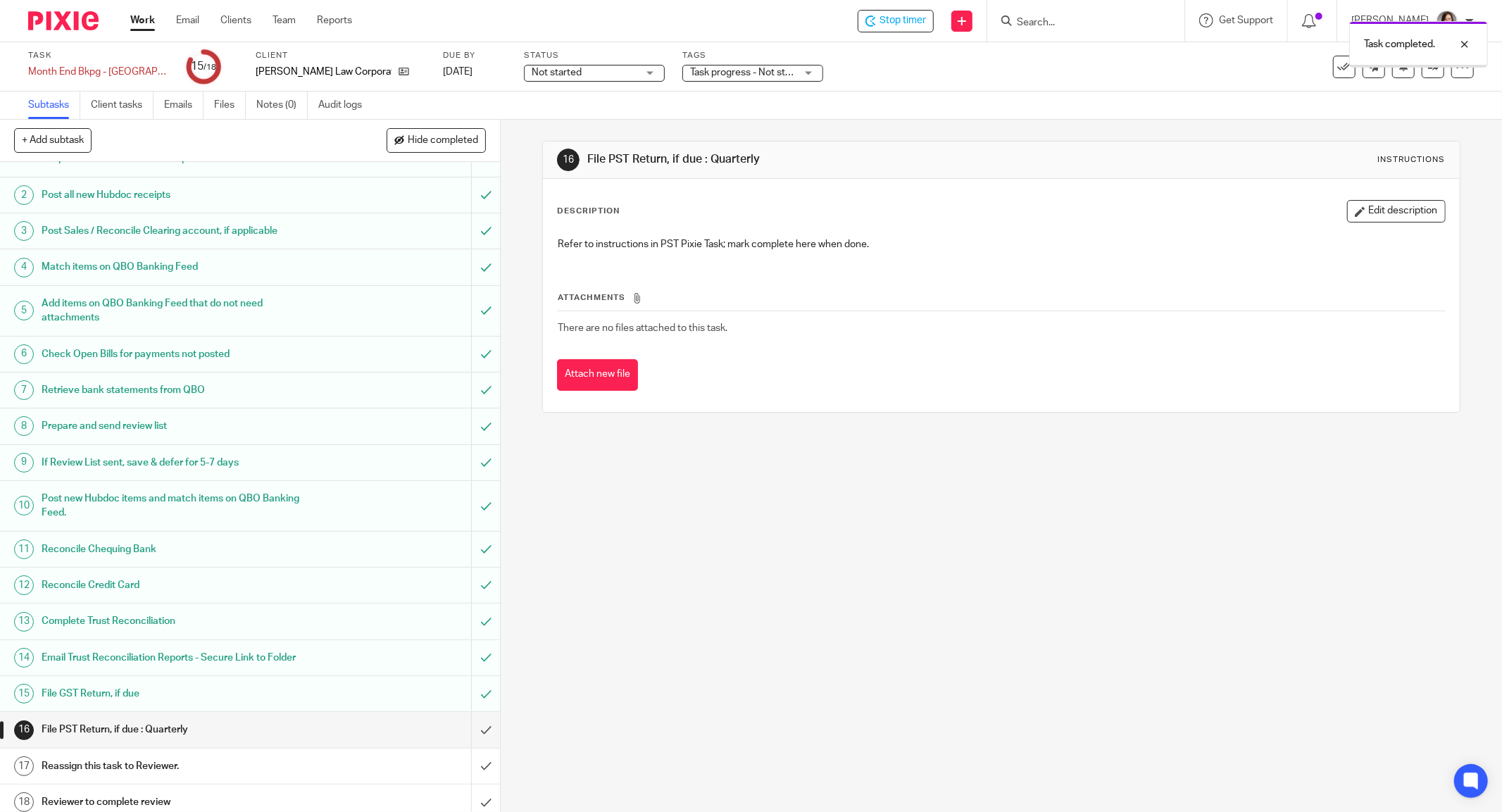
scroll to position [40, 0]
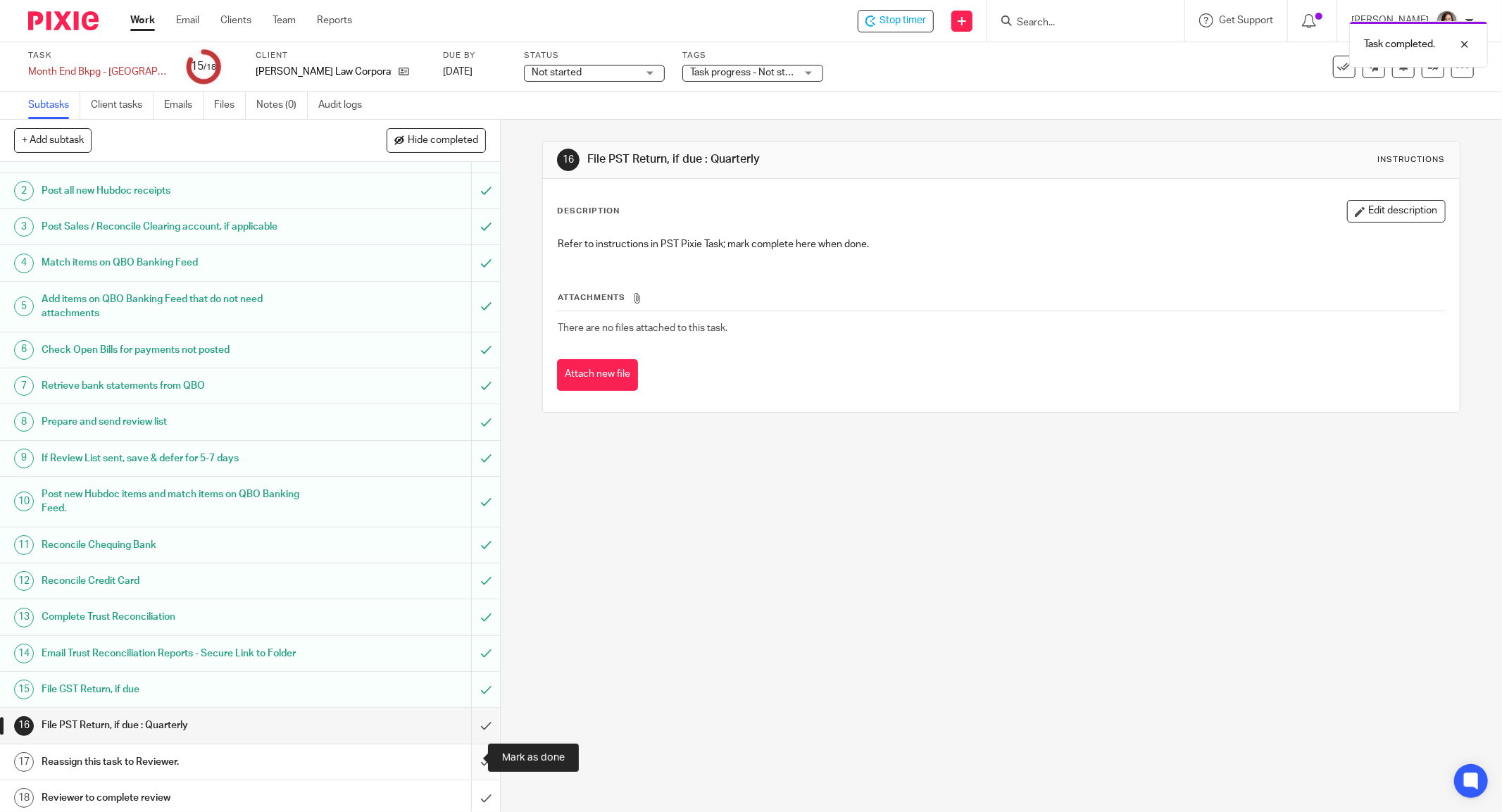
click at [465, 761] on input "submit" at bounding box center [250, 761] width 500 height 35
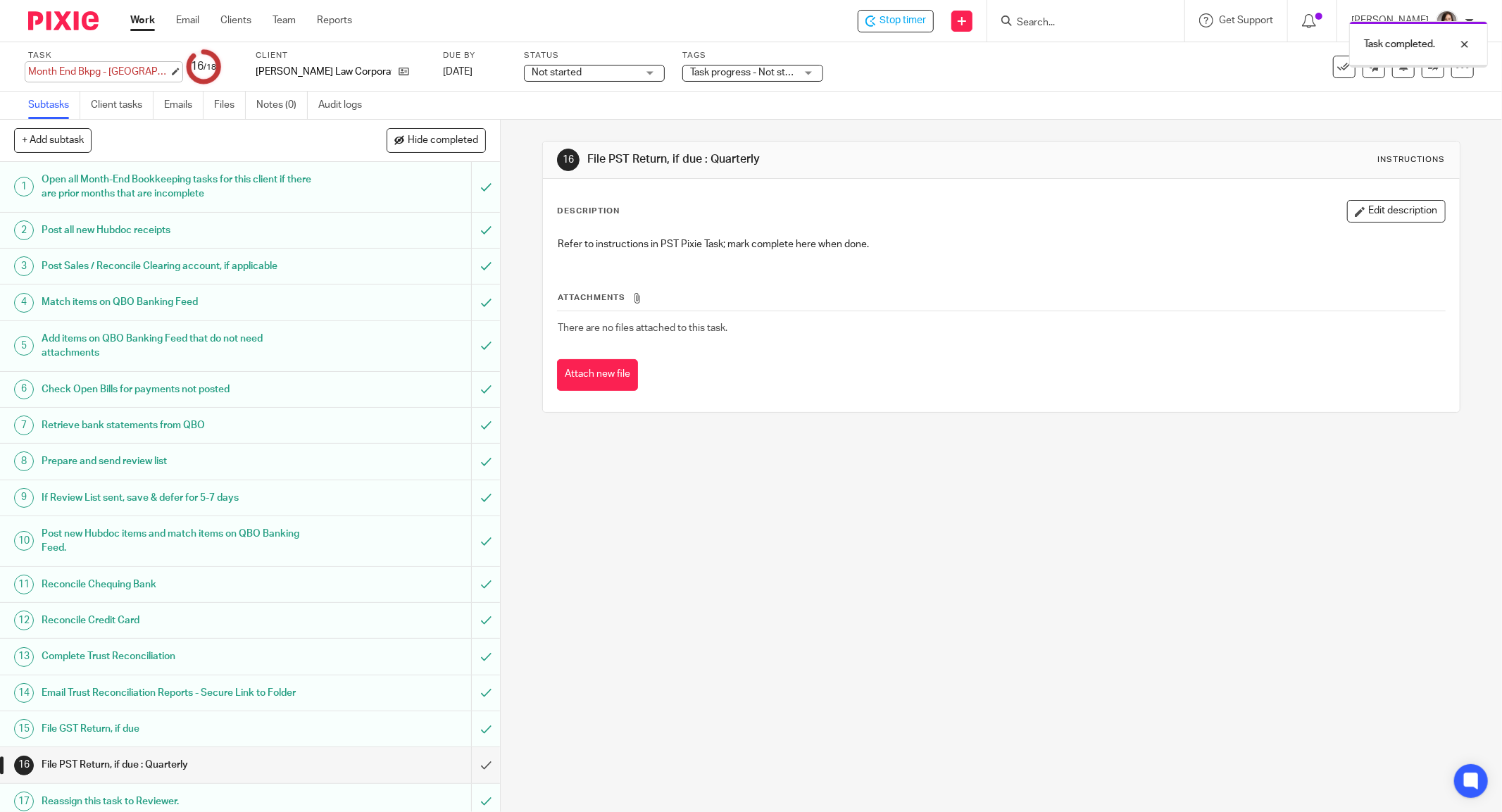
click at [130, 64] on div "Month End Bkpg - Kandola Law - July - Need Clio & Ledressay Law INV Save Month …" at bounding box center [99, 71] width 141 height 14
click at [141, 70] on input "Month End Bkpg - [GEOGRAPHIC_DATA] Law - July - Need Clio & Ledressay Law INV" at bounding box center [132, 72] width 207 height 16
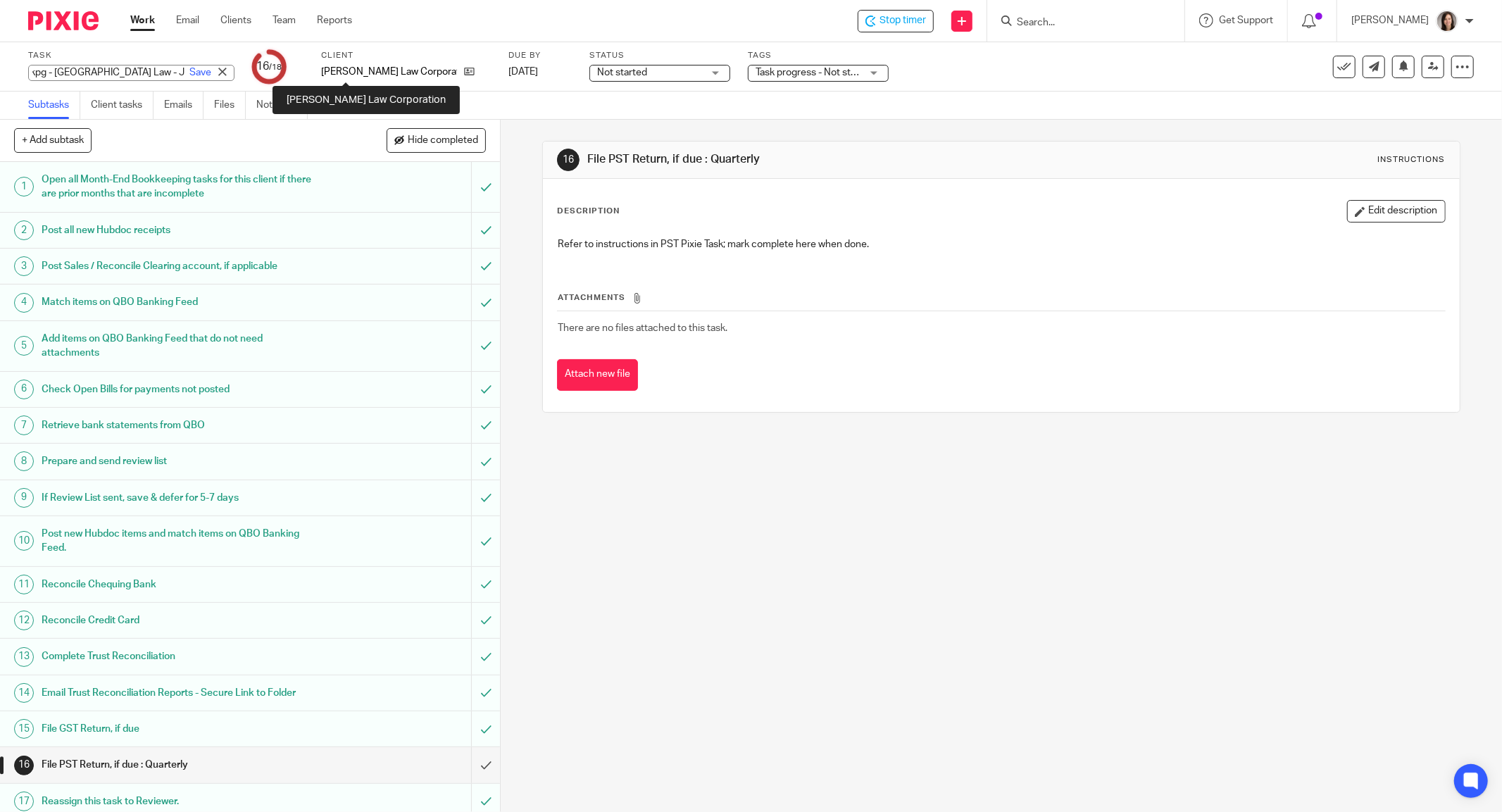
scroll to position [0, 52]
type input "Month End Bkpg - Kandola Law - July - RFR"
click at [861, 658] on div "16 File PST Return, if due : Quarterly Instructions Description Edit descriptio…" at bounding box center [1001, 465] width 1002 height 692
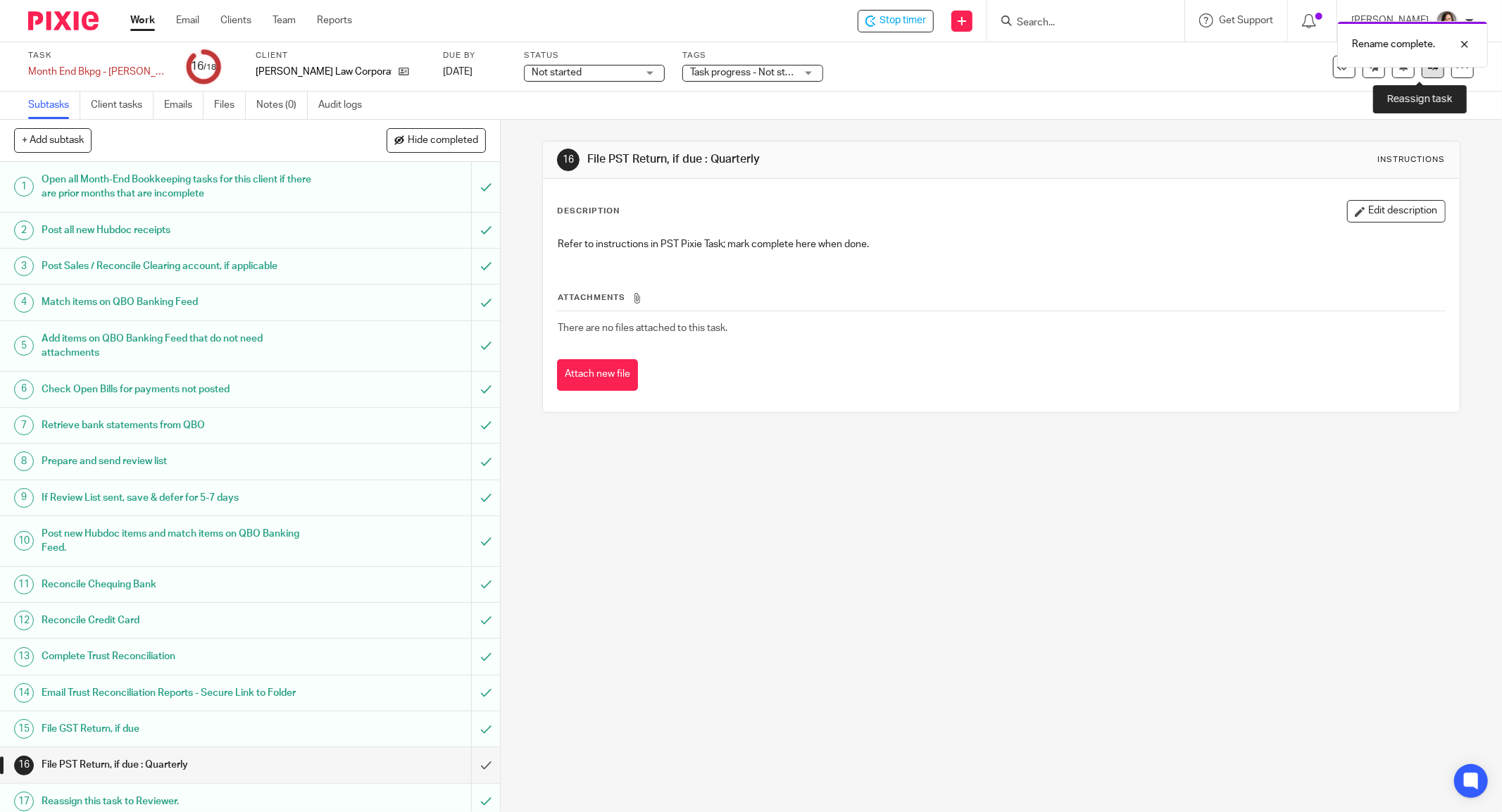
click at [1421, 75] on link at bounding box center [1433, 67] width 23 height 23
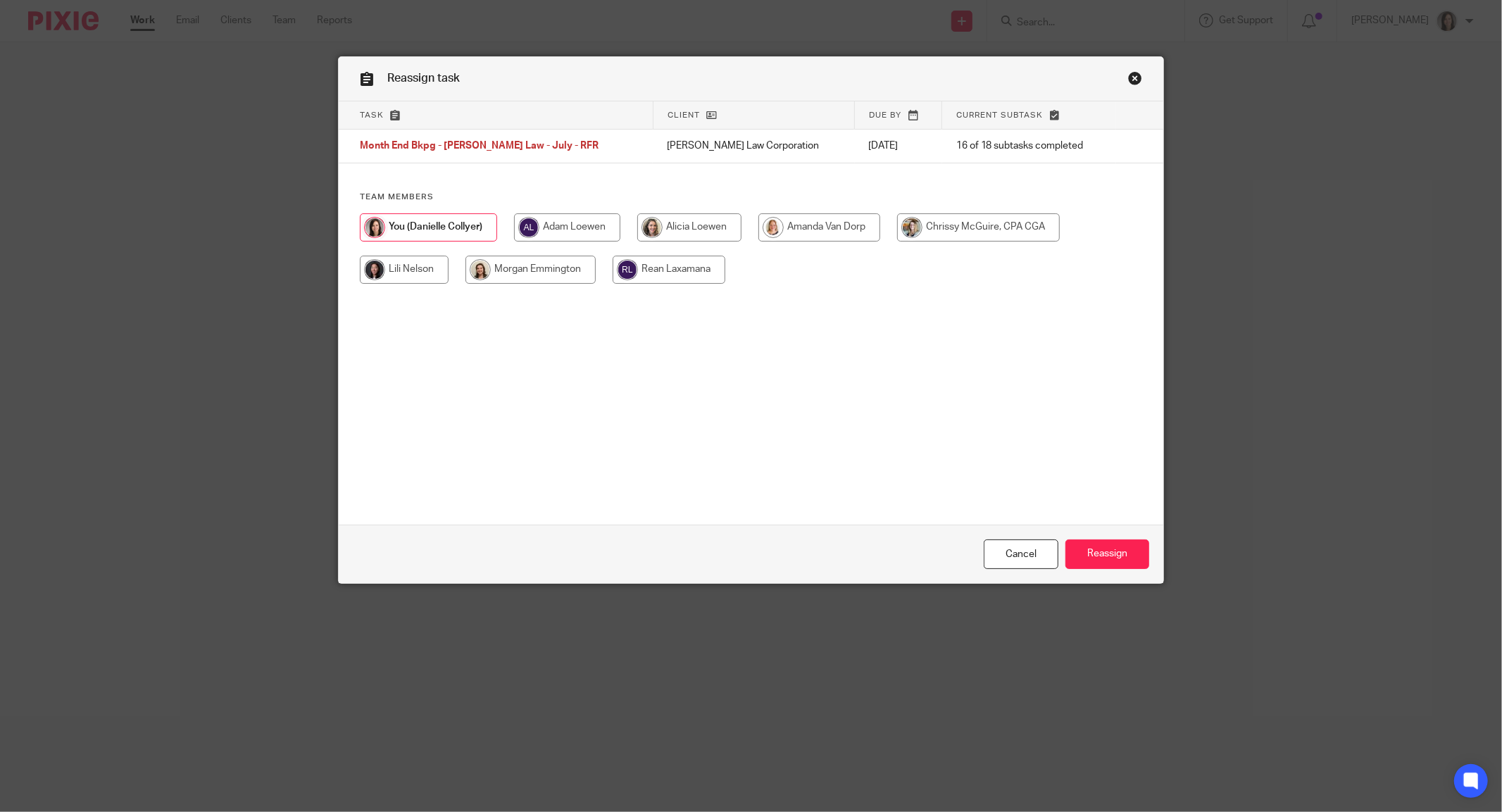
click at [1026, 229] on input "radio" at bounding box center [979, 227] width 163 height 28
radio input "true"
click at [1106, 558] on input "Reassign" at bounding box center [1107, 554] width 83 height 30
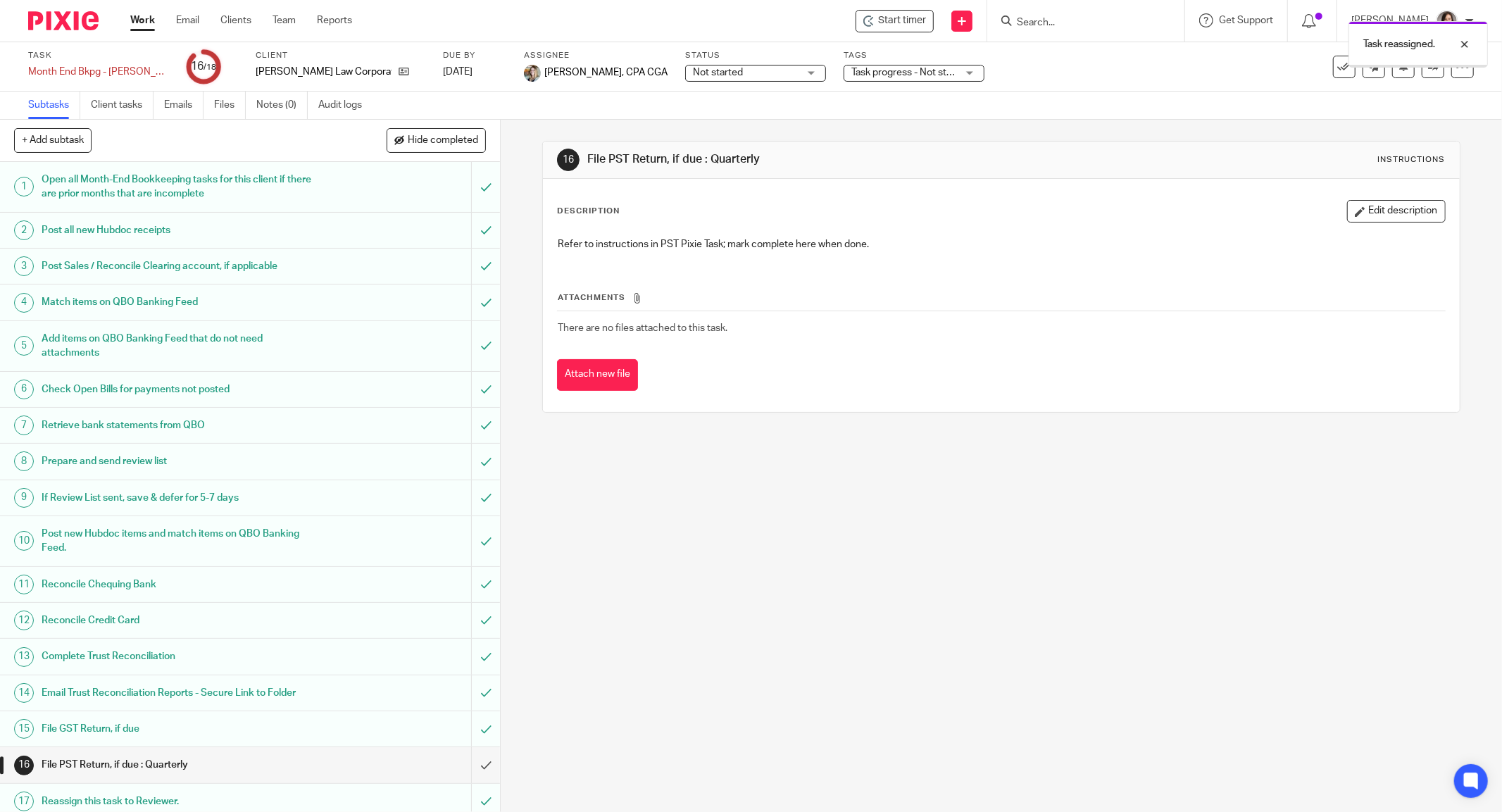
click at [1010, 552] on div "16 File PST Return, if due : Quarterly Instructions Description Edit descriptio…" at bounding box center [1001, 465] width 1002 height 692
click at [1075, 27] on input "Search" at bounding box center [1079, 23] width 127 height 12
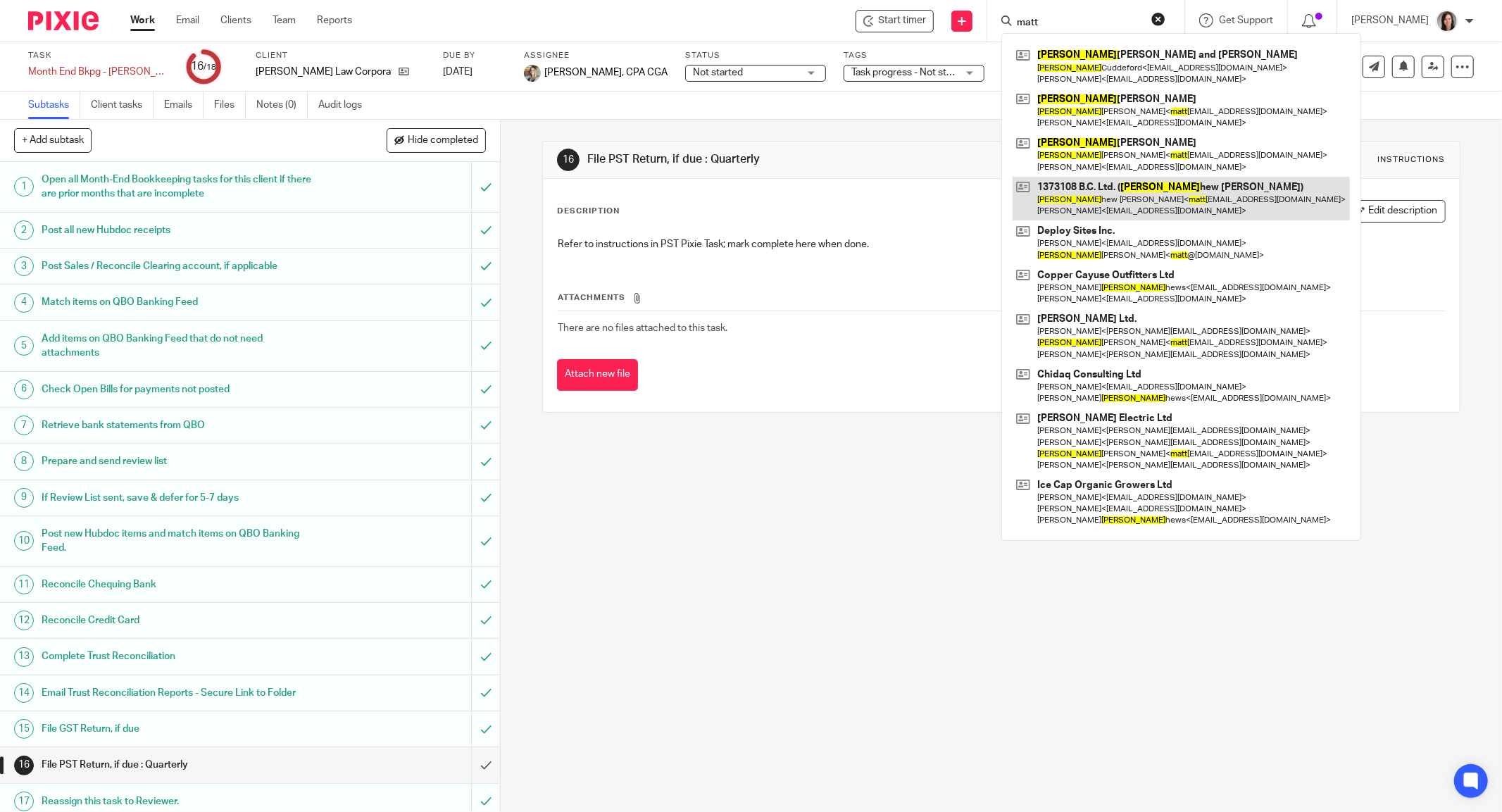
type input "matt"
click at [1150, 179] on link at bounding box center [1182, 199] width 337 height 44
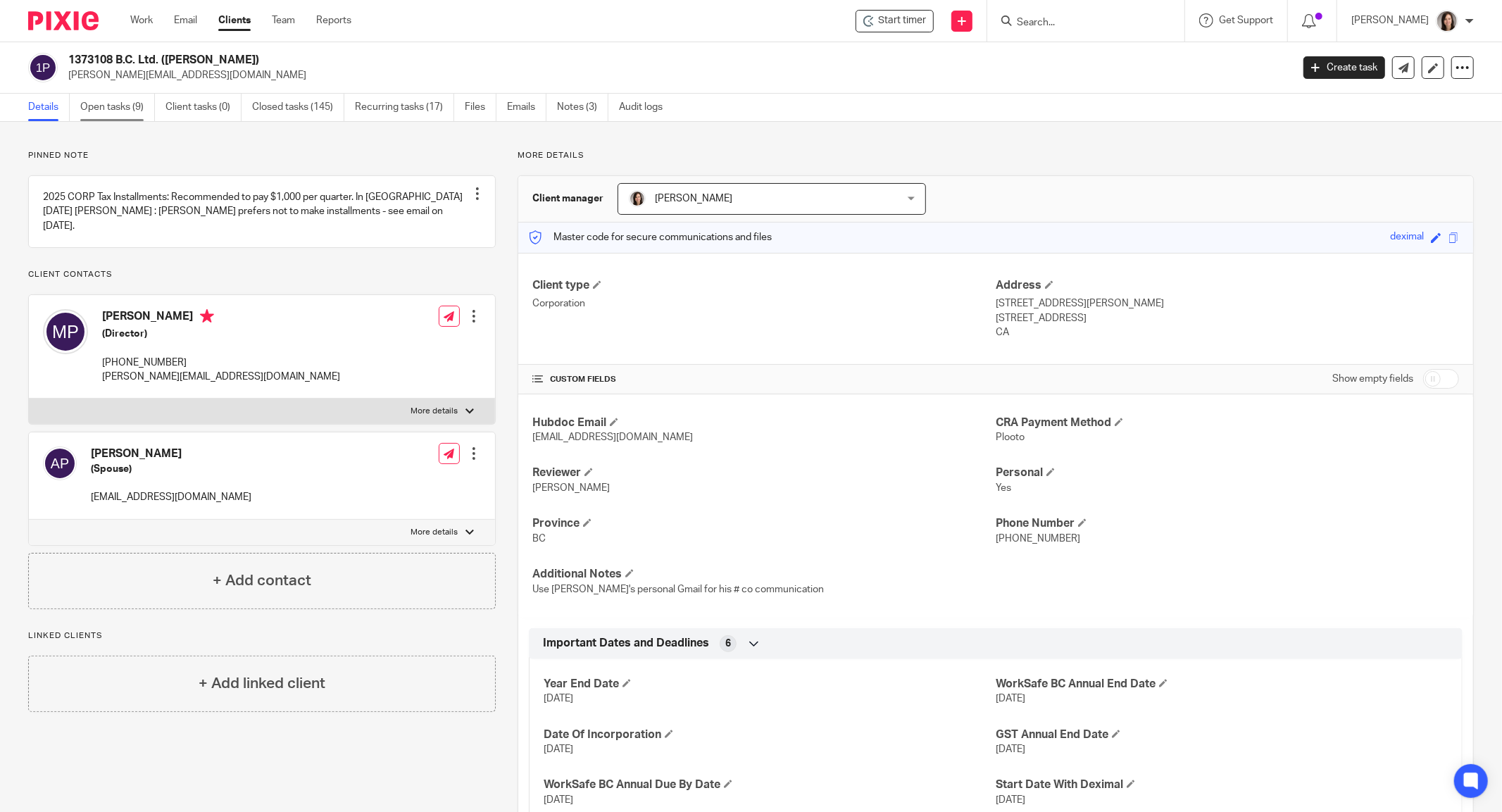
click at [119, 98] on link "Open tasks (9)" at bounding box center [118, 107] width 75 height 27
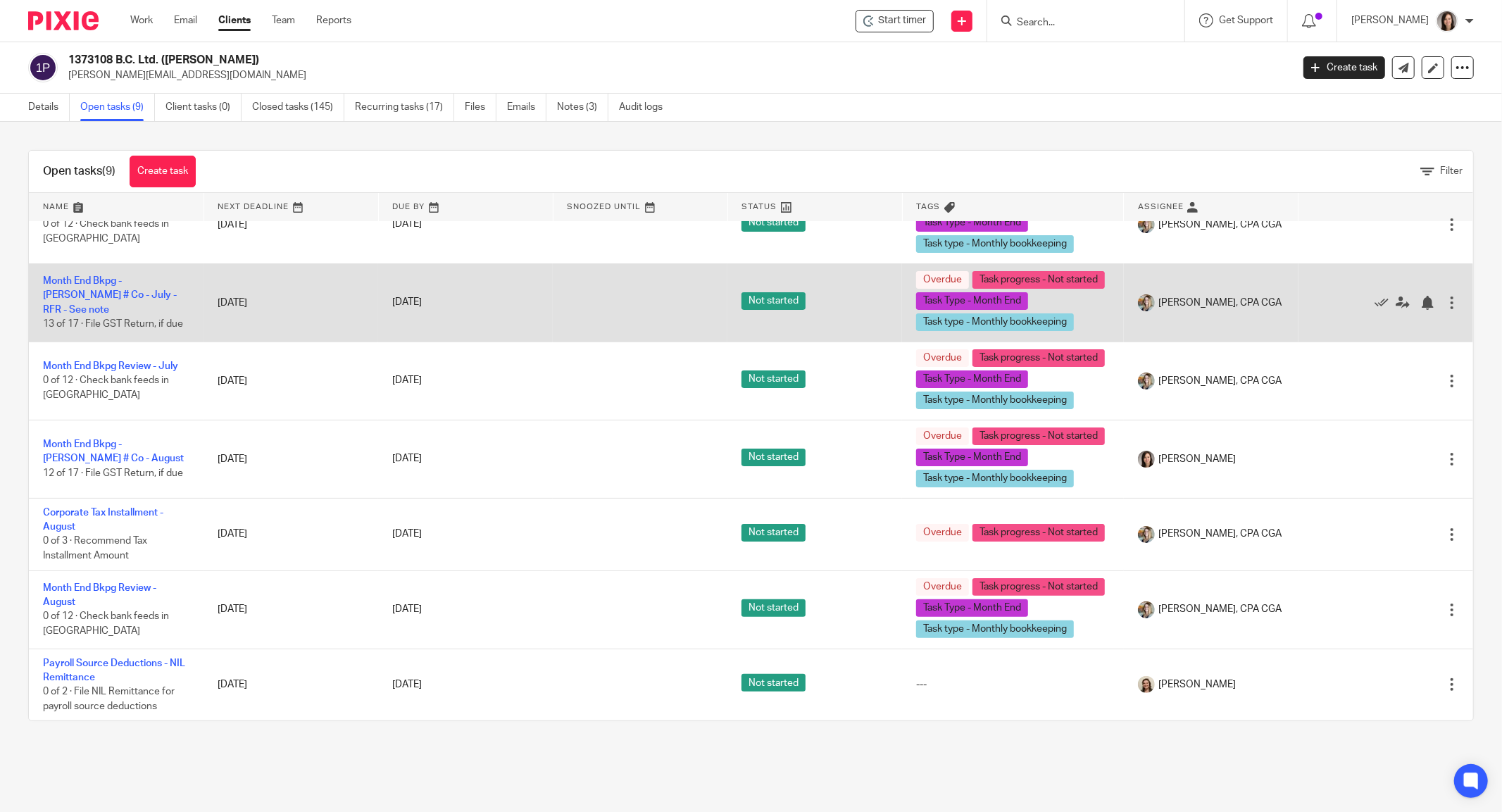
scroll to position [207, 0]
